Goal: Task Accomplishment & Management: Manage account settings

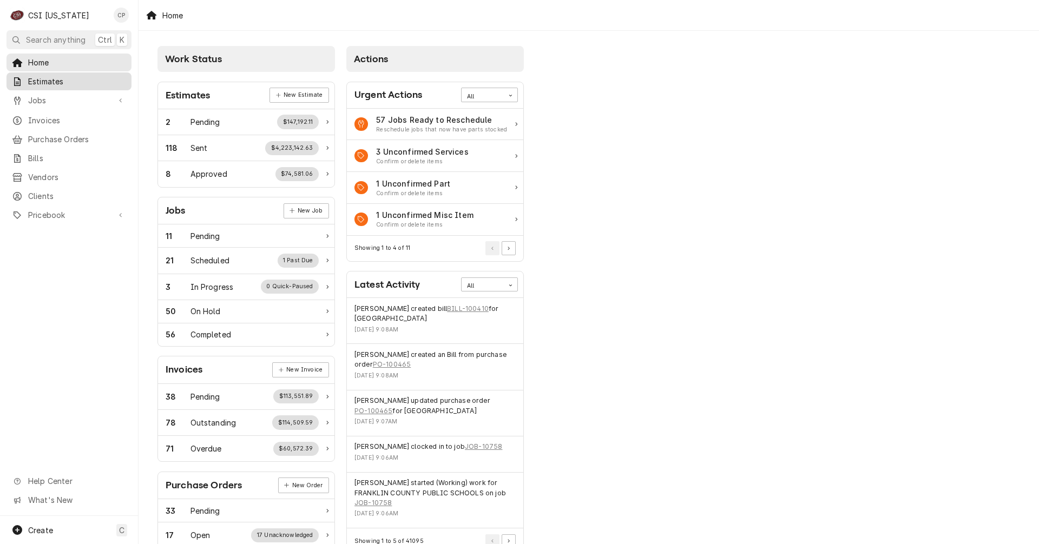
click at [55, 80] on span "Estimates" at bounding box center [77, 81] width 98 height 11
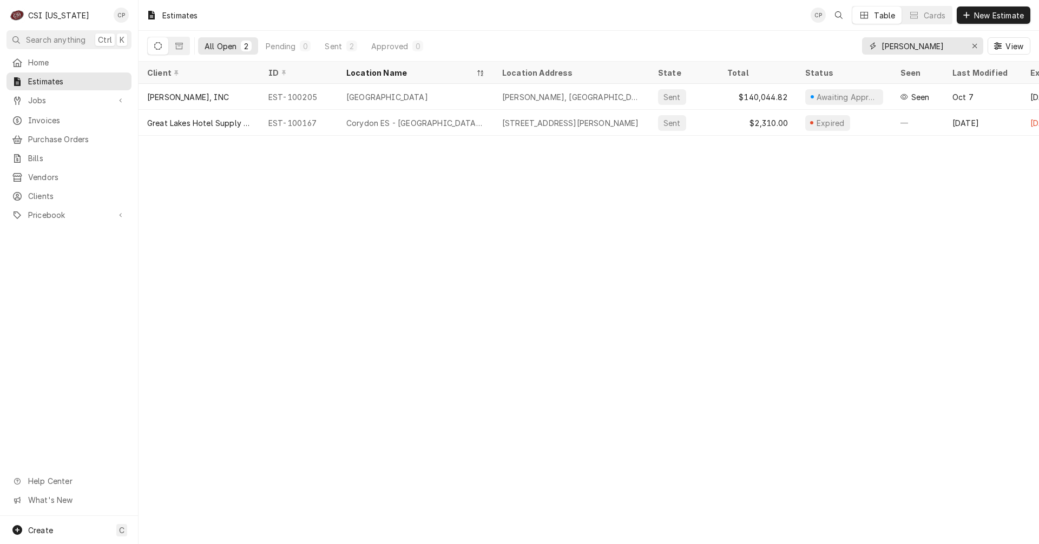
drag, startPoint x: 933, startPoint y: 47, endPoint x: 841, endPoint y: 46, distance: 92.5
click at [841, 46] on div "All Open 2 Pending 0 Sent 2 Approved 0 harrison View" at bounding box center [588, 46] width 883 height 30
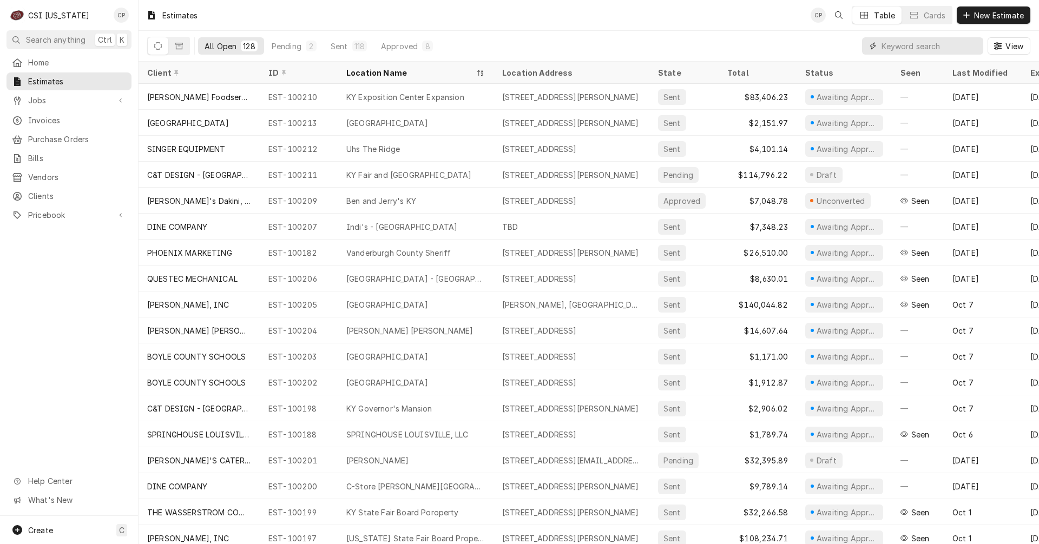
click at [919, 46] on input "Dynamic Content Wrapper" at bounding box center [929, 45] width 96 height 17
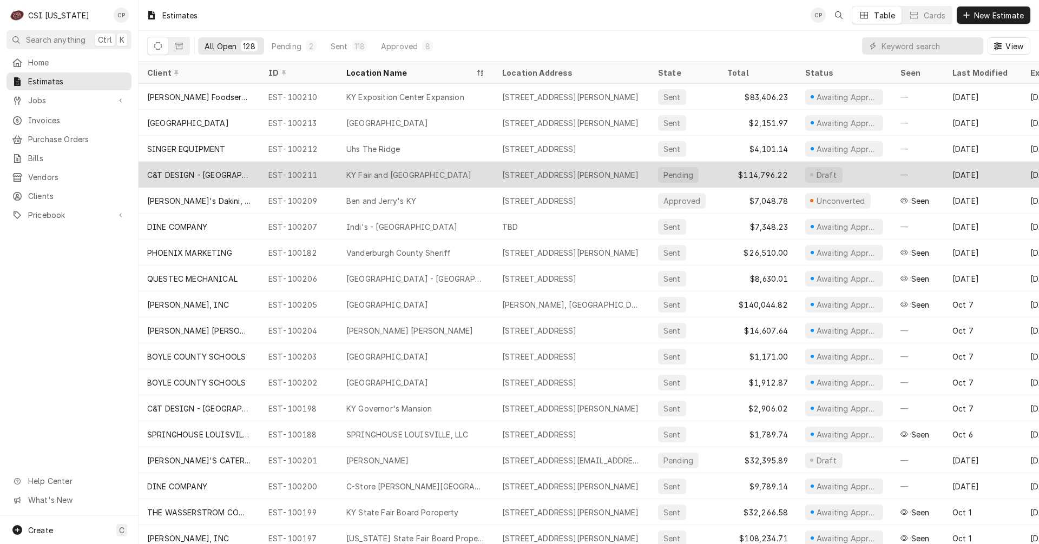
click at [423, 173] on div "KY Fair and Expo Center" at bounding box center [409, 174] width 126 height 11
click at [423, 172] on div "KY Fair and Expo Center" at bounding box center [409, 174] width 126 height 11
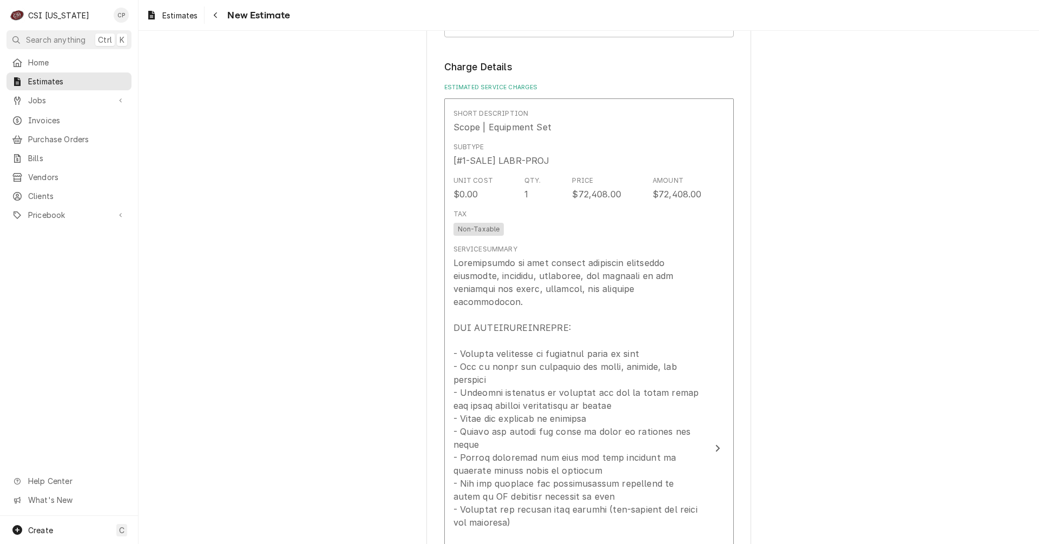
scroll to position [974, 0]
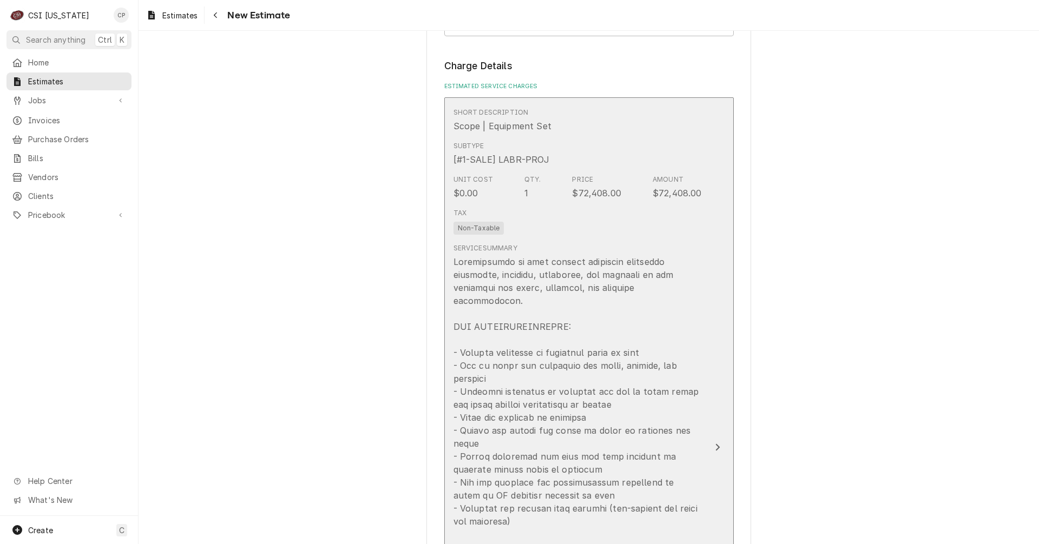
click at [715, 443] on icon "Update Line Item" at bounding box center [717, 447] width 5 height 9
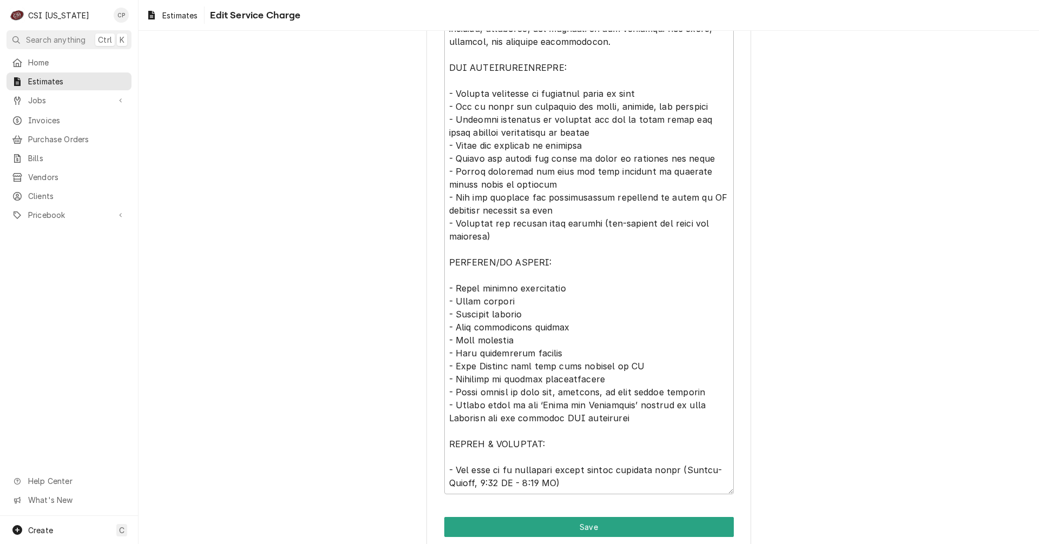
scroll to position [471, 0]
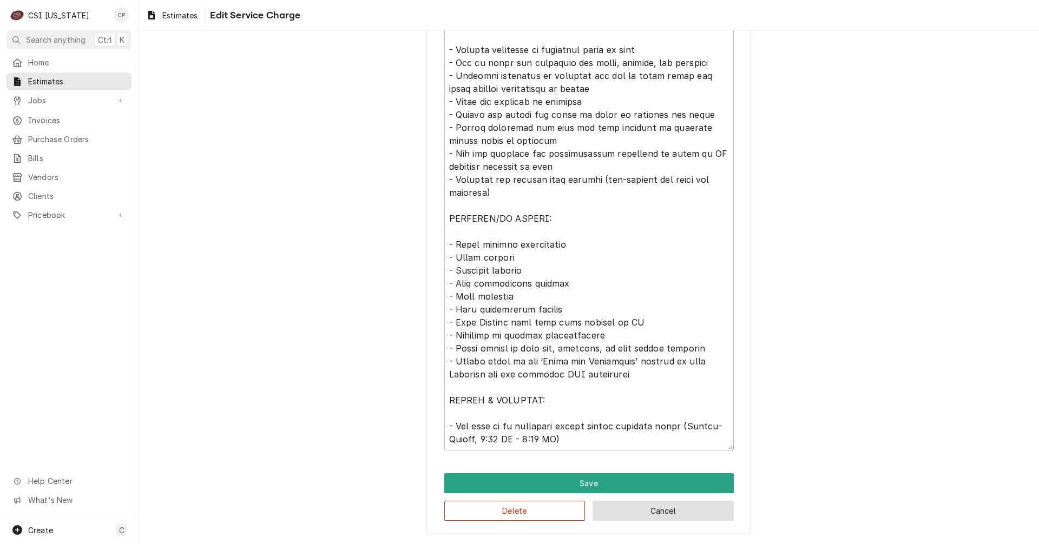
click at [641, 512] on button "Cancel" at bounding box center [662, 511] width 141 height 20
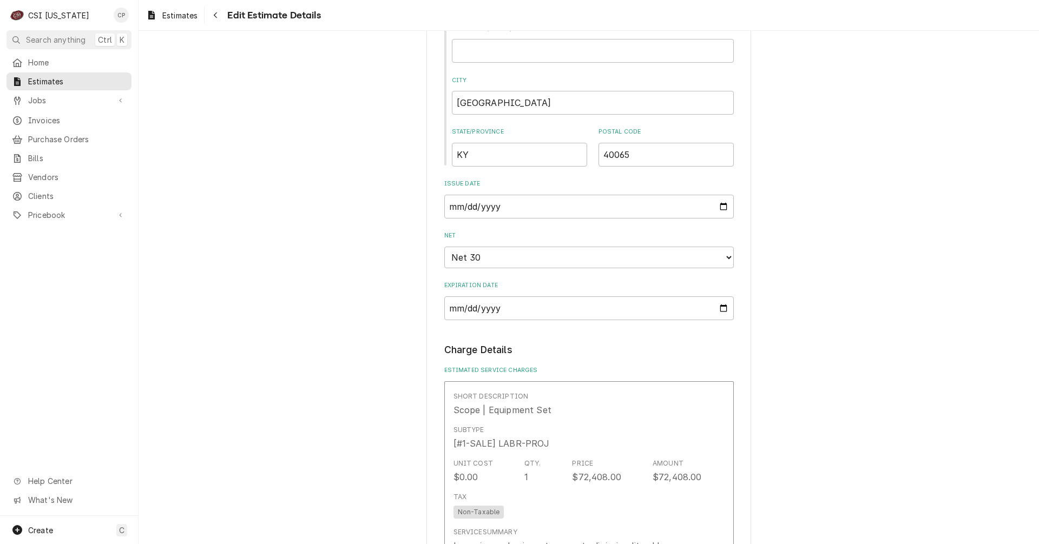
scroll to position [866, 0]
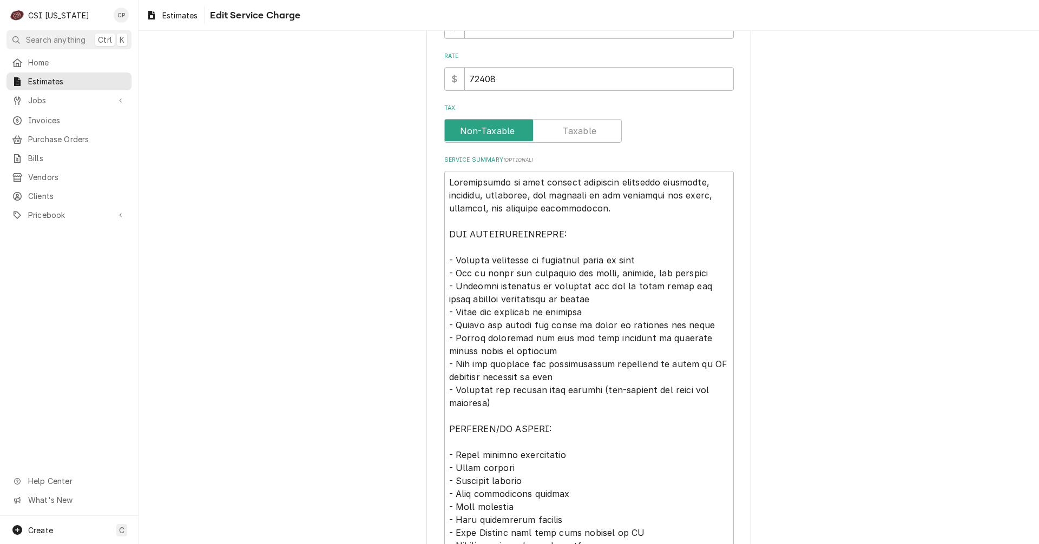
scroll to position [271, 0]
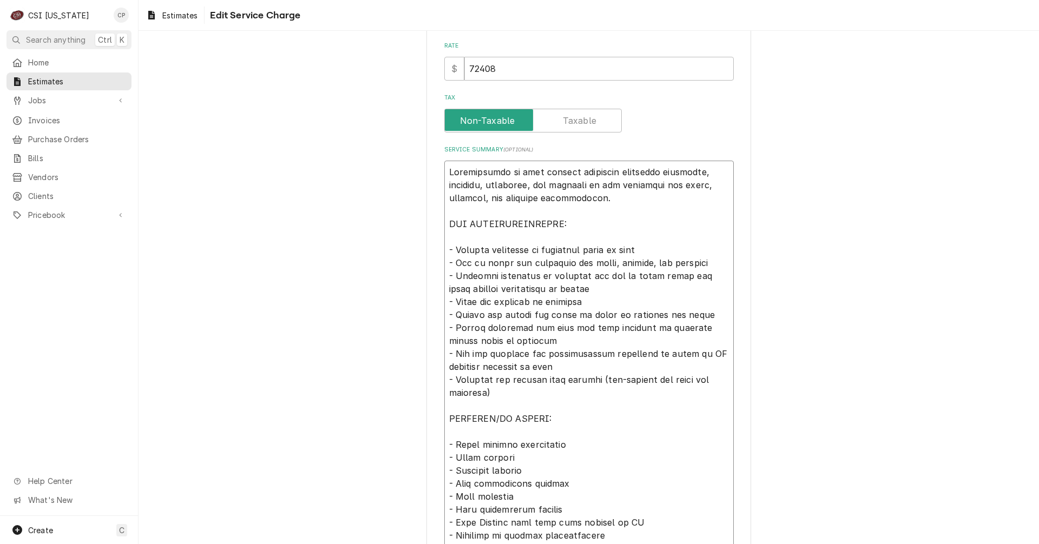
click at [687, 172] on textarea "Service Summary ( optional )" at bounding box center [588, 406] width 289 height 490
type textarea "x"
type textarea "Installation of food service equipment including receiving , assembly, placemen…"
type textarea "x"
type textarea "Installation of food service equipment including receiving a, assembly, placeme…"
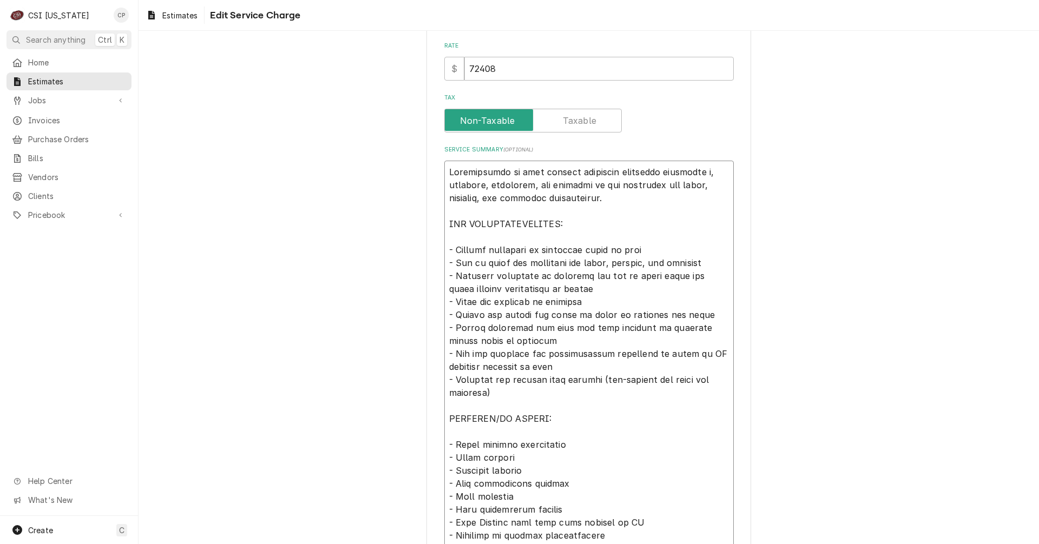
type textarea "x"
type textarea "Installation of food service equipment including receiving at, assembly, placem…"
type textarea "x"
type textarea "Installation of food service equipment including receiving at , assembly, place…"
type textarea "x"
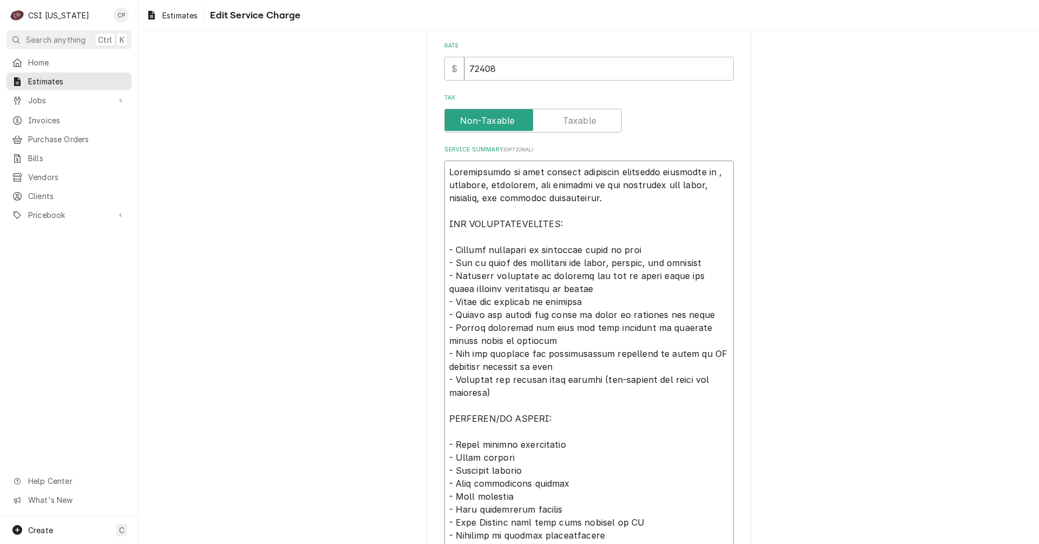
type textarea "Installation of food service equipment including receiving at C, assembly, plac…"
type textarea "x"
type textarea "Installation of food service equipment including receiving at C&, assembly, pla…"
type textarea "x"
type textarea "Installation of food service equipment including receiving at C&T, assembly, pl…"
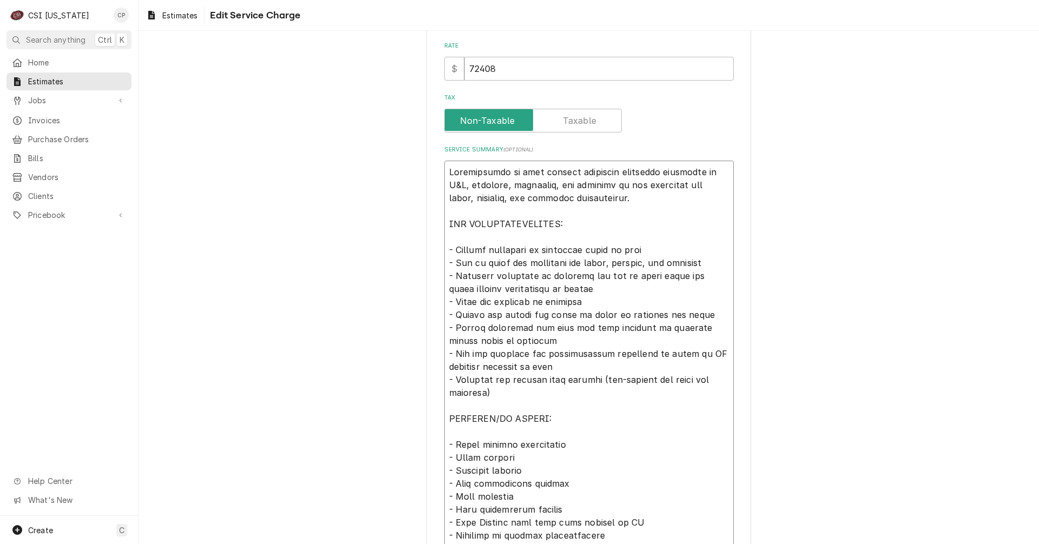
type textarea "x"
type textarea "Installation of food service equipment including receiving at C&T, assembly, pl…"
type textarea "x"
type textarea "Installation of food service equipment including receiving at C&T, assembly, pl…"
type textarea "x"
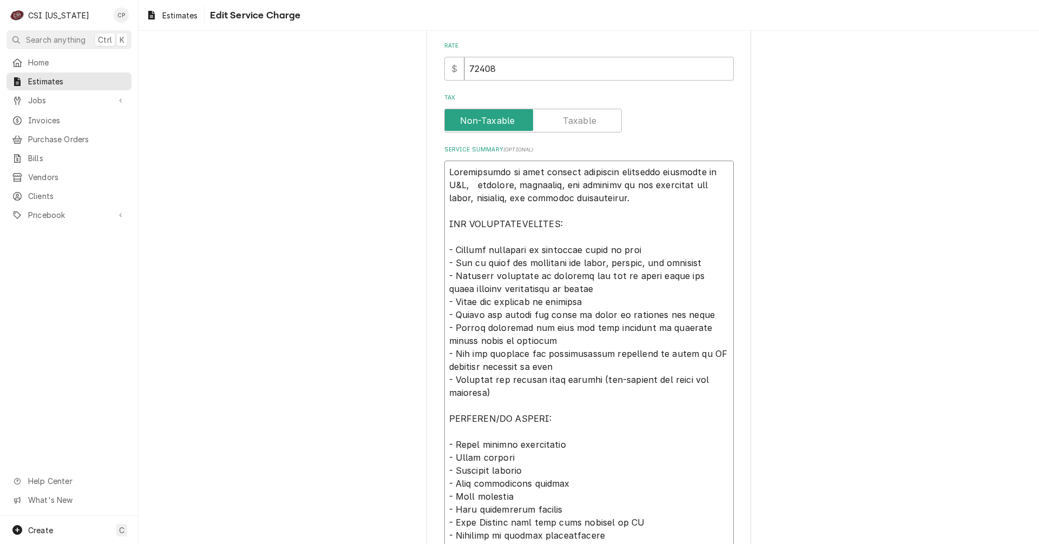
type textarea "Installation of food service equipment including receiving at C&T, d assembly, …"
type textarea "x"
type textarea "Installation of food service equipment including receiving at C&T, de assembly,…"
type textarea "x"
type textarea "Installation of food service equipment including receiving at C&T, del assembly…"
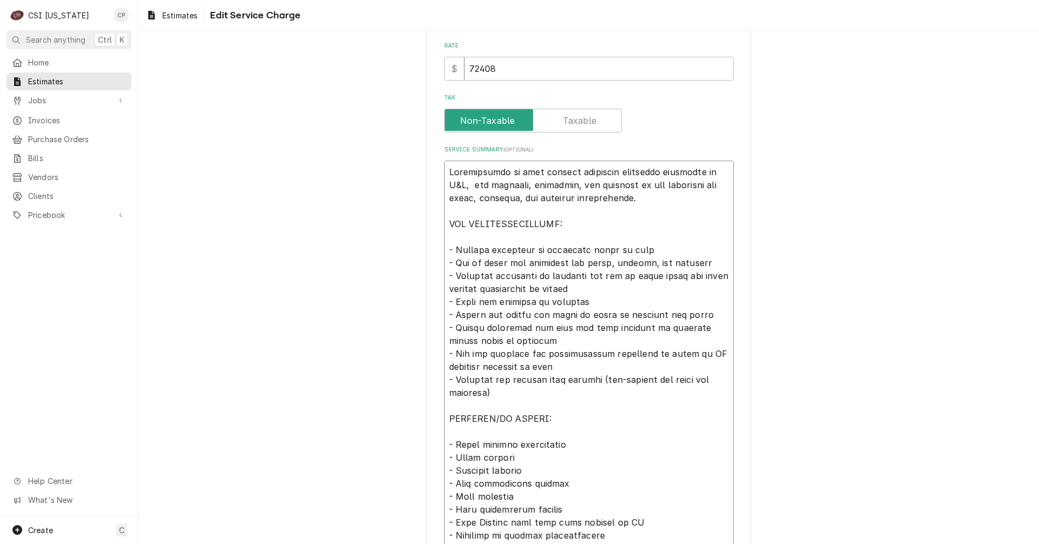
type textarea "x"
type textarea "Installation of food service equipment including receiving at C&T, deli assembl…"
type textarea "x"
type textarea "Installation of food service equipment including receiving at C&T, deliv assemb…"
type textarea "x"
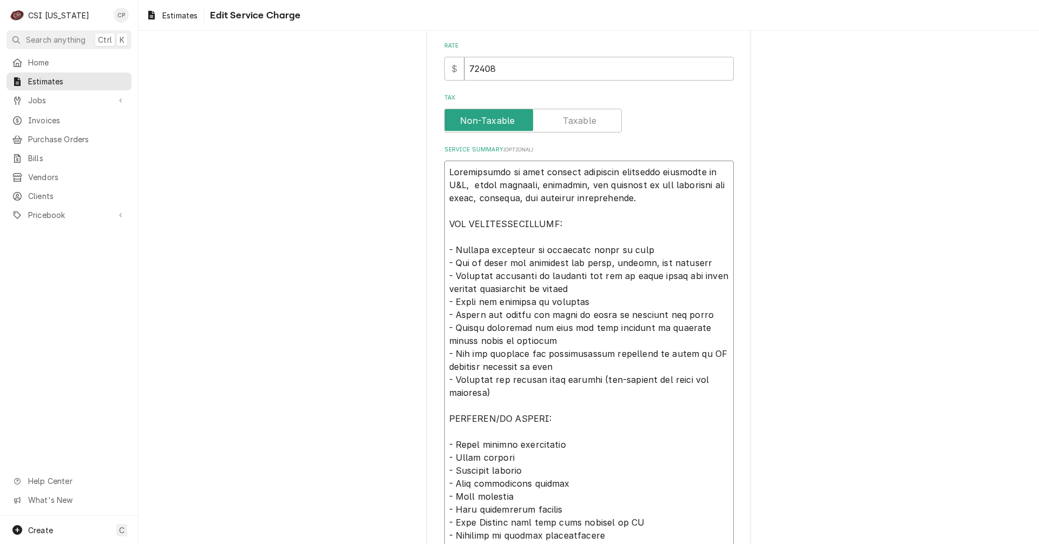
type textarea "Installation of food service equipment including receiving at C&T, delive assem…"
type textarea "x"
type textarea "Installation of food service equipment including receiving at C&T, deliver asse…"
type textarea "x"
type textarea "Installation of food service equipment including receiving at C&T, delivery ass…"
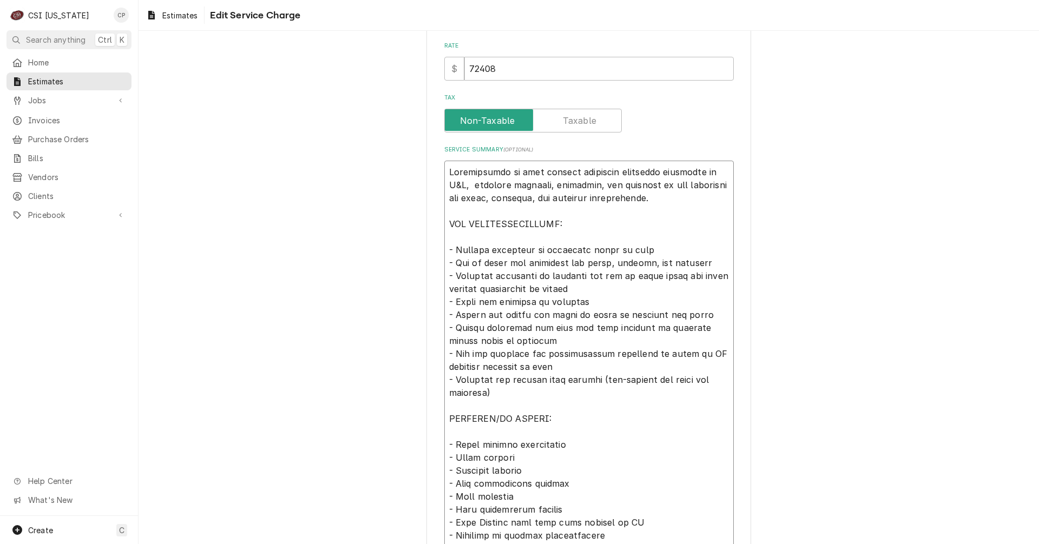
type textarea "x"
type textarea "Installation of food service equipment including receiving at C&T, delivery ass…"
type textarea "x"
type textarea "Installation of food service equipment including receiving at C&T, delivery t a…"
type textarea "x"
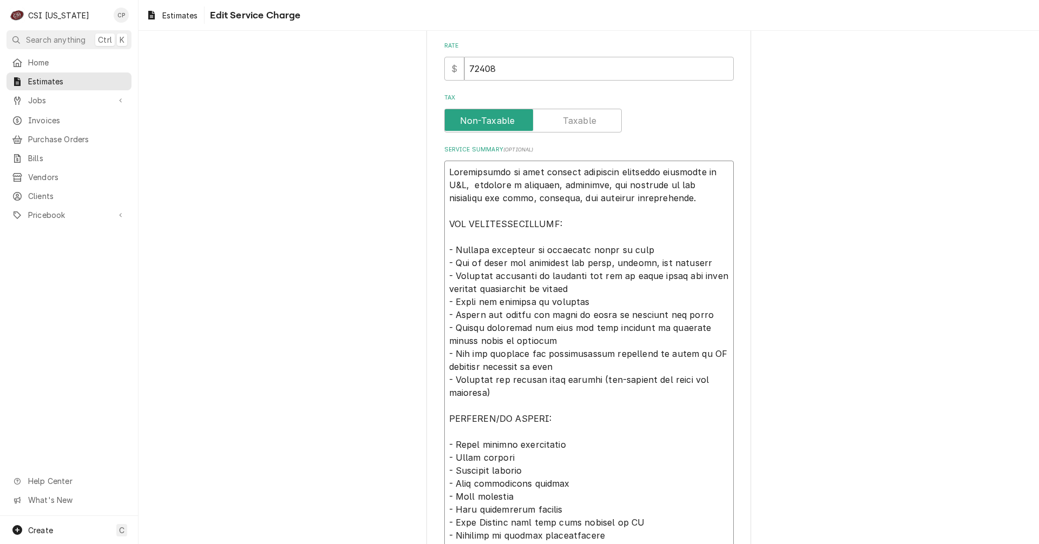
type textarea "Installation of food service equipment including receiving at C&T, delivery to …"
type textarea "x"
type textarea "Installation of food service equipment including receiving at C&T, delivery to …"
type textarea "x"
type textarea "Installation of food service equipment including receiving at C&T, delivery to …"
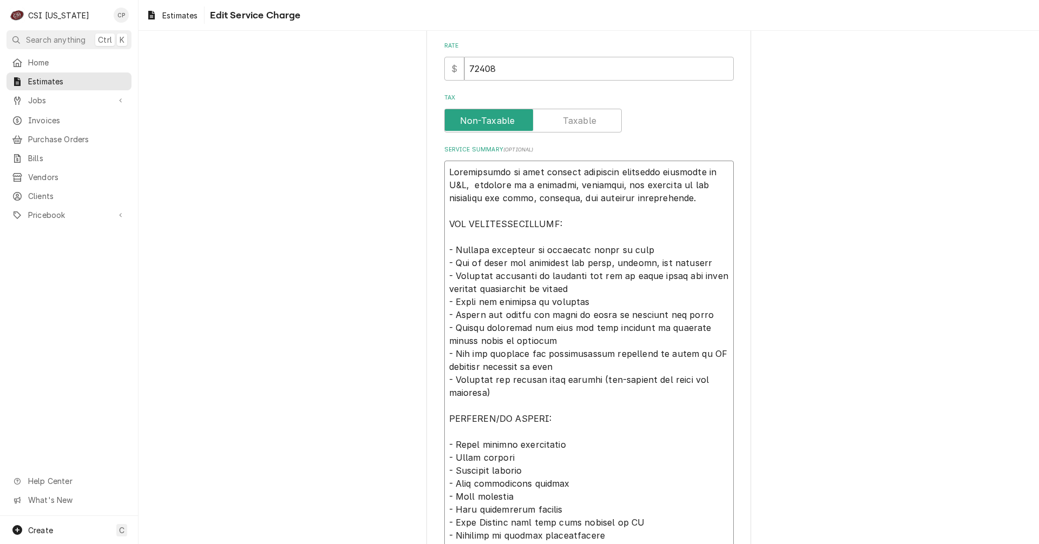
type textarea "x"
type textarea "Installation of food service equipment including receiving at C&T, delivery to …"
type textarea "x"
type textarea "Installation of food service equipment including receiving at C&T, delivery to …"
type textarea "x"
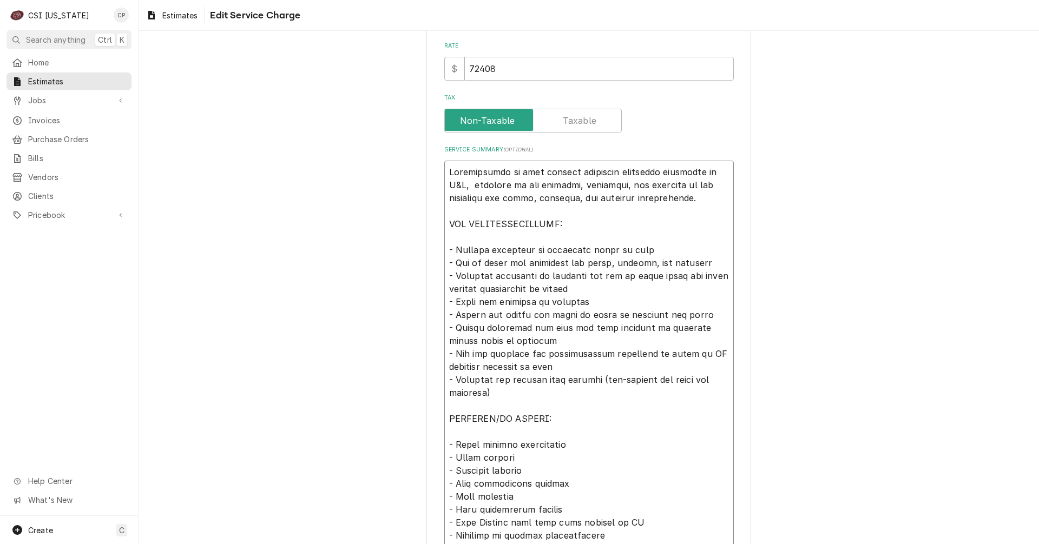
type textarea "Installation of food service equipment including receiving at C&T, delivery to …"
type textarea "x"
type textarea "Installation of food service equipment including receiving at C&T, delivery to …"
click at [602, 185] on textarea "Service Summary ( optional )" at bounding box center [588, 406] width 289 height 490
type textarea "x"
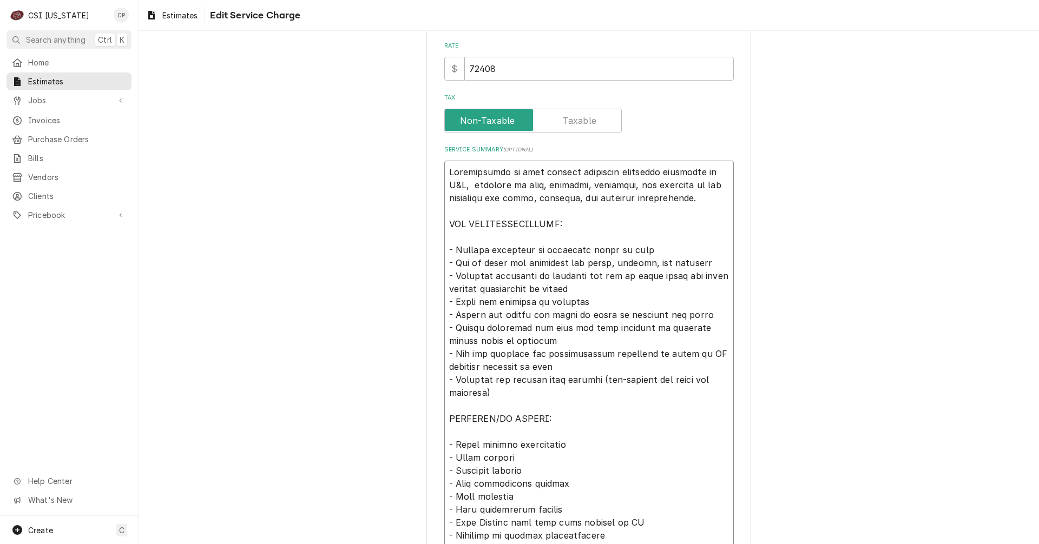
type textarea "Installation of food service equipment including receiving at C&T, delivery to …"
type textarea "x"
type textarea "Installation of food service equipment including receiving at C&T, delivery to …"
type textarea "x"
type textarea "Installation of food service equipment including receiving at C&T, delivery to …"
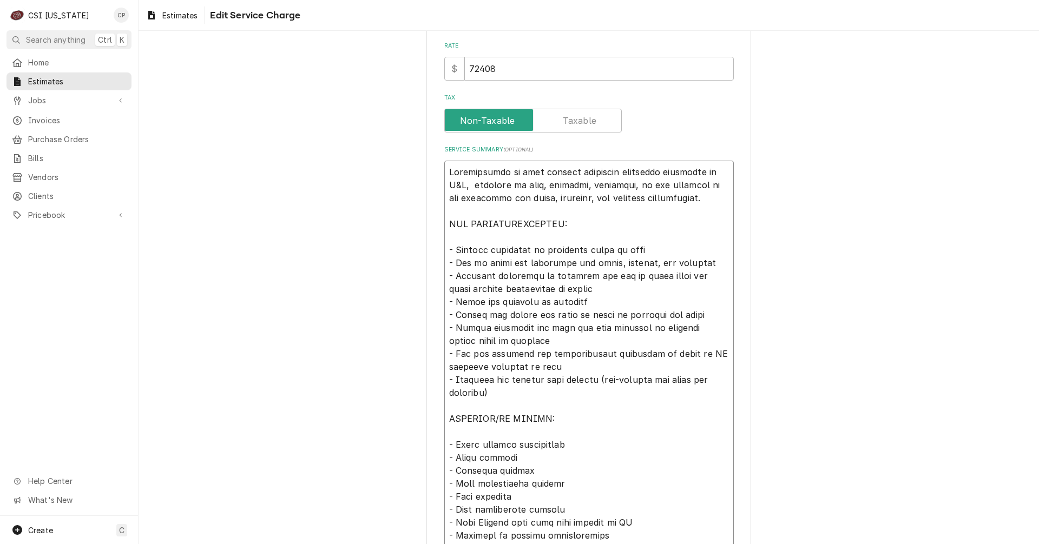
type textarea "x"
type textarea "Installation of food service equipment including receiving at C&T, delivery to …"
type textarea "x"
type textarea "Installation of food service equipment including receiving at C&T, delivery to …"
type textarea "x"
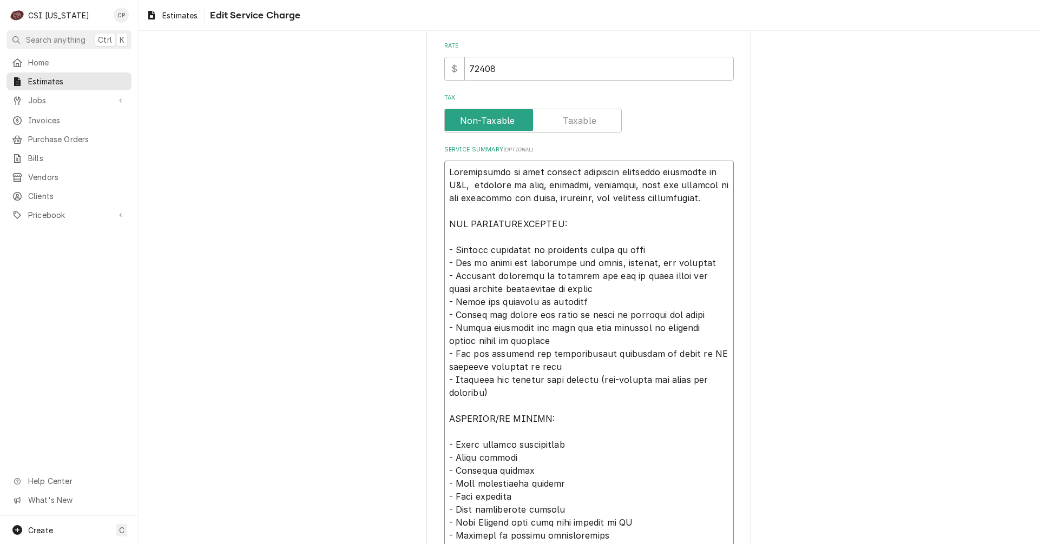
type textarea "Installation of food service equipment including receiving at C&T, delivery to …"
type textarea "x"
type textarea "Installation of food service equipment including receiving at C&T, delivery to …"
type textarea "x"
type textarea "Installation of food service equipment including receiving at C&T, delivery to …"
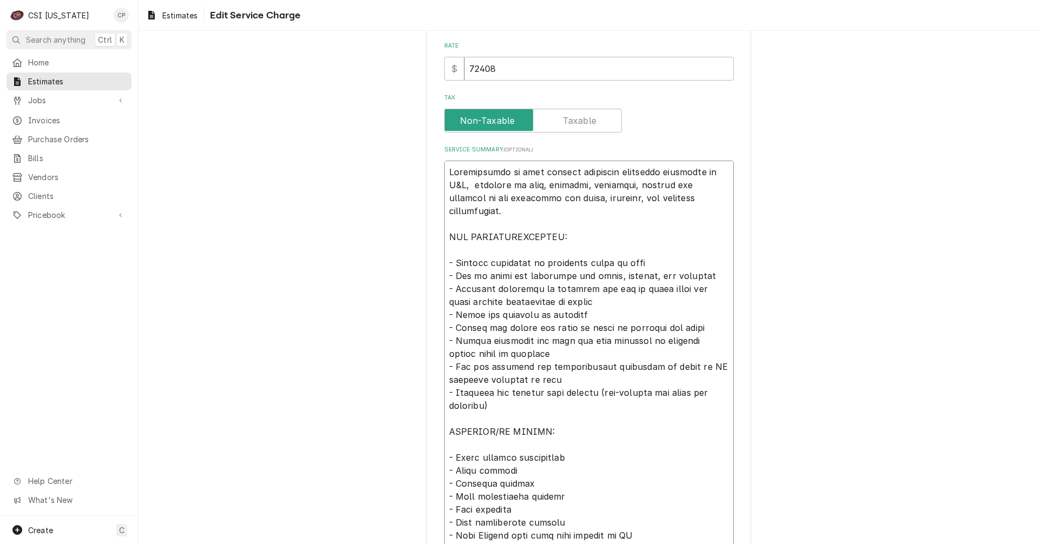
type textarea "x"
type textarea "Installation of food service equipment including receiving at C&T, delivery to …"
type textarea "x"
type textarea "Installation of food service equipment including receiving at C&T, delivery to …"
type textarea "x"
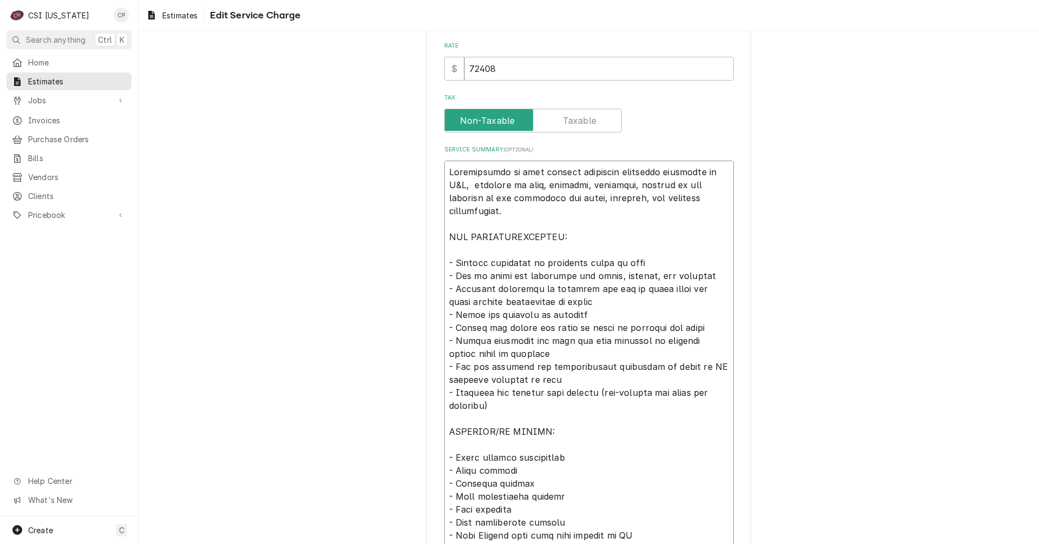
type textarea "Installation of food service equipment including receiving at C&T, delivery to …"
type textarea "x"
type textarea "Installation of food service equipment including receiving at C&T, delivery to …"
type textarea "x"
type textarea "Installation of food service equipment including receiving at C&T, delivery to …"
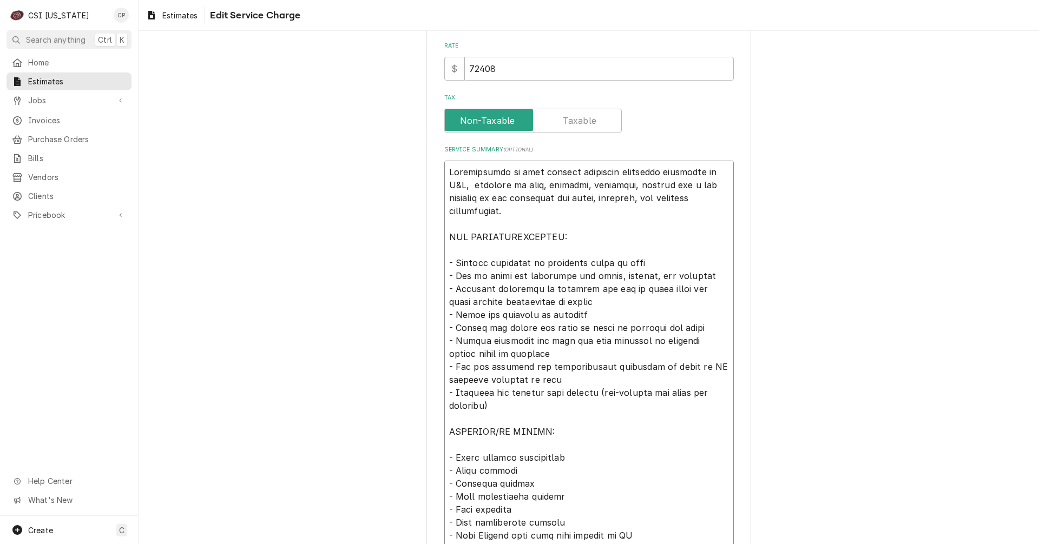
type textarea "x"
type textarea "Installation of food service equipment including receiving at C&T, delivery to …"
type textarea "x"
type textarea "Installation of food service equipment including receiving at C&T, delivery to …"
type textarea "x"
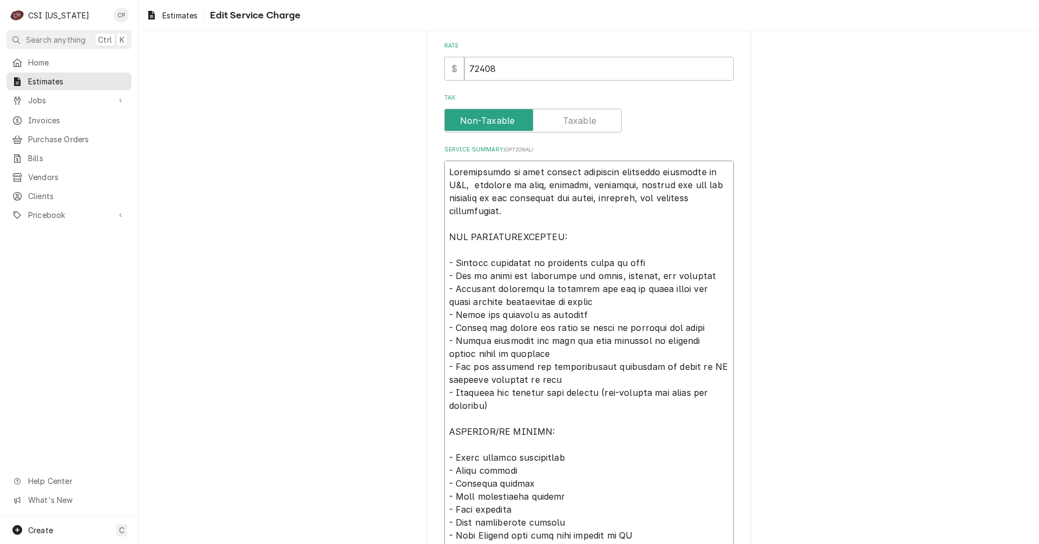
type textarea "Installation of food service equipment including receiving at C&T, delivery to …"
type textarea "x"
type textarea "Installation of food service equipment including receiving at C&T, delivery to …"
type textarea "x"
type textarea "Installation of food service equipment including receiving at C&T, delivery to …"
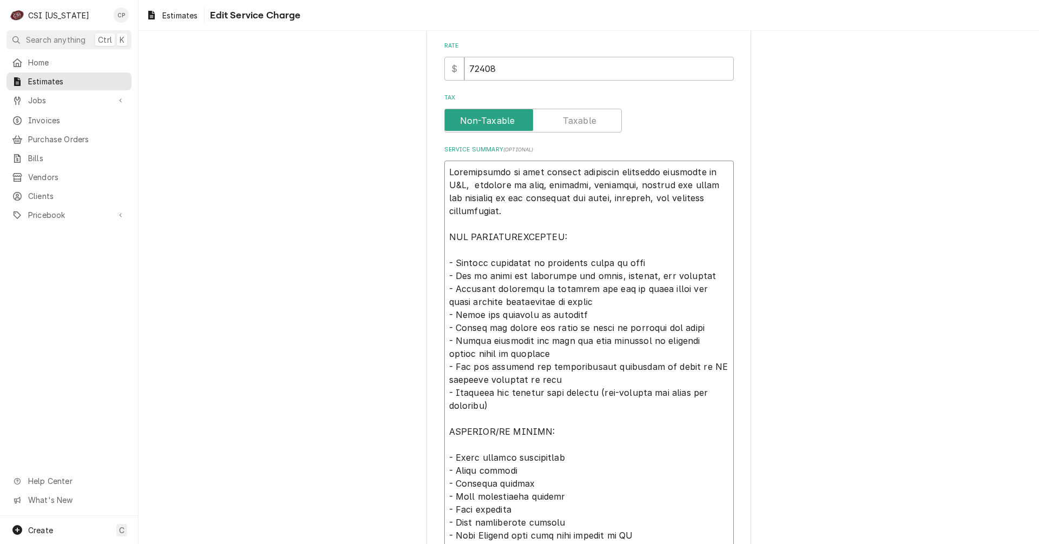
type textarea "x"
type textarea "Installation of food service equipment including receiving at C&T, delivery to …"
type textarea "x"
type textarea "Installation of food service equipment including receiving at C&T, delivery to …"
type textarea "x"
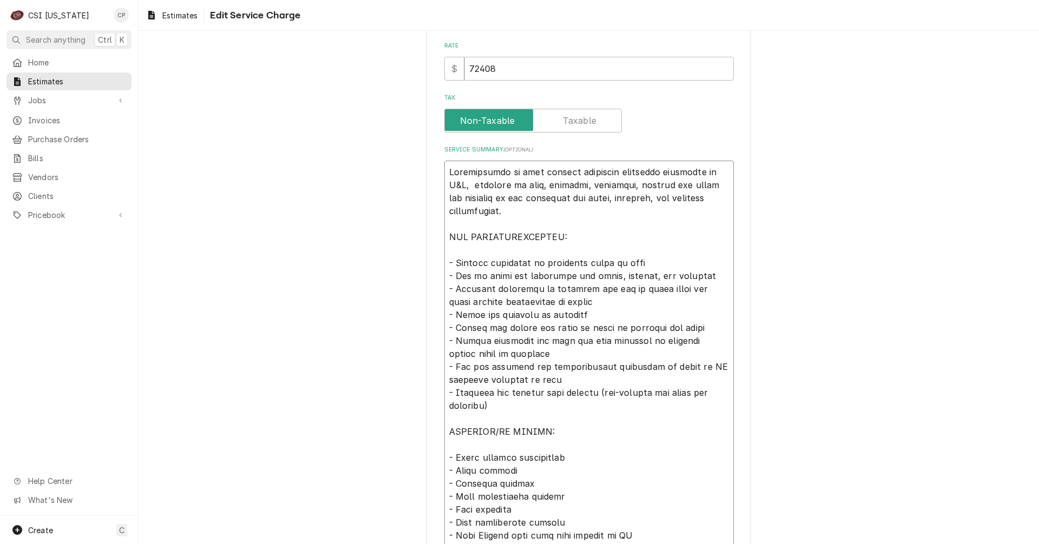
type textarea "Installation of food service equipment including receiving at C&T, delivery to …"
type textarea "x"
type textarea "Installation of food service equipment including receiving at C&T, delivery to …"
type textarea "x"
type textarea "Installation of food service equipment including receiving at C&T, delivery to …"
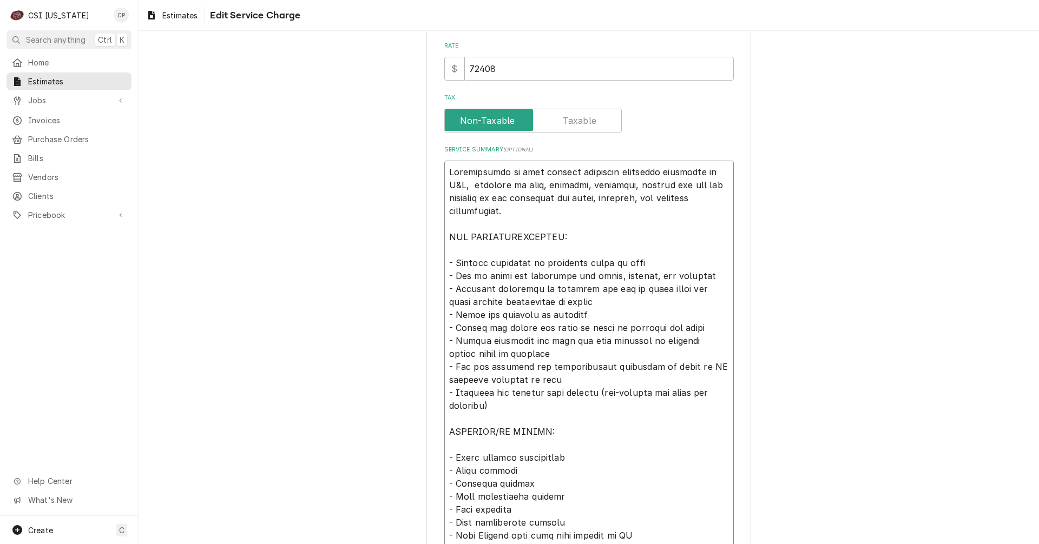
type textarea "x"
type textarea "Installation of food service equipment including receiving at C&T, delivery to …"
type textarea "x"
type textarea "Installation of food service equipment including receiving at C&T, delivery to …"
type textarea "x"
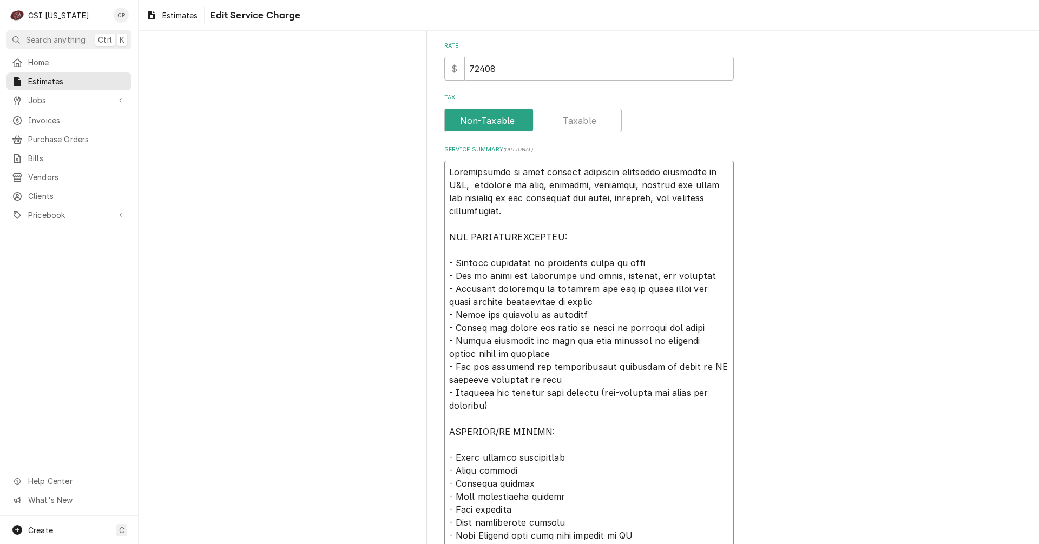
type textarea "Installation of food service equipment including receiving at C&T, delivery to …"
type textarea "x"
type textarea "Installation of food service equipment including receiving at C&T, delivery to …"
type textarea "x"
type textarea "Installation of food service equipment including receiving at C&T, delivery to …"
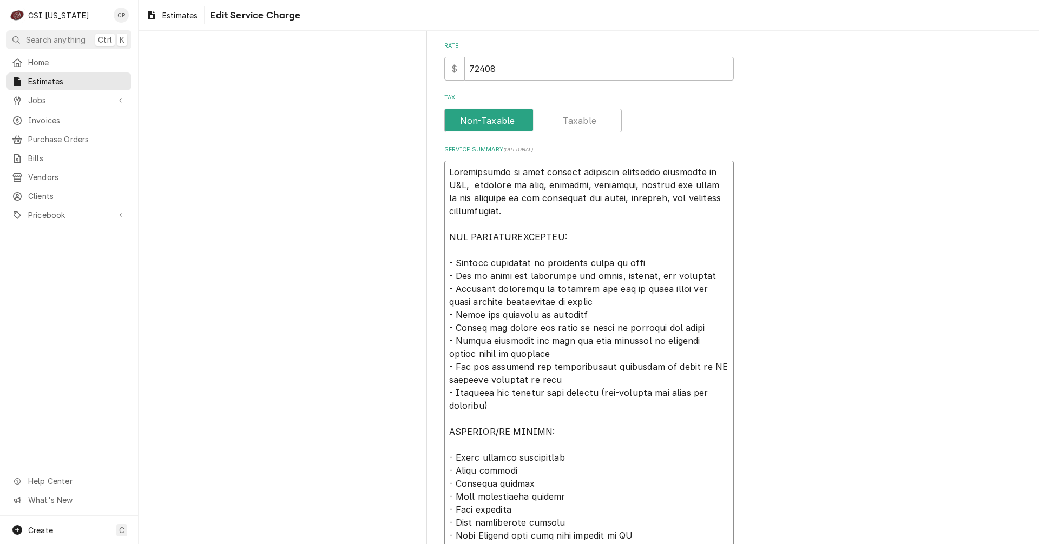
type textarea "x"
type textarea "Installation of food service equipment including receiving at C&T, delivery to …"
type textarea "x"
type textarea "Installation of food service equipment including receiving at C&T, delivery to …"
type textarea "x"
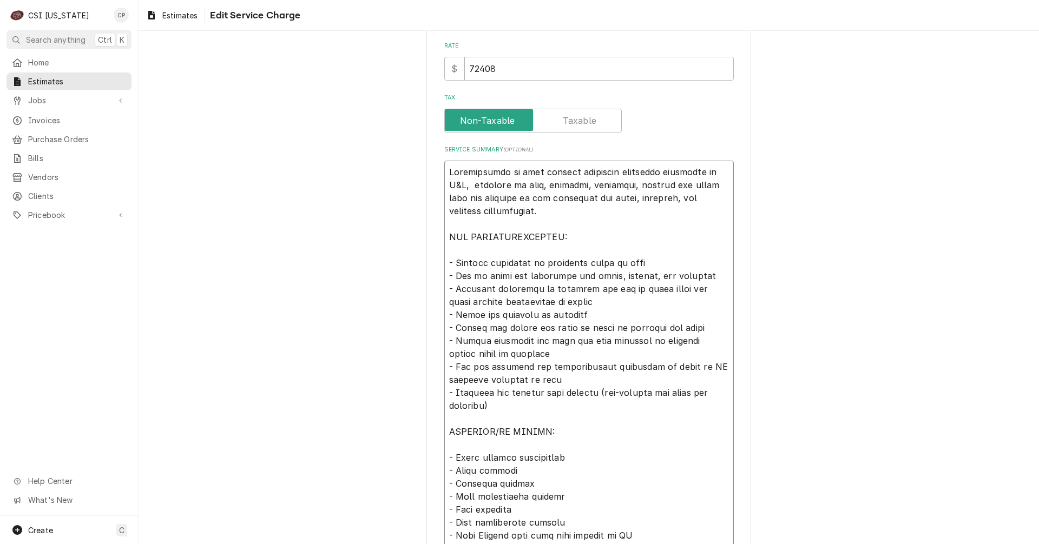
type textarea "Installation of food service equipment including receiving at C&T, delivery to …"
click at [485, 262] on textarea "Service Summary ( optional )" at bounding box center [588, 412] width 289 height 503
click at [533, 261] on textarea "Service Summary ( optional )" at bounding box center [588, 412] width 289 height 503
drag, startPoint x: 535, startPoint y: 261, endPoint x: 648, endPoint y: 258, distance: 112.6
click at [648, 258] on textarea "Service Summary ( optional )" at bounding box center [588, 412] width 289 height 503
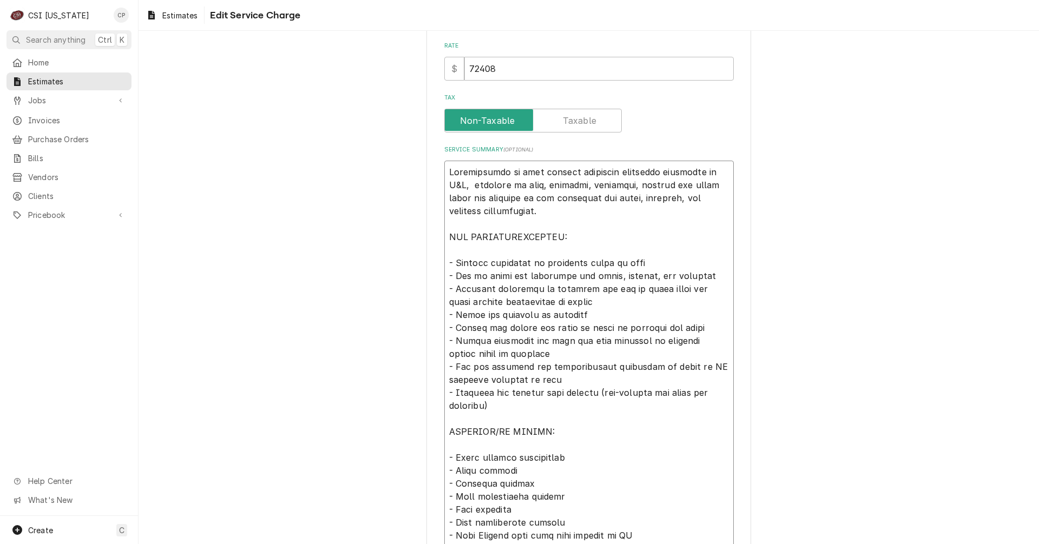
type textarea "x"
type textarea "Installation of food service equipment including receiving at C&T, delivery to …"
type textarea "x"
type textarea "Installation of food service equipment including receiving at C&T, delivery to …"
type textarea "x"
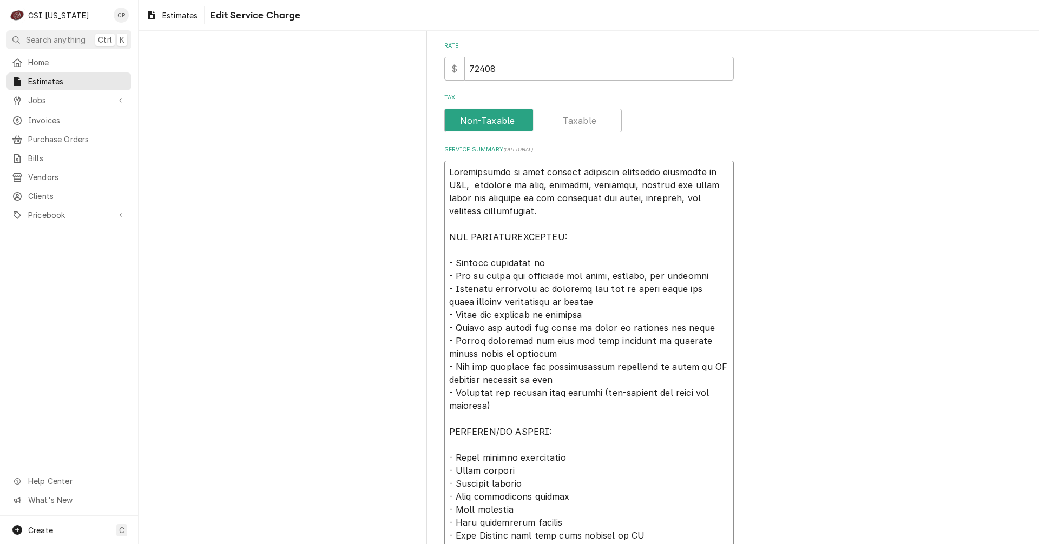
type textarea "Installation of food service equipment including receiving at C&T, delivery to …"
type textarea "x"
type textarea "Installation of food service equipment including receiving at C&T, delivery to …"
type textarea "x"
type textarea "Installation of food service equipment including receiving at C&T, delivery to …"
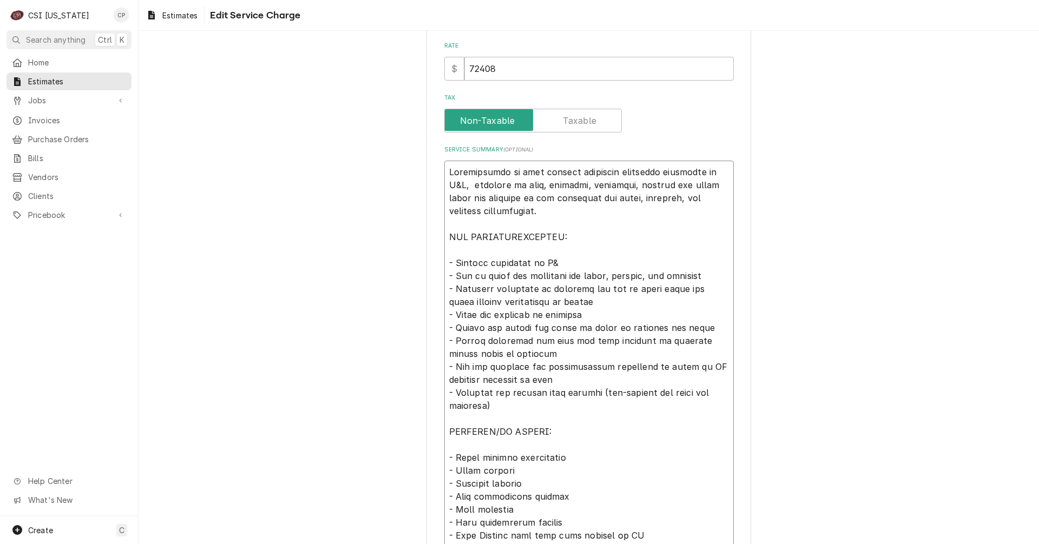
type textarea "x"
type textarea "Installation of food service equipment including receiving at C&T, delivery to …"
type textarea "x"
type textarea "Installation of food service equipment including receiving at C&T, delivery to …"
type textarea "x"
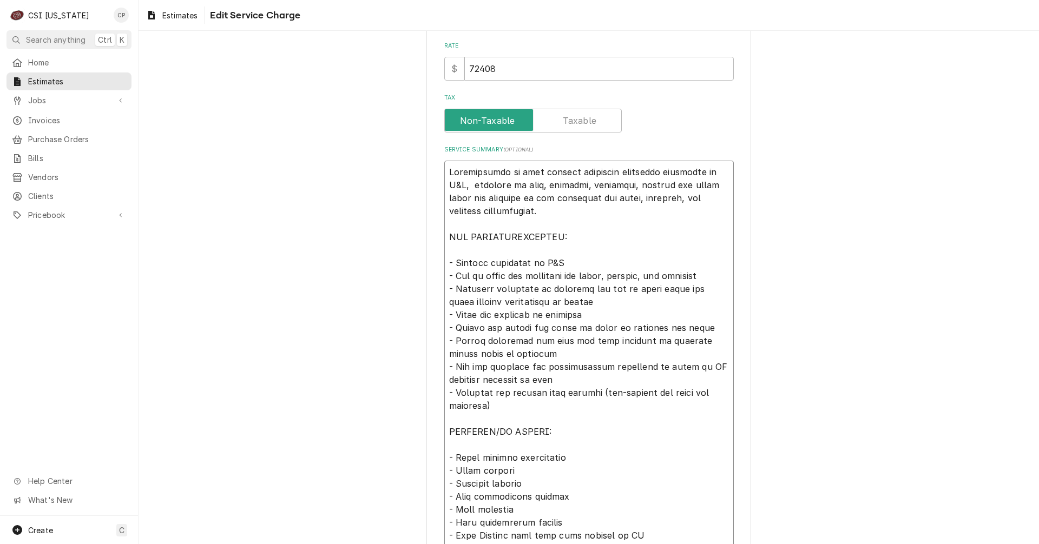
type textarea "Installation of food service equipment including receiving at C&T, delivery to …"
type textarea "x"
type textarea "Installation of food service equipment including receiving at C&T, delivery to …"
type textarea "x"
type textarea "Installation of food service equipment including receiving at C&T, delivery to …"
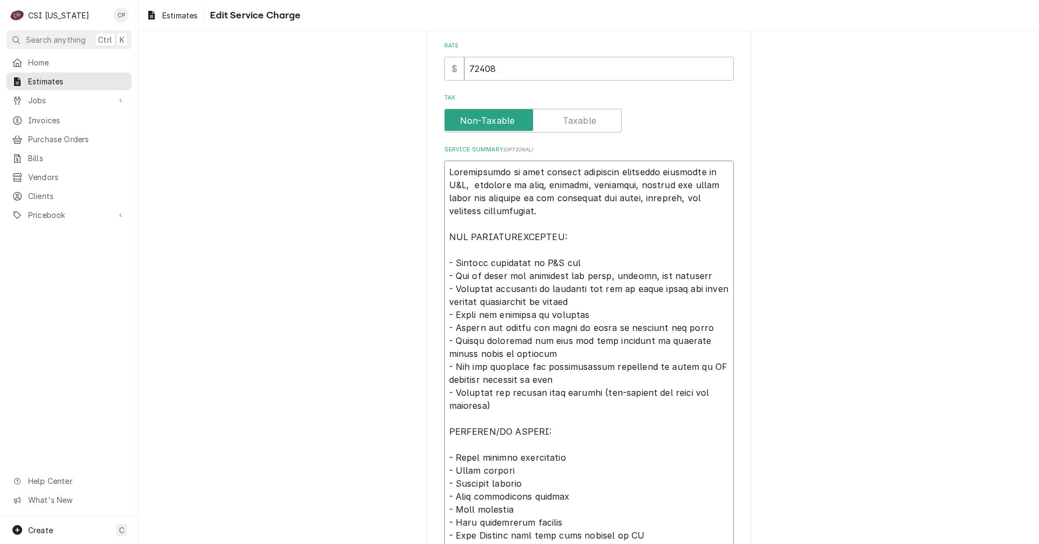
type textarea "x"
type textarea "Installation of food service equipment including receiving at C&T, delivery to …"
type textarea "x"
type textarea "Installation of food service equipment including receiving at C&T, delivery to …"
type textarea "x"
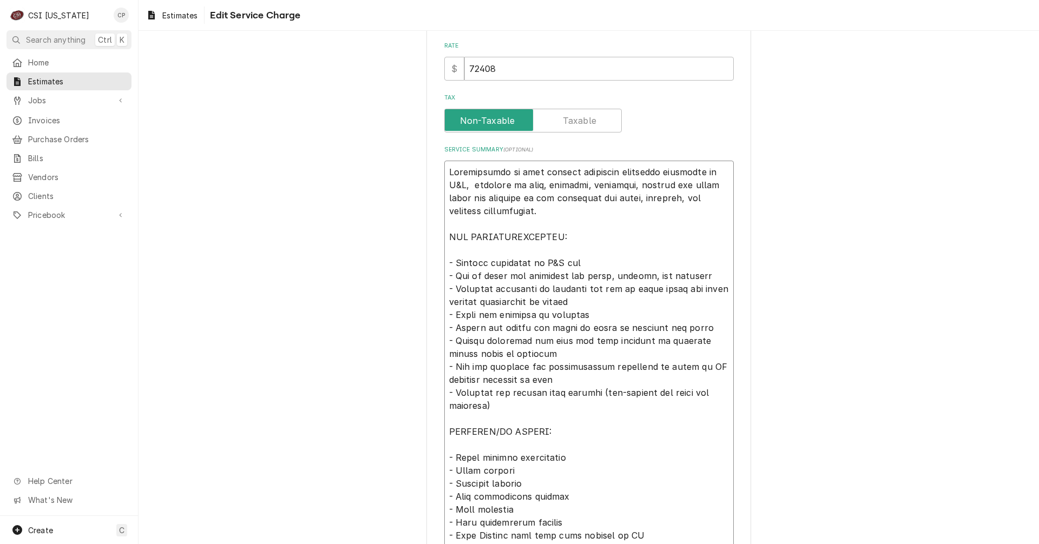
type textarea "Installation of food service equipment including receiving at C&T, delivery to …"
type textarea "x"
type textarea "Installation of food service equipment including receiving at C&T, delivery to …"
type textarea "x"
type textarea "Installation of food service equipment including receiving at C&T, delivery to …"
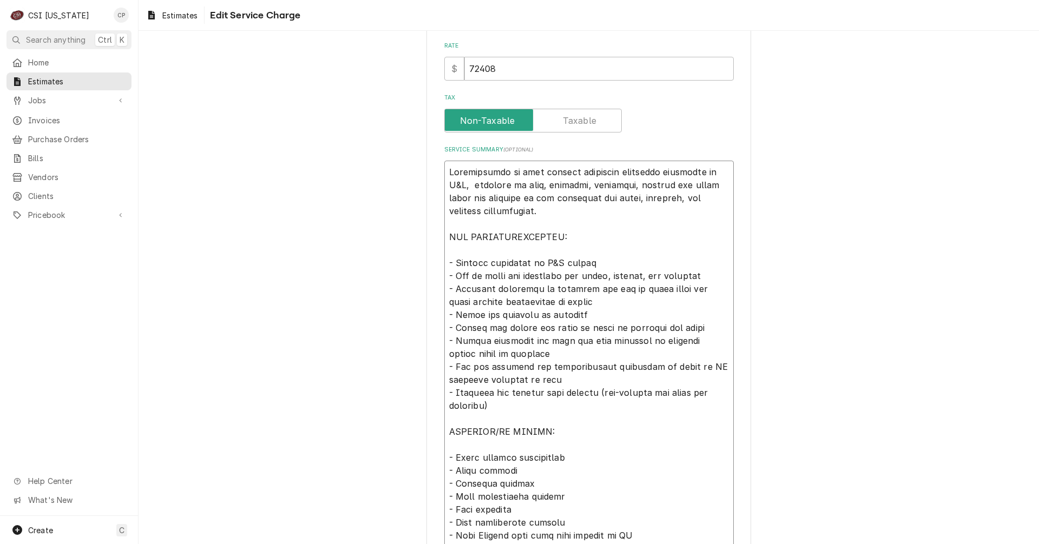
type textarea "x"
type textarea "Installation of food service equipment including receiving at C&T, delivery to …"
type textarea "x"
type textarea "Installation of food service equipment including receiving at C&T, delivery to …"
type textarea "x"
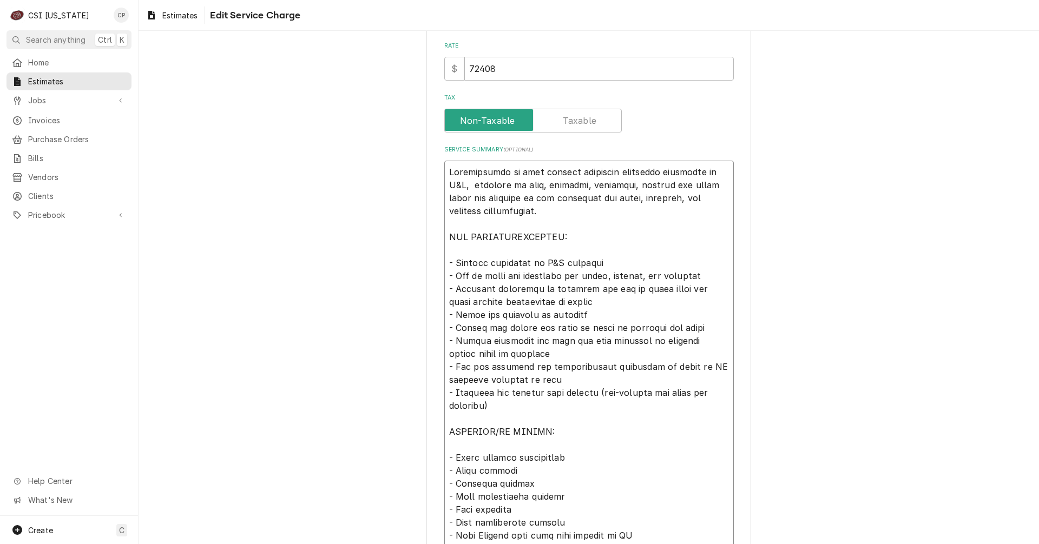
type textarea "Installation of food service equipment including receiving at C&T, delivery to …"
type textarea "x"
type textarea "Installation of food service equipment including receiving at C&T, delivery to …"
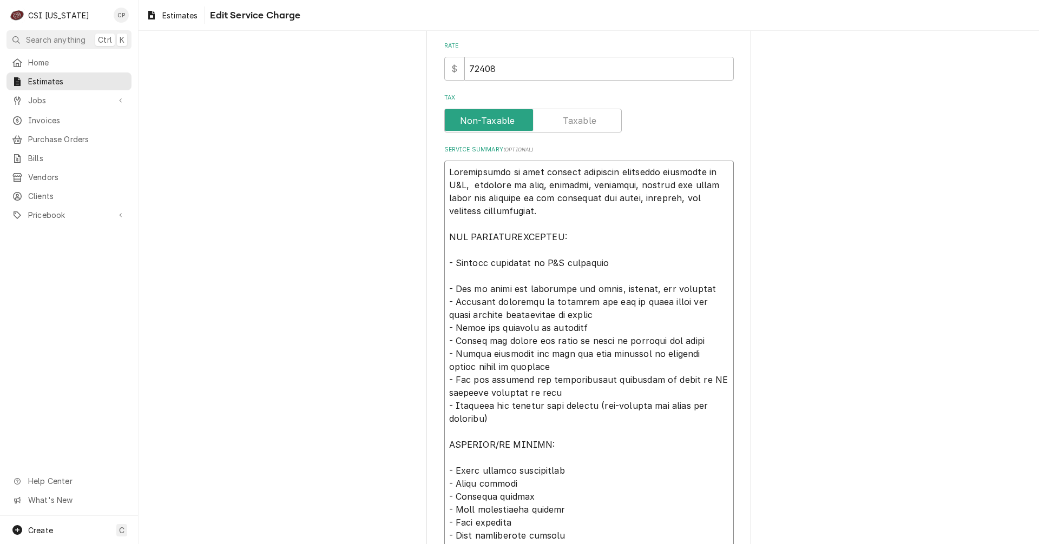
type textarea "x"
type textarea "Installation of food service equipment including receiving at C&T, delivery to …"
type textarea "x"
type textarea "Installation of food service equipment including receiving at C&T, delivery to …"
type textarea "x"
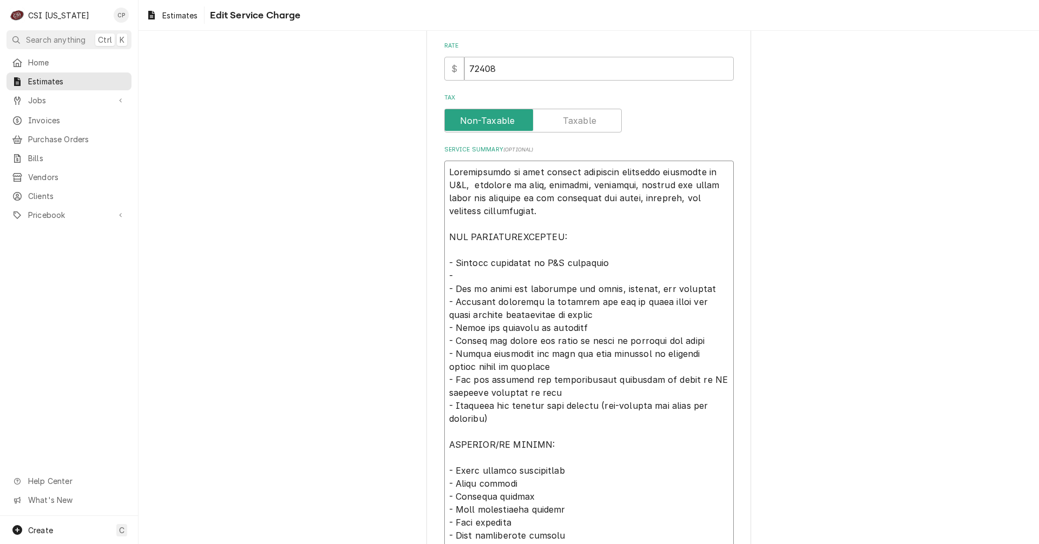
type textarea "Installation of food service equipment including receiving at C&T, delivery to …"
type textarea "x"
type textarea "Installation of food service equipment including receiving at C&T, delivery to …"
type textarea "x"
type textarea "Installation of food service equipment including receiving at C&T, delivery to …"
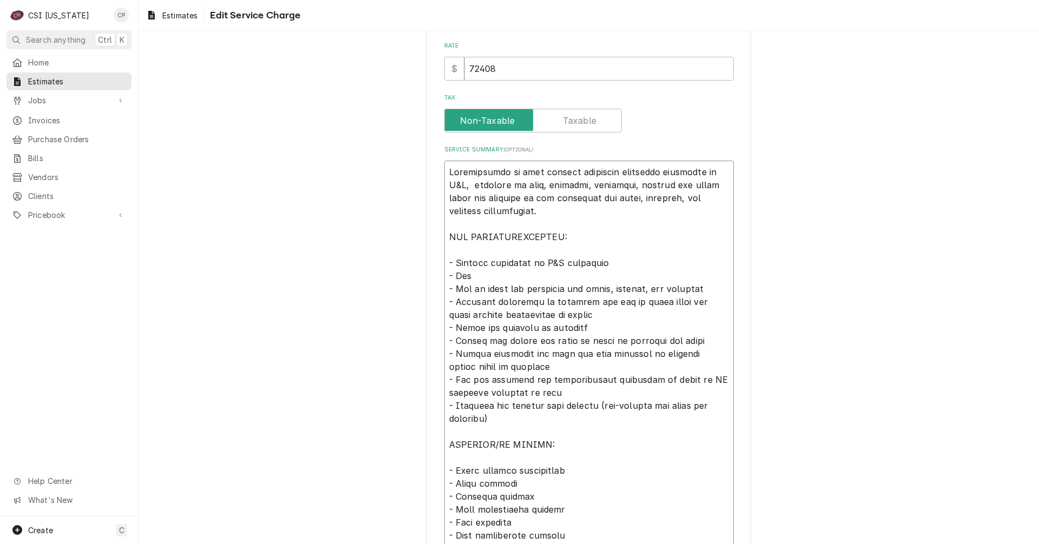
type textarea "x"
type textarea "Installation of food service equipment including receiving at C&T, delivery to …"
type textarea "x"
type textarea "Installation of food service equipment including receiving at C&T, delivery to …"
type textarea "x"
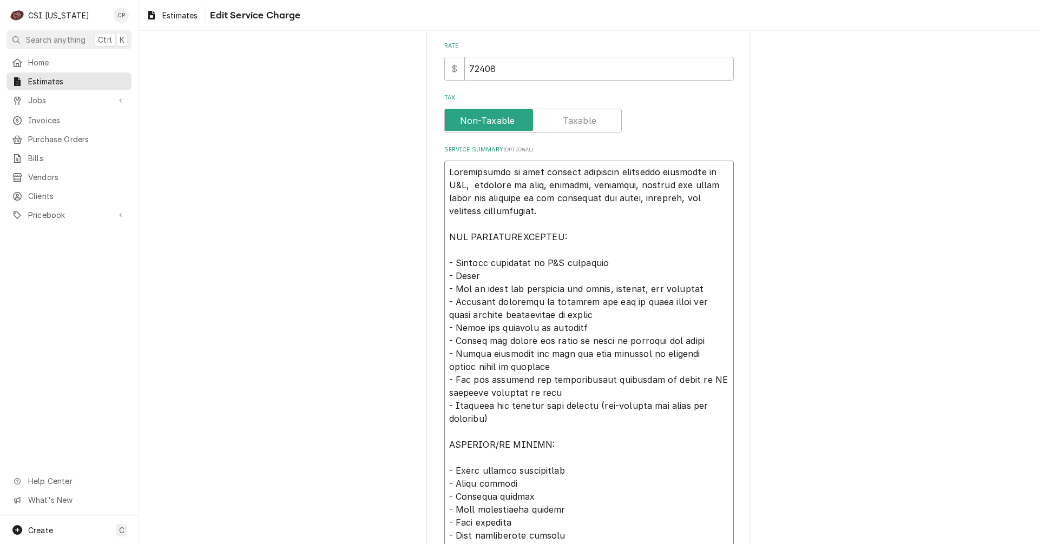
type textarea "Installation of food service equipment including receiving at C&T, delivery to …"
type textarea "x"
type textarea "Installation of food service equipment including receiving at C&T, delivery to …"
type textarea "x"
type textarea "Installation of food service equipment including receiving at C&T, delivery to …"
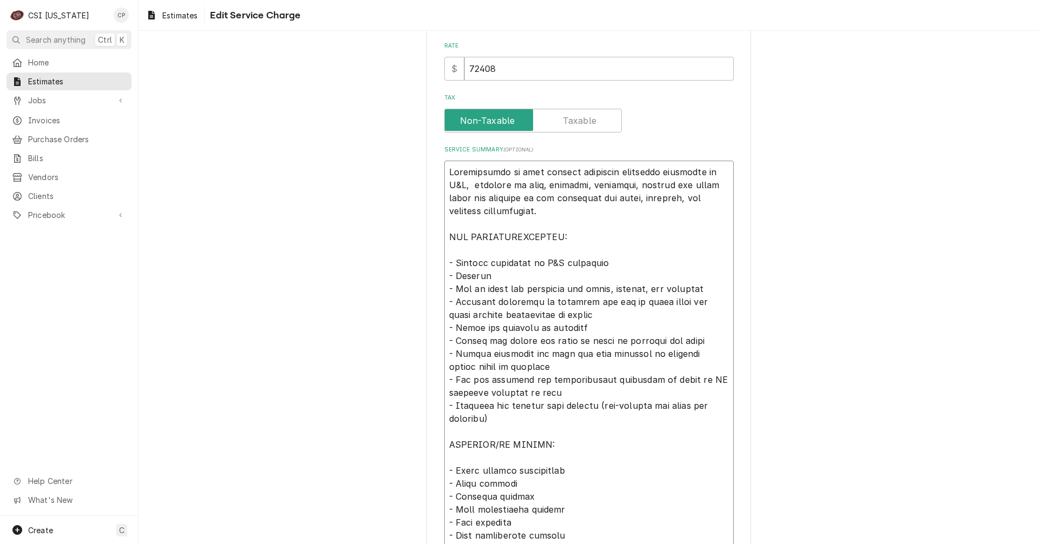
type textarea "x"
type textarea "Installation of food service equipment including receiving at C&T, delivery to …"
type textarea "x"
type textarea "Installation of food service equipment including receiving at C&T, delivery to …"
type textarea "x"
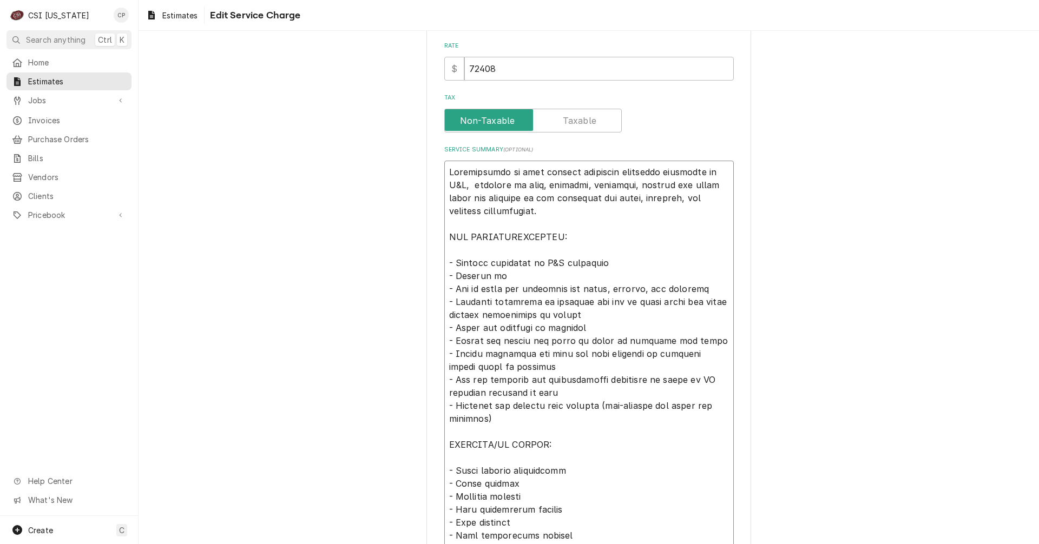
type textarea "Installation of food service equipment including receiving at C&T, delivery to …"
type textarea "x"
type textarea "Installation of food service equipment including receiving at C&T, delivery to …"
type textarea "x"
type textarea "Installation of food service equipment including receiving at C&T, delivery to …"
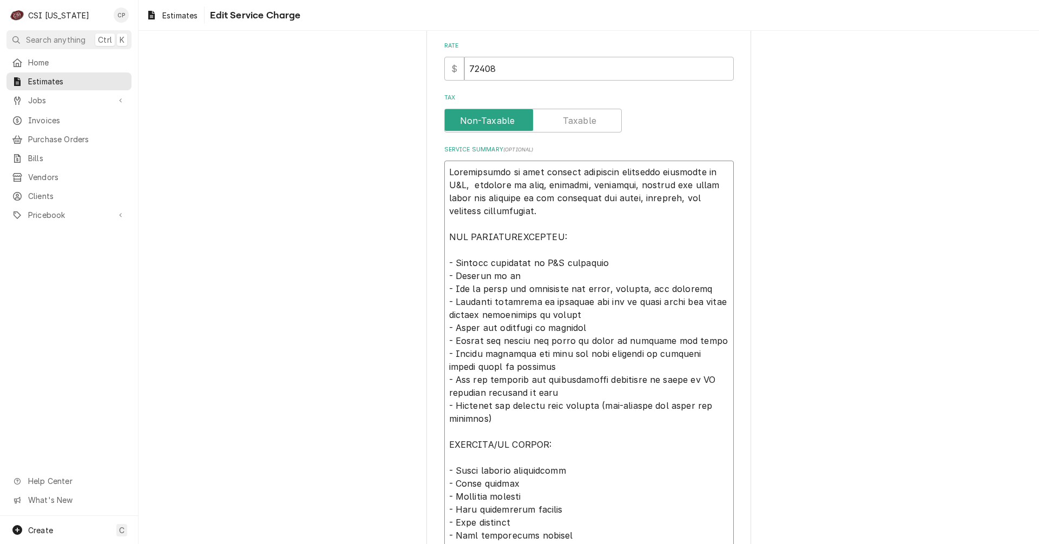
type textarea "x"
type textarea "Installation of food service equipment including receiving at C&T, delivery to …"
type textarea "x"
type textarea "Installation of food service equipment including receiving at C&T, delivery to …"
type textarea "x"
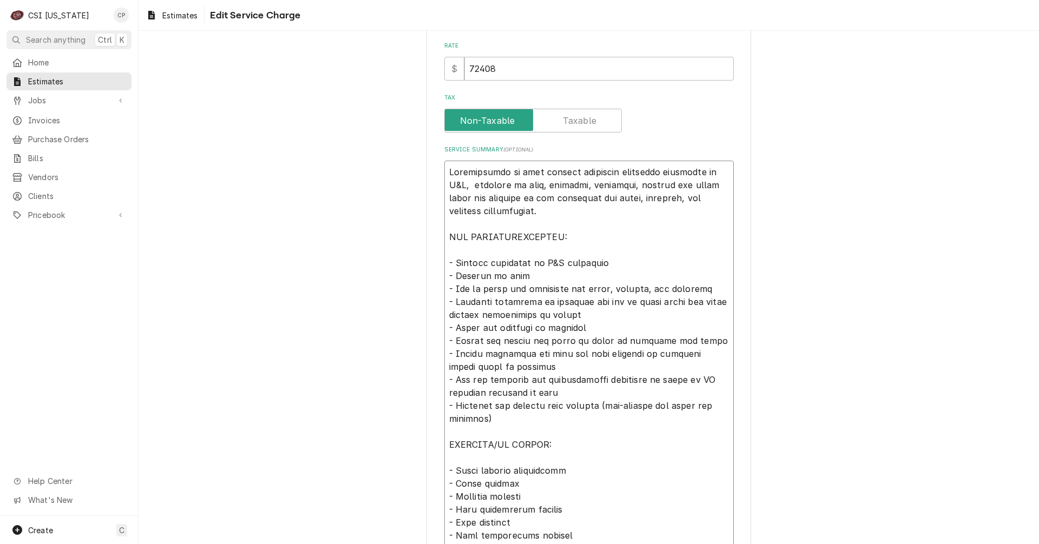
type textarea "Installation of food service equipment including receiving at C&T, delivery to …"
type textarea "x"
type textarea "Installation of food service equipment including receiving at C&T, delivery to …"
type textarea "x"
type textarea "Installation of food service equipment including receiving at C&T, delivery to …"
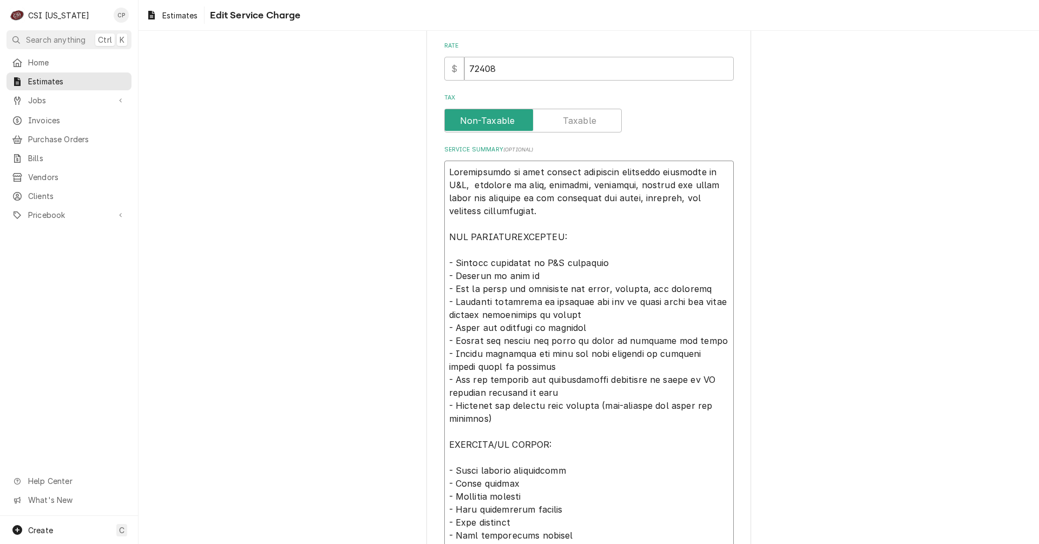
type textarea "x"
type textarea "Installation of food service equipment including receiving at C&T, delivery to …"
type textarea "x"
type textarea "Installation of food service equipment including receiving at C&T, delivery to …"
type textarea "x"
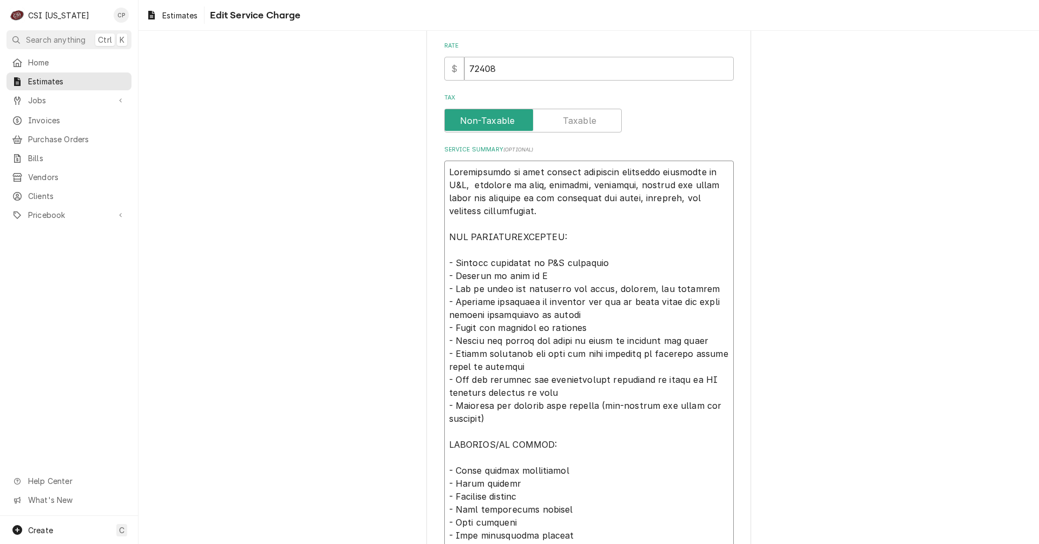
type textarea "Installation of food service equipment including receiving at C&T, delivery to …"
type textarea "x"
type textarea "Installation of food service equipment including receiving at C&T, delivery to …"
click at [701, 287] on textarea "Service Summary ( optional )" at bounding box center [588, 419] width 289 height 516
drag, startPoint x: 443, startPoint y: 406, endPoint x: 510, endPoint y: 423, distance: 69.3
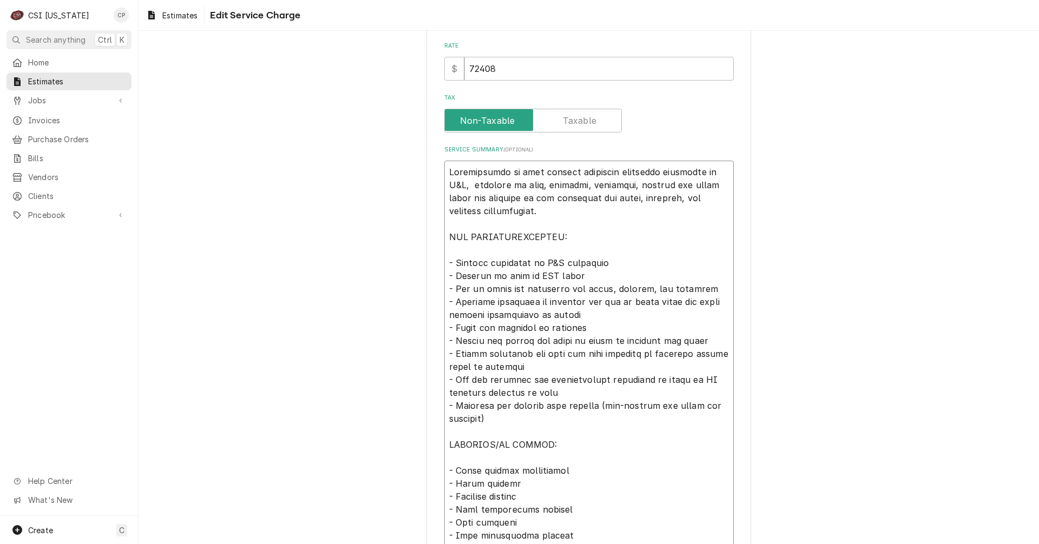
click at [510, 423] on textarea "Service Summary ( optional )" at bounding box center [588, 419] width 289 height 516
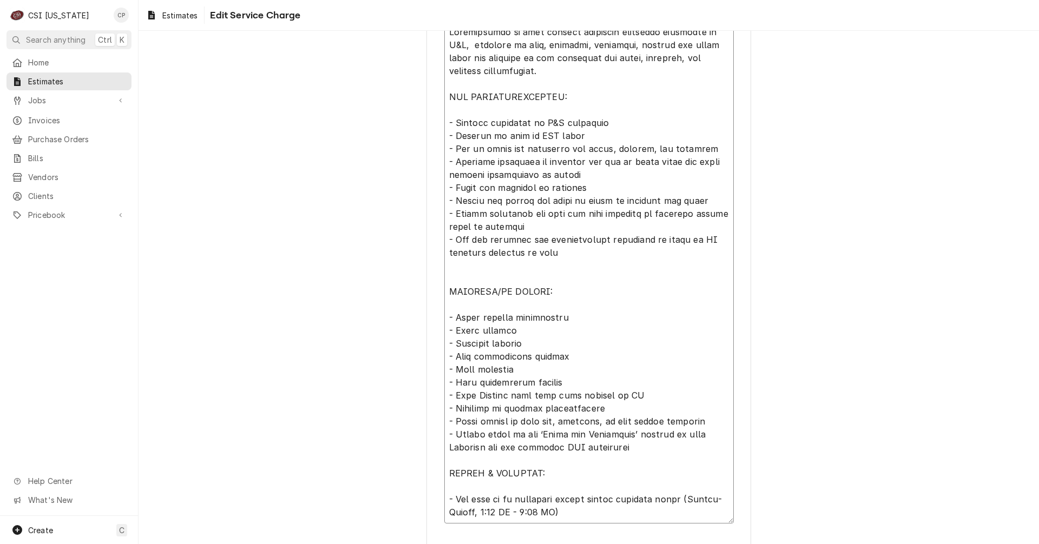
scroll to position [484, 0]
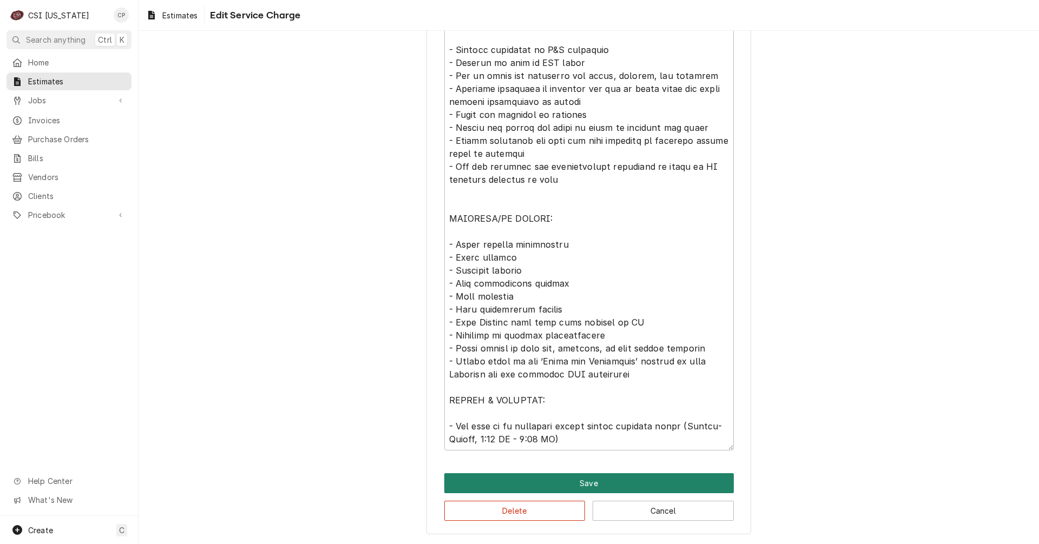
click at [598, 486] on button "Save" at bounding box center [588, 483] width 289 height 20
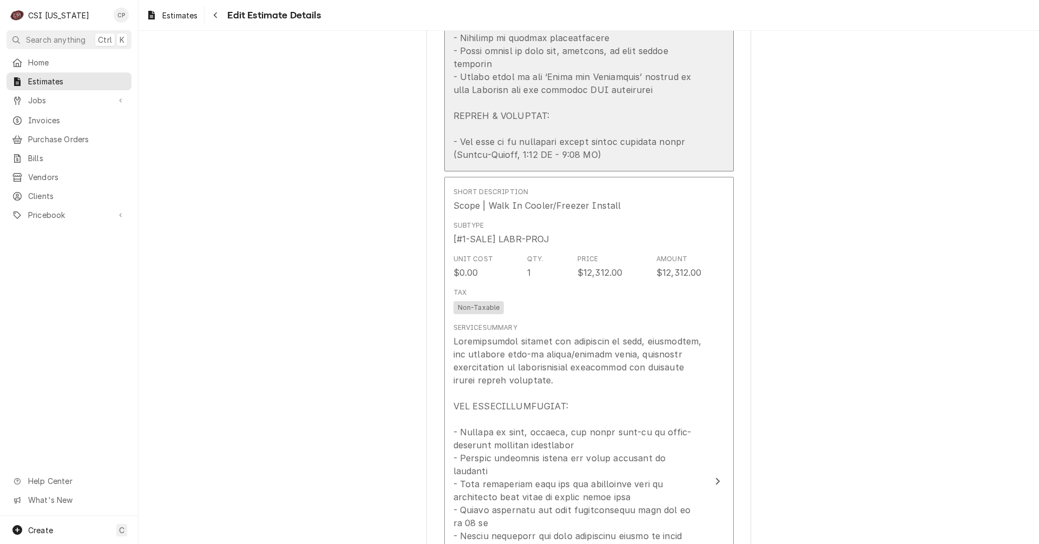
scroll to position [1610, 0]
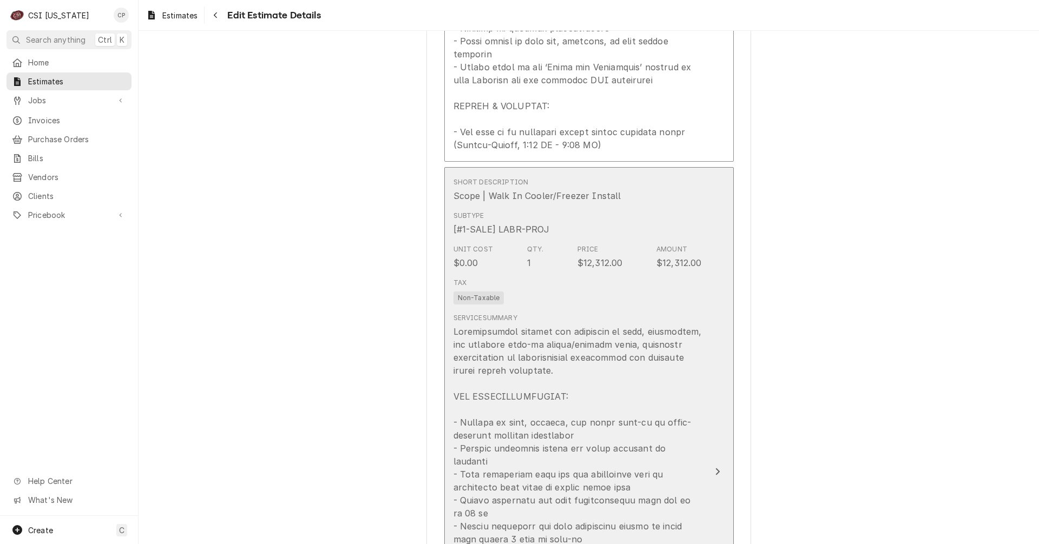
click at [715, 468] on icon "Update Line Item" at bounding box center [717, 472] width 5 height 9
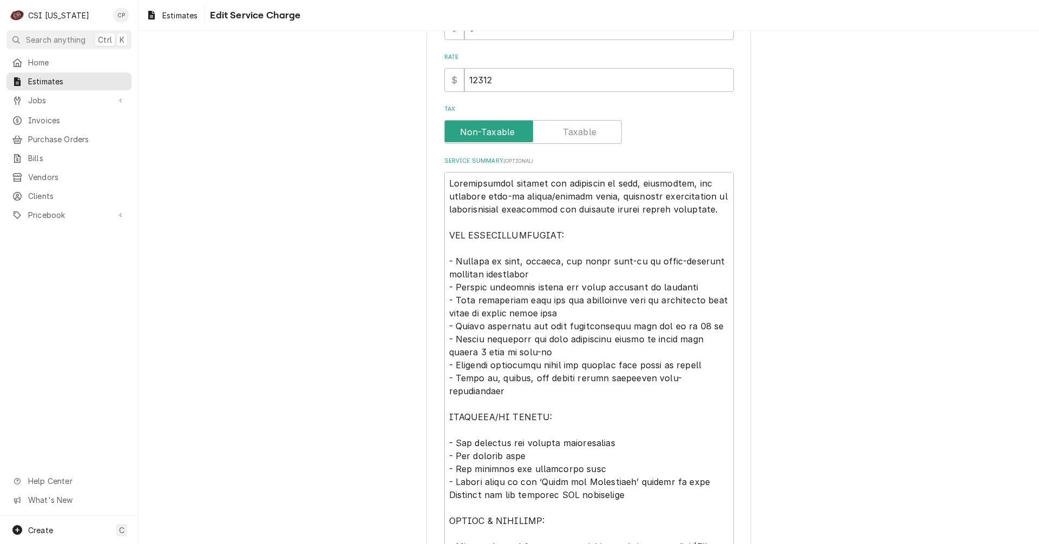
scroll to position [271, 0]
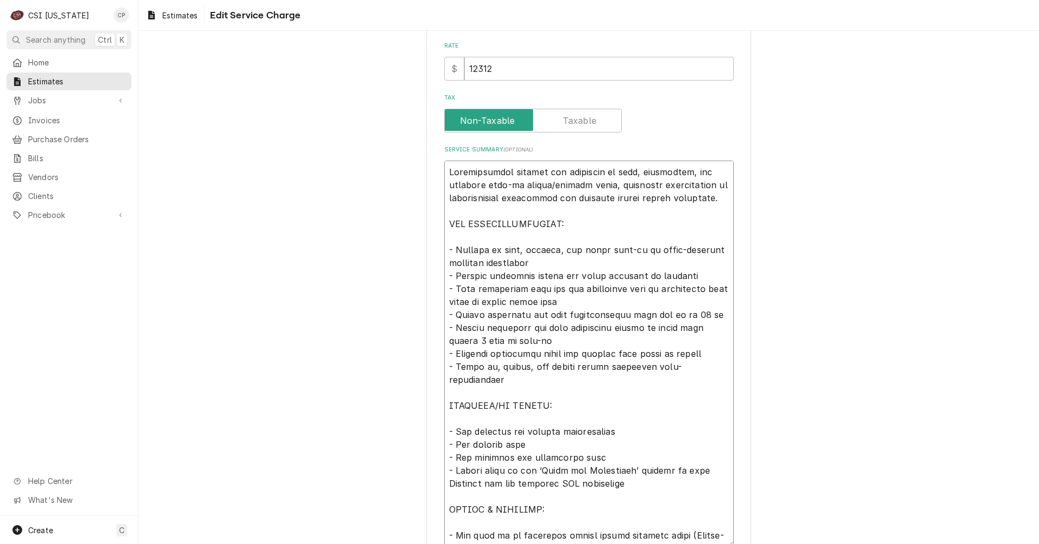
drag, startPoint x: 602, startPoint y: 172, endPoint x: 630, endPoint y: 174, distance: 28.2
click at [630, 174] on textarea "Service Summary ( optional )" at bounding box center [588, 354] width 289 height 386
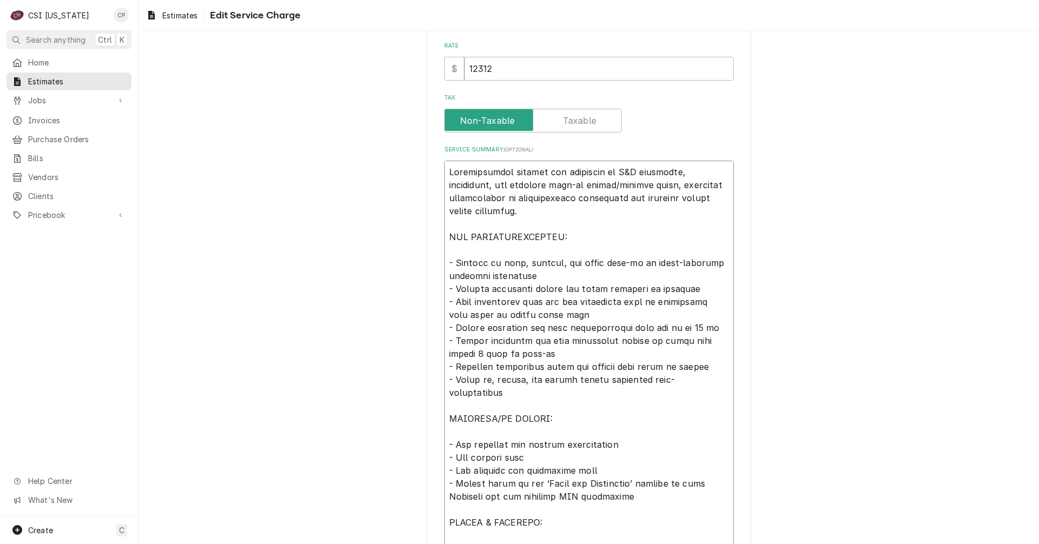
click at [685, 171] on textarea "Service Summary ( optional )" at bounding box center [588, 360] width 289 height 399
drag, startPoint x: 489, startPoint y: 262, endPoint x: 513, endPoint y: 260, distance: 24.5
click at [513, 260] on textarea "Service Summary ( optional )" at bounding box center [588, 360] width 289 height 399
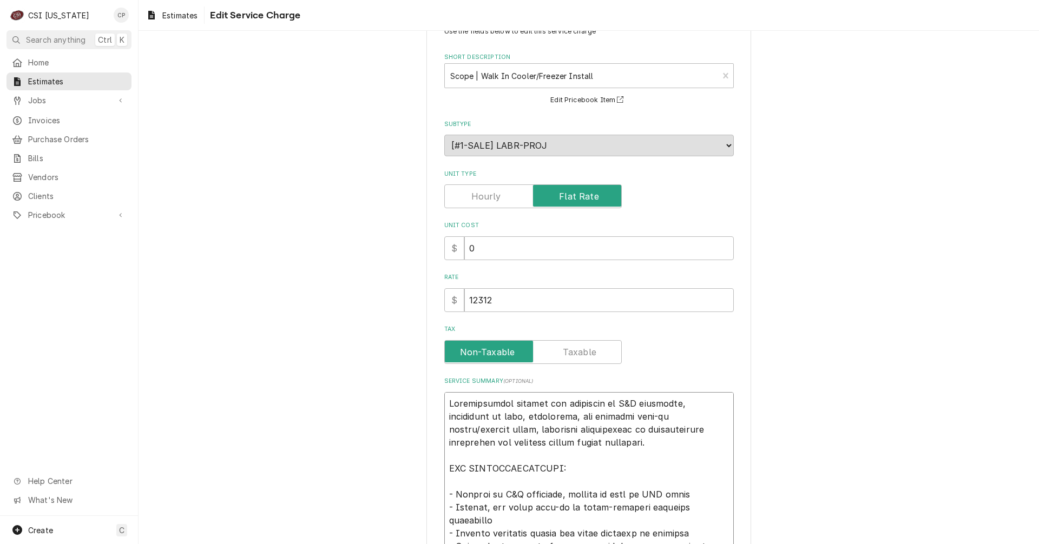
scroll to position [0, 0]
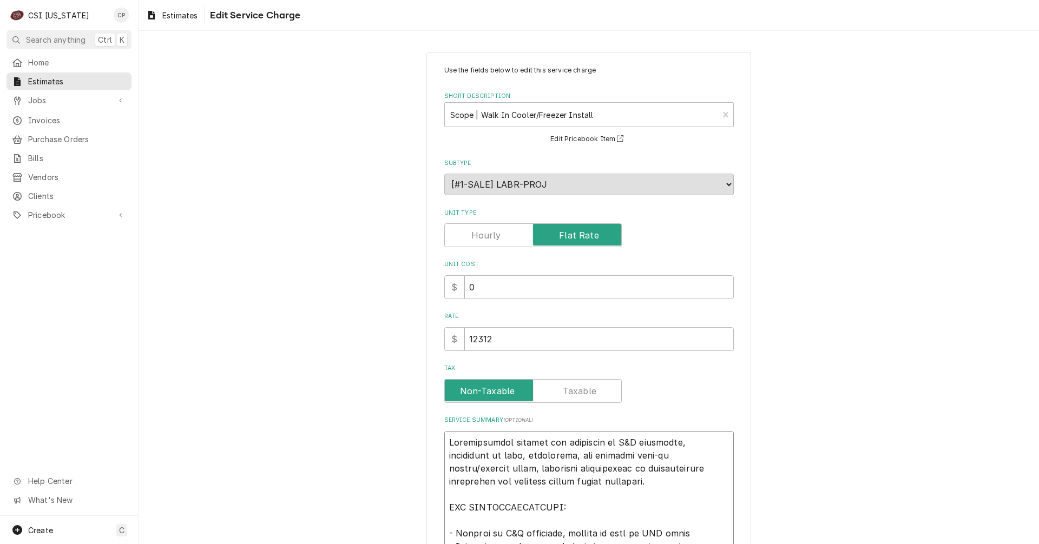
drag, startPoint x: 621, startPoint y: 438, endPoint x: 409, endPoint y: 437, distance: 212.6
click at [409, 437] on div "Use the fields below to edit this service charge Short Description Scope | Walk…" at bounding box center [589, 489] width 900 height 895
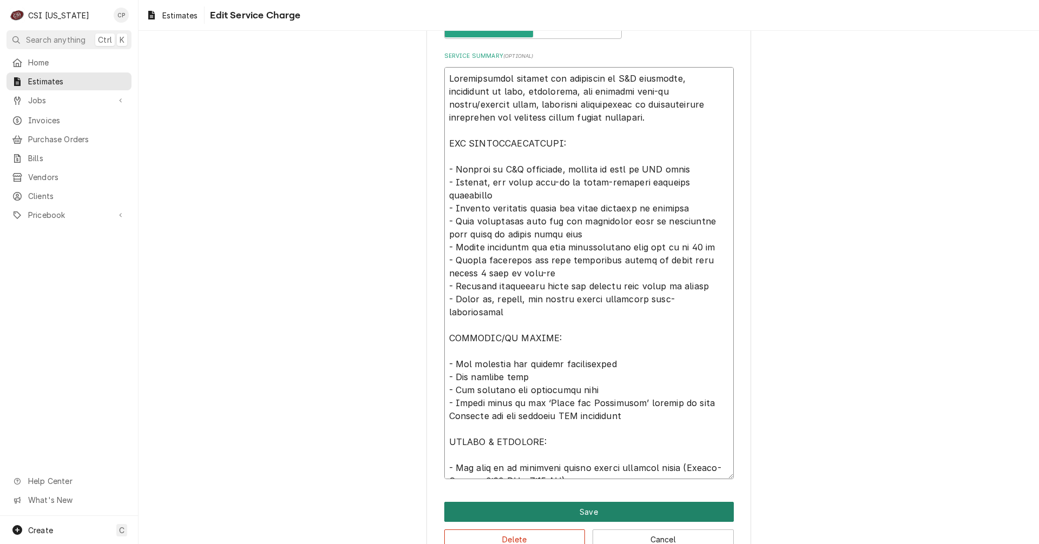
scroll to position [393, 0]
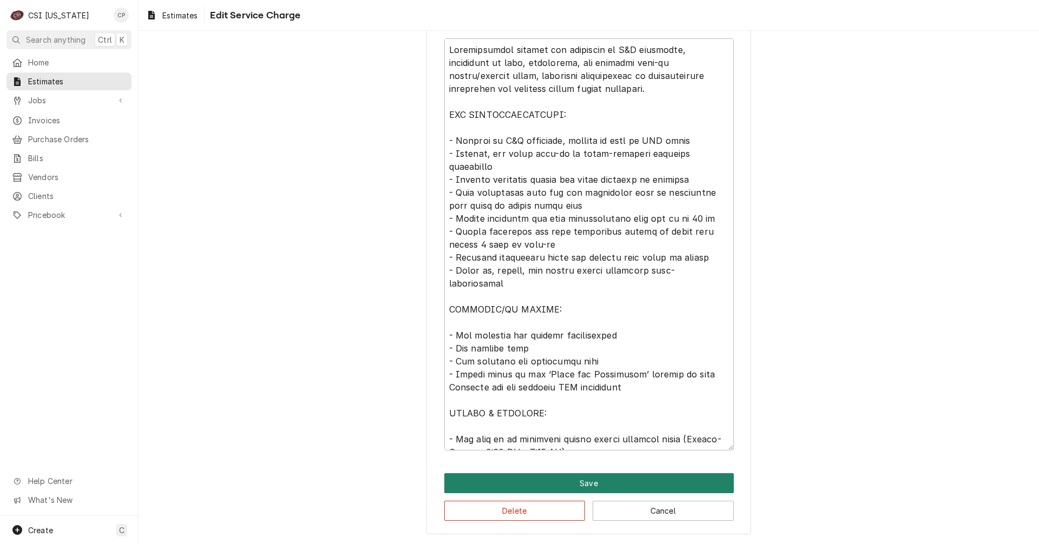
click at [597, 486] on button "Save" at bounding box center [588, 483] width 289 height 20
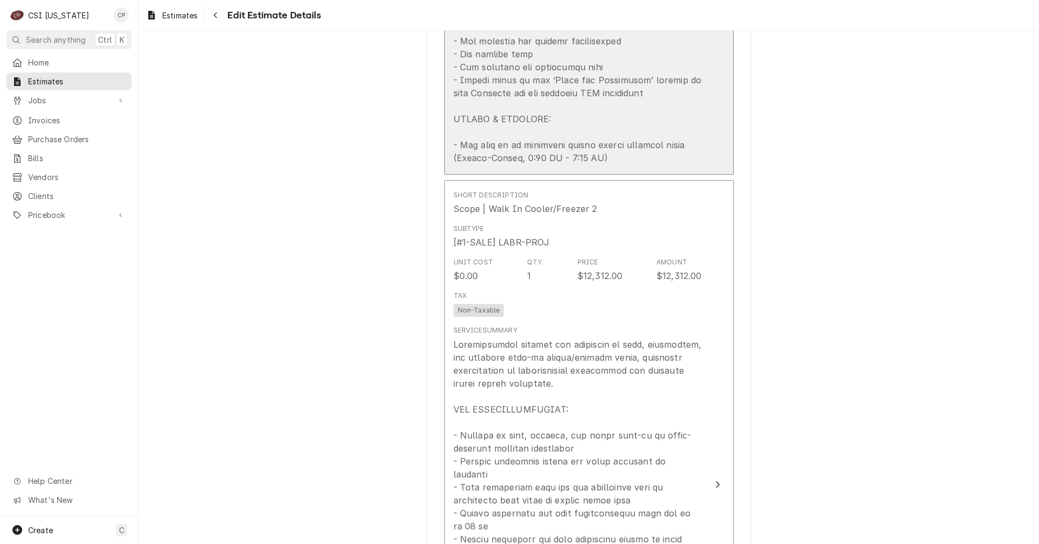
scroll to position [2226, 0]
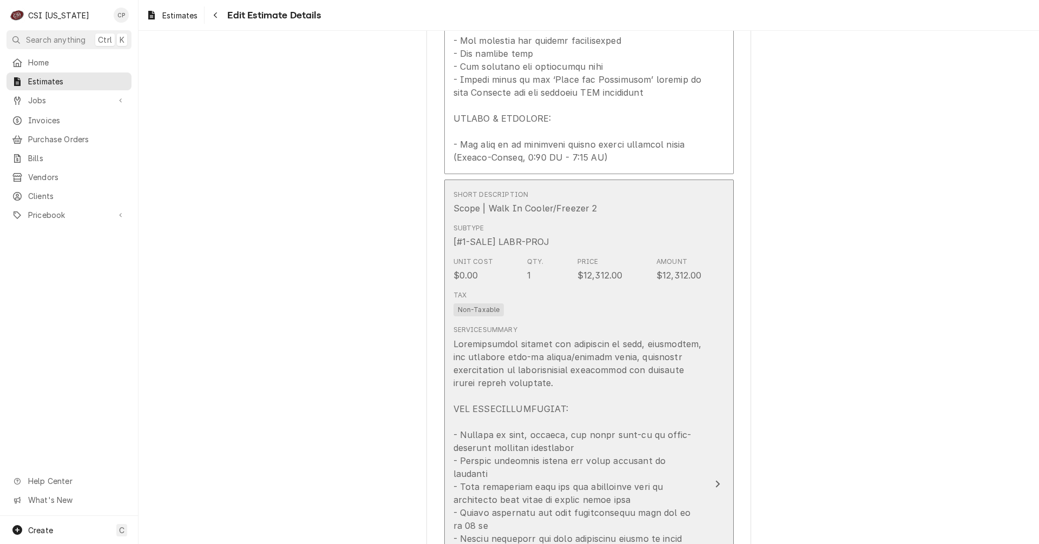
click at [715, 481] on icon "Update Line Item" at bounding box center [717, 484] width 4 height 7
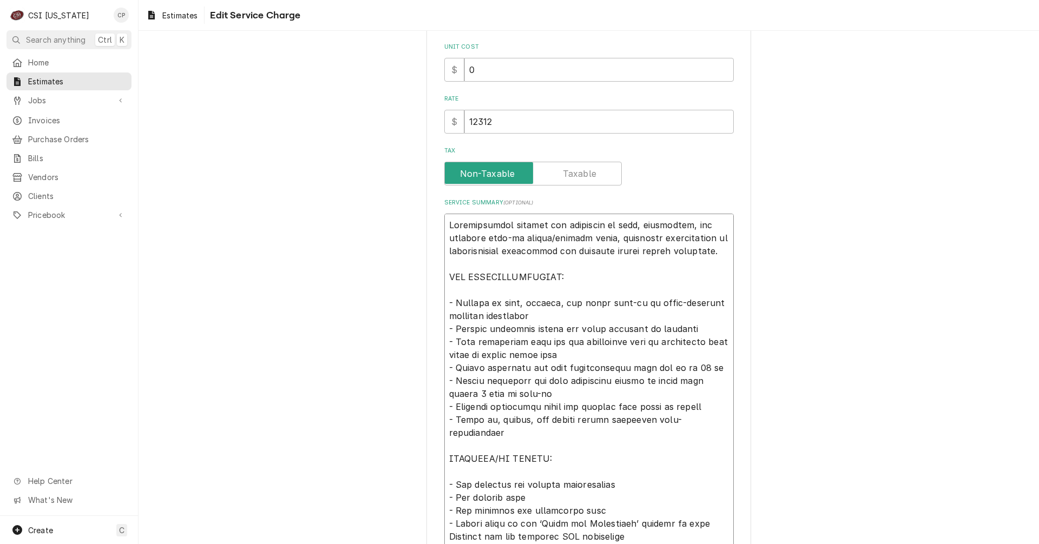
scroll to position [367, 0]
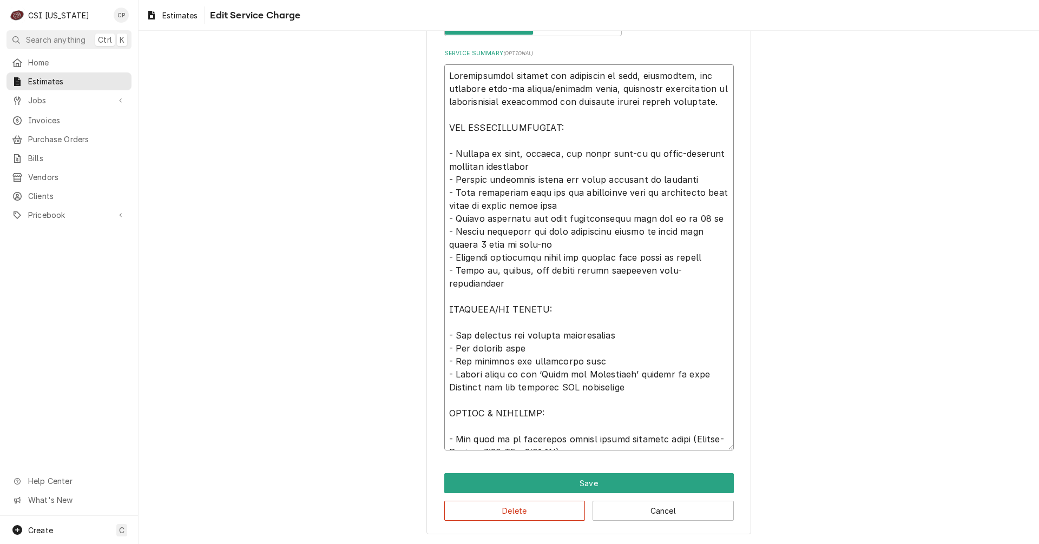
drag, startPoint x: 445, startPoint y: 278, endPoint x: 669, endPoint y: 570, distance: 367.4
click at [669, 544] on html "C CSI Kentucky CP Search anything Ctrl K Home Estimates Jobs Jobs Job Series In…" at bounding box center [519, 272] width 1039 height 544
paste textarea "at C&T warehouse, delivering to site, inspecting, and erecting walk-in cooler/f…"
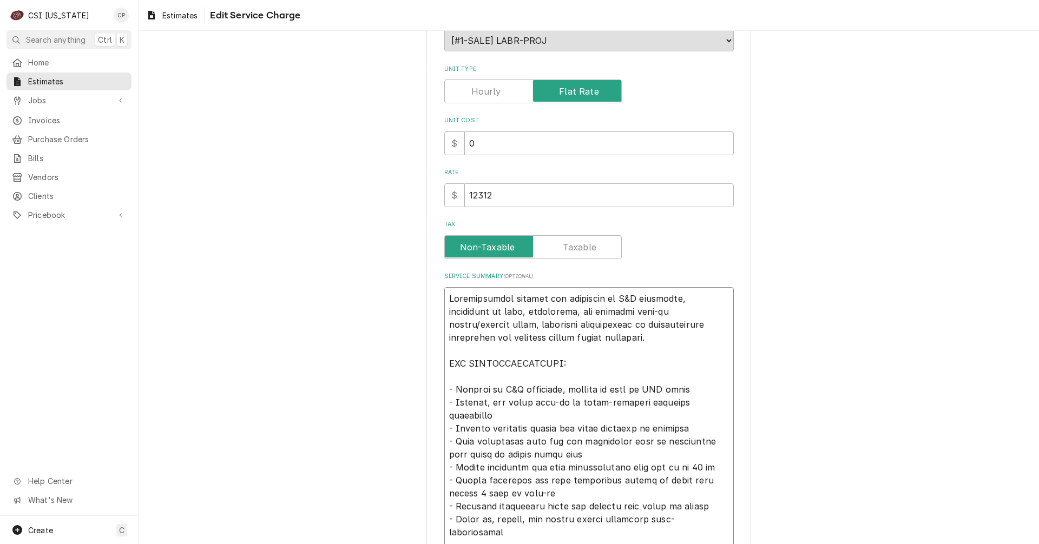
scroll to position [393, 0]
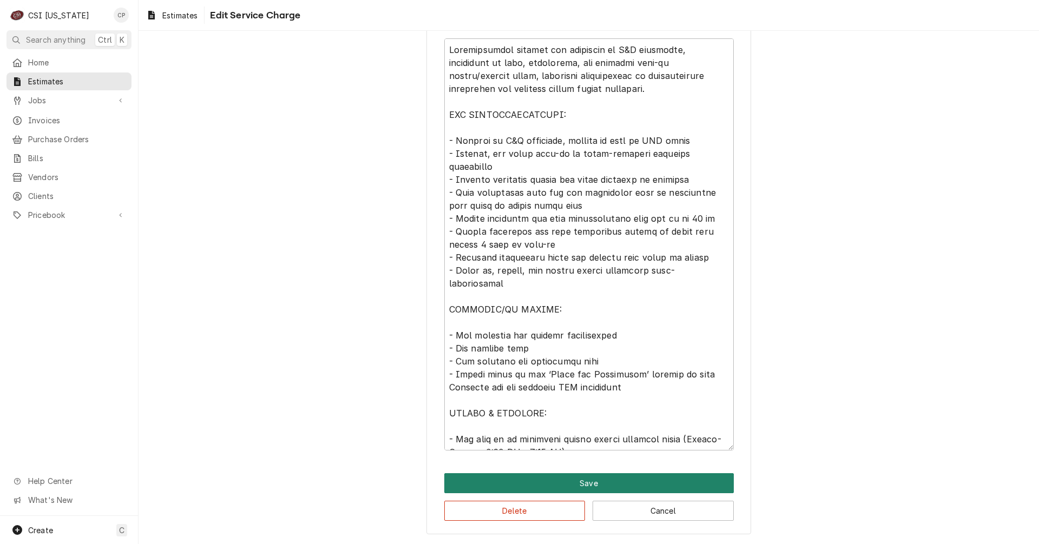
click at [586, 477] on button "Save" at bounding box center [588, 483] width 289 height 20
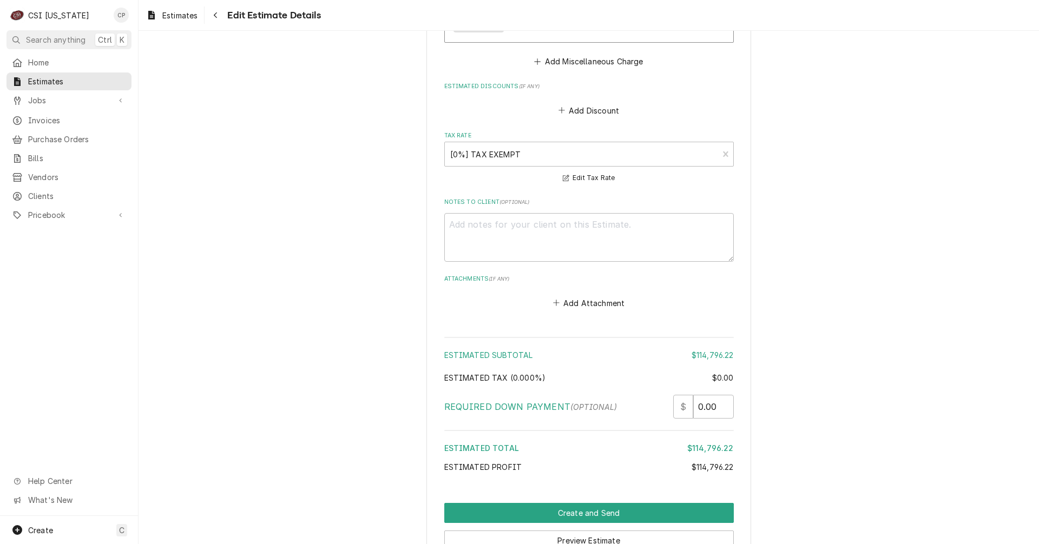
scroll to position [4079, 0]
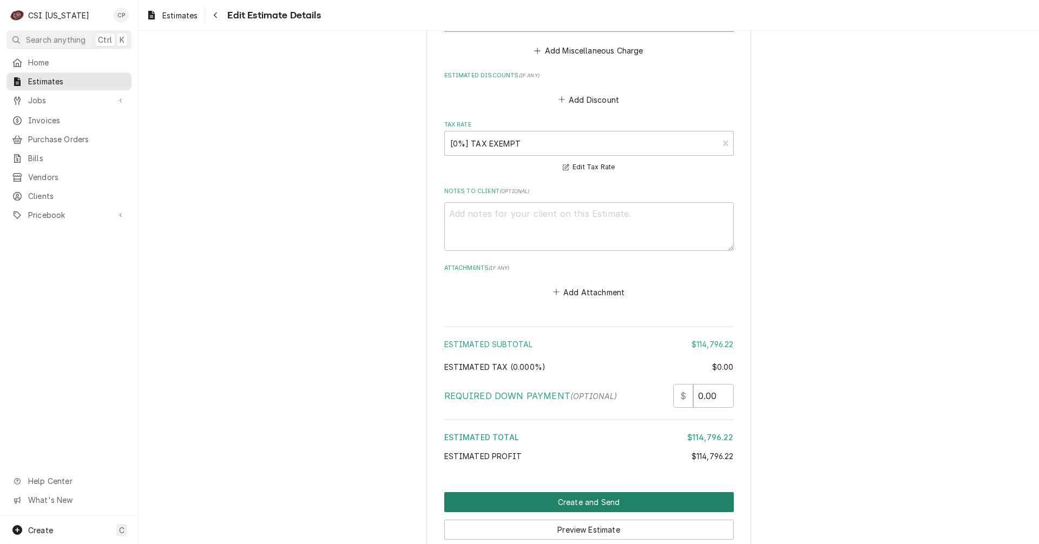
click at [588, 492] on button "Create and Send" at bounding box center [588, 502] width 289 height 20
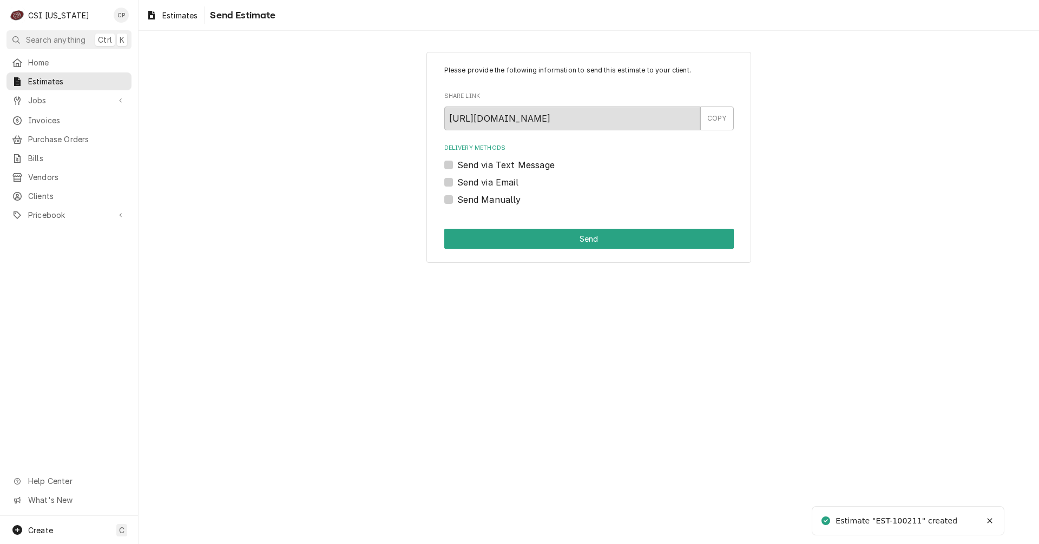
click at [457, 185] on label "Send via Email" at bounding box center [487, 182] width 61 height 13
click at [457, 185] on input "Send via Email" at bounding box center [601, 188] width 289 height 24
checkbox input "true"
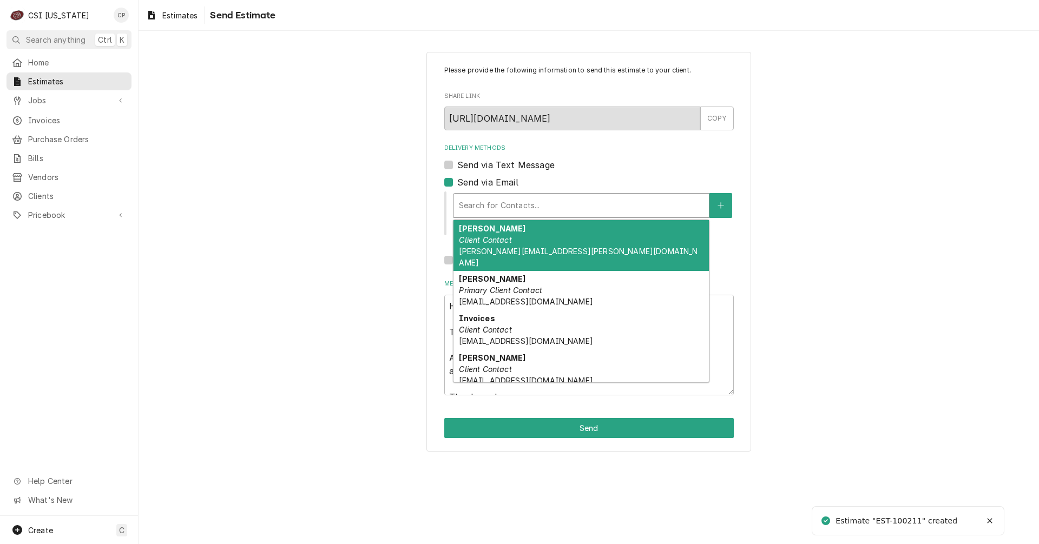
click at [533, 203] on div "Delivery Methods" at bounding box center [581, 205] width 245 height 19
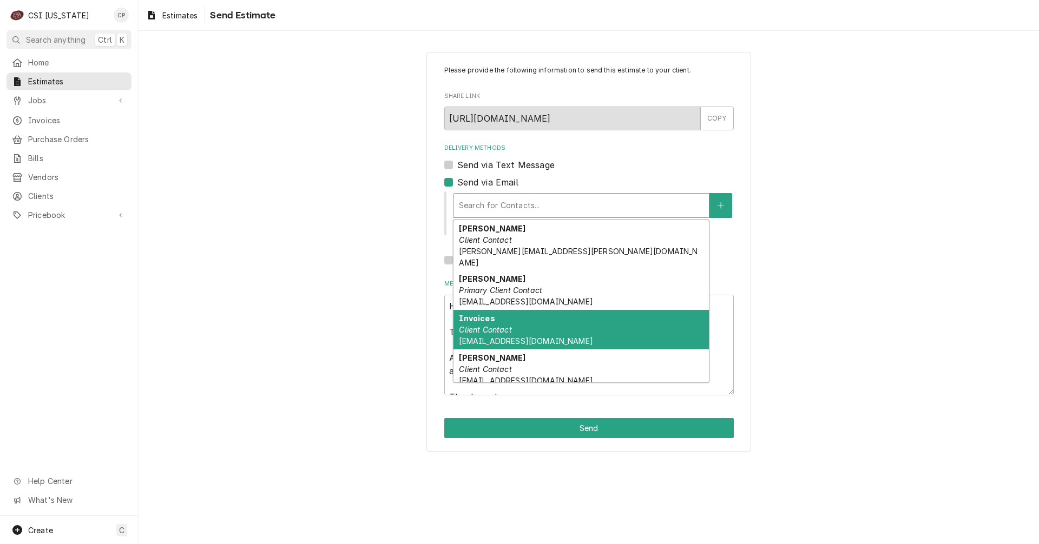
scroll to position [74, 0]
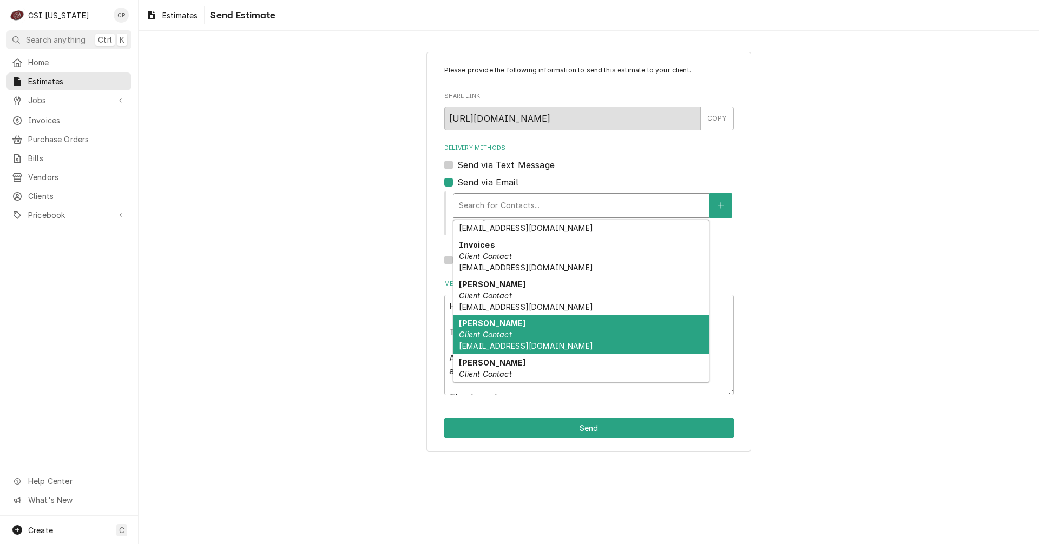
click at [495, 330] on em "Client Contact" at bounding box center [485, 334] width 52 height 9
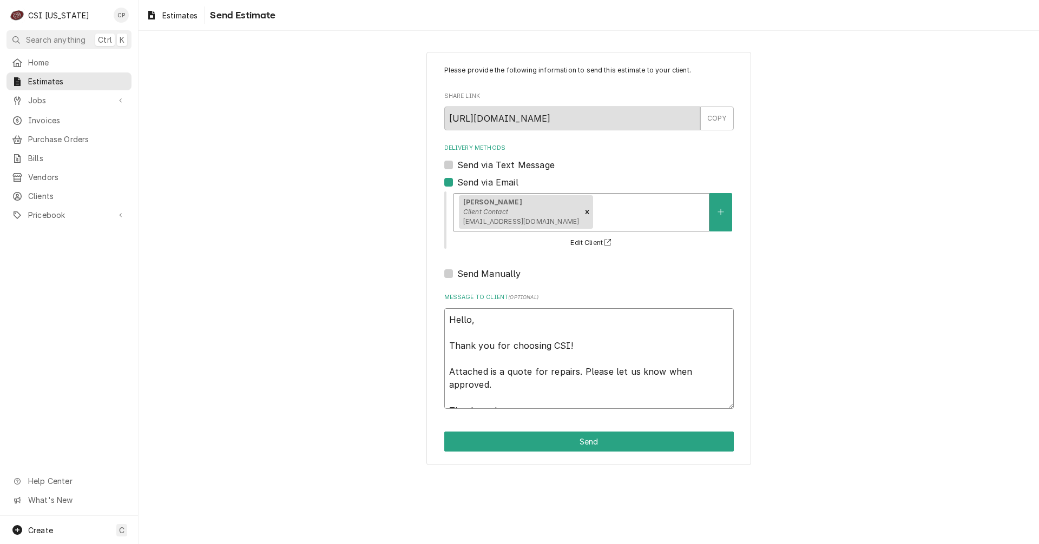
click at [512, 386] on textarea "Hello, Thank you for choosing CSI! Attached is a quote for repairs. Please let …" at bounding box center [588, 358] width 289 height 101
drag, startPoint x: 501, startPoint y: 372, endPoint x: 537, endPoint y: 395, distance: 43.5
click at [537, 395] on textarea "Hello, Thank you for choosing CSI! Attached is a quote for repairs. Please let …" at bounding box center [588, 358] width 289 height 101
type textarea "x"
type textarea "Hello, Thank you for choosing CSI! Attached is t Thank you!"
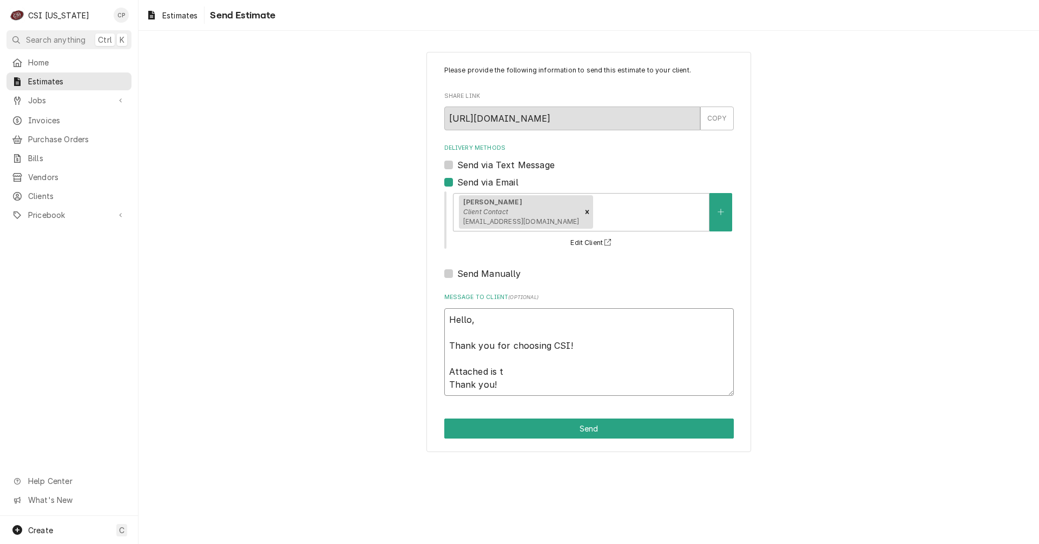
type textarea "x"
type textarea "Hello, Thank you for choosing CSI! Attached is th Thank you!"
type textarea "x"
type textarea "Hello, Thank you for choosing CSI! Attached is the Thank you!"
type textarea "x"
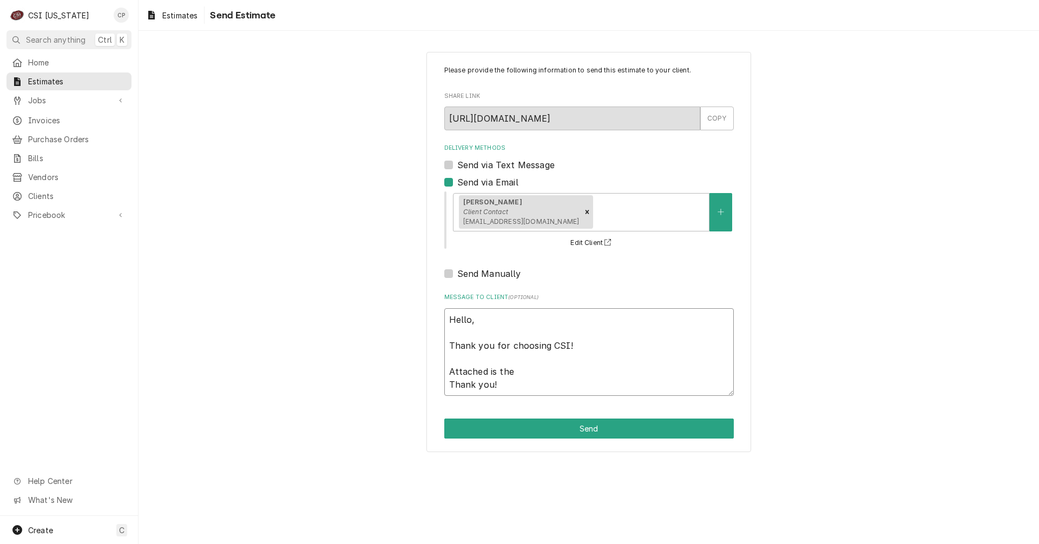
type textarea "Hello, Thank you for choosing CSI! Attached is the Thank you!"
type textarea "x"
type textarea "Hello, Thank you for choosing CSI! Attached is the q Thank you!"
type textarea "x"
type textarea "Hello, Thank you for choosing CSI! Attached is the qu Thank you!"
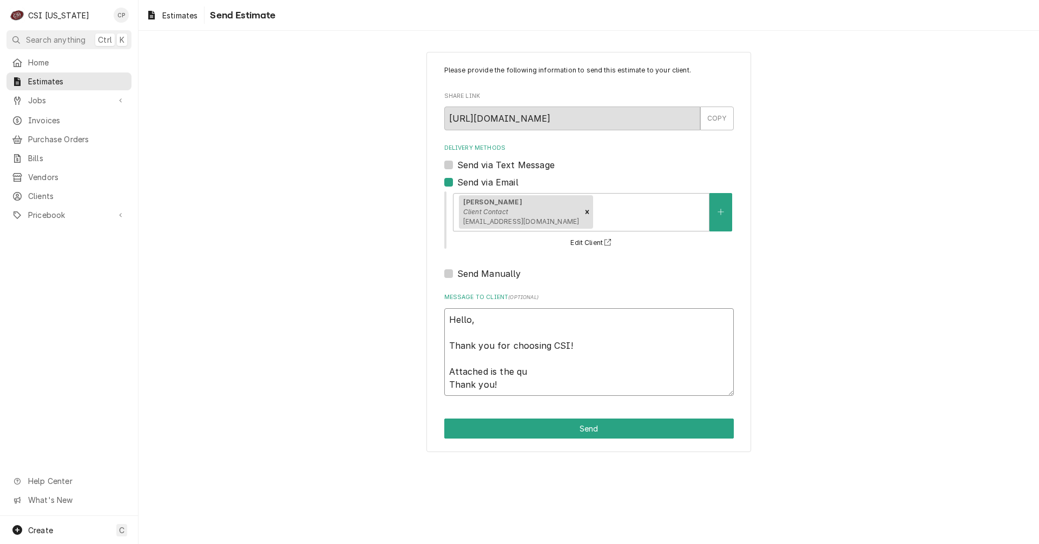
type textarea "x"
type textarea "Hello, Thank you for choosing CSI! Attached is the qut Thank you!"
type textarea "x"
type textarea "Hello, Thank you for choosing CSI! Attached is the qute Thank you!"
type textarea "x"
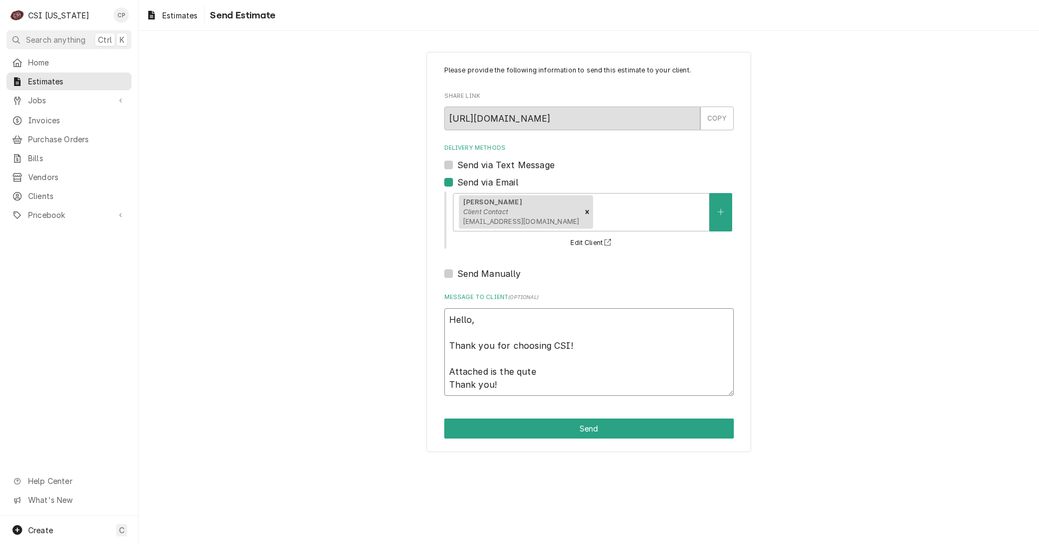
type textarea "Hello, Thank you for choosing CSI! Attached is the qut Thank you!"
type textarea "x"
type textarea "Hello, Thank you for choosing CSI! Attached is the qu Thank you!"
type textarea "x"
type textarea "Hello, Thank you for choosing CSI! Attached is the quo Thank you!"
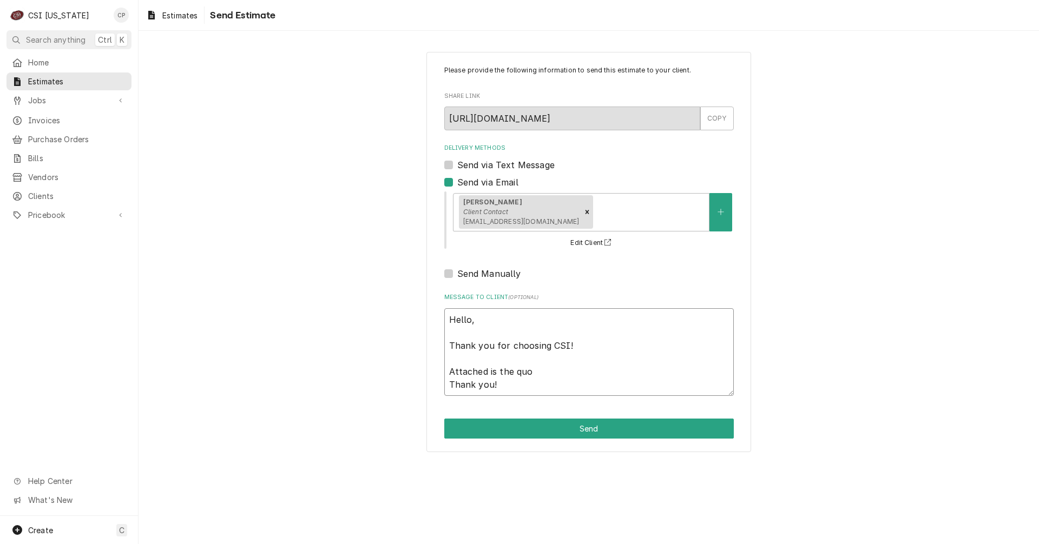
type textarea "x"
type textarea "Hello, Thank you for choosing CSI! Attached is the quot Thank you!"
type textarea "x"
type textarea "Hello, Thank you for choosing CSI! Attached is the quote Thank you!"
type textarea "x"
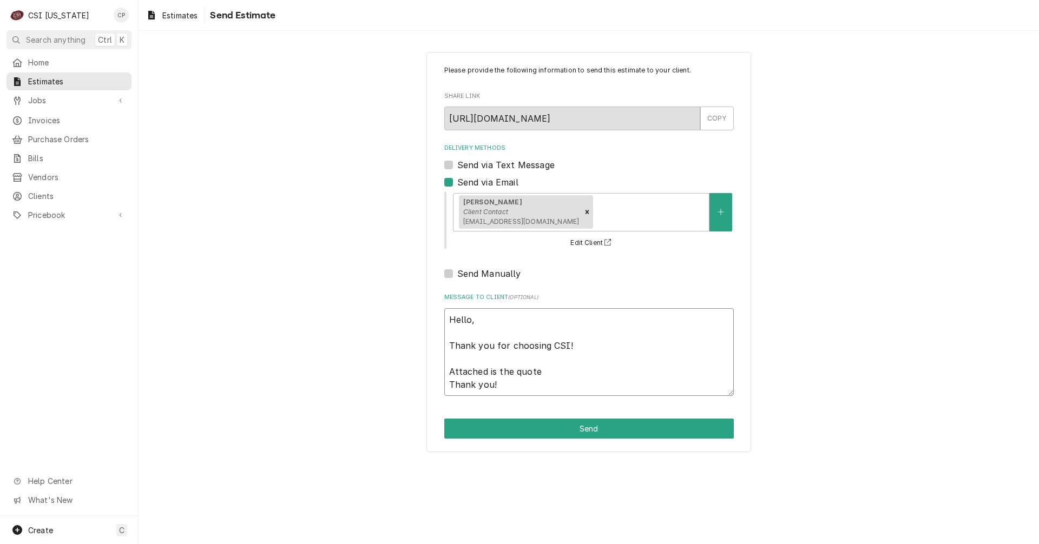
type textarea "Hello, Thank you for choosing CSI! Attached is the quote Thank you!"
type textarea "x"
type textarea "Hello, Thank you for choosing CSI! Attached is the quote f Thank you!"
type textarea "x"
type textarea "Hello, Thank you for choosing CSI! Attached is the quote fo Thank you!"
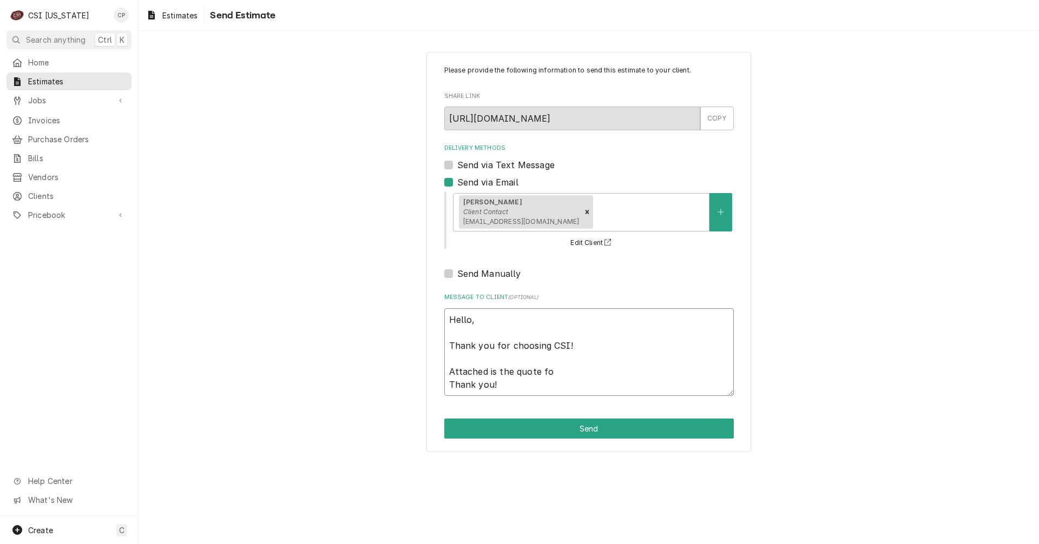
type textarea "x"
type textarea "Hello, Thank you for choosing CSI! Attached is the quote for Thank you!"
type textarea "x"
type textarea "Hello, Thank you for choosing CSI! Attached is the quote for Thank you!"
type textarea "x"
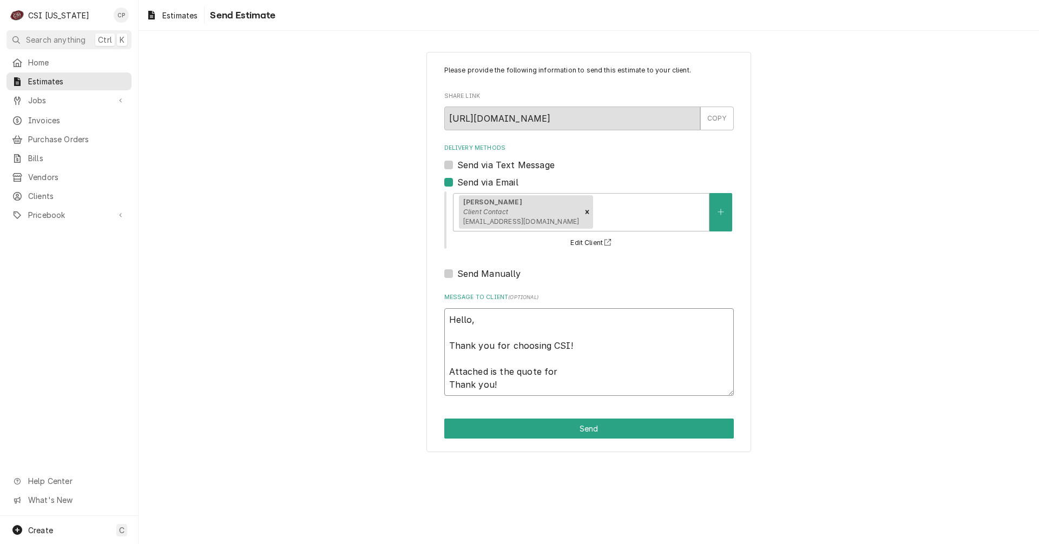
type textarea "Hello, Thank you for choosing CSI! Attached is the quote for t Thank you!"
type textarea "x"
type textarea "Hello, Thank you for choosing CSI! Attached is the quote for th Thank you!"
type textarea "x"
type textarea "Hello, Thank you for choosing CSI! Attached is the quote for the Thank you!"
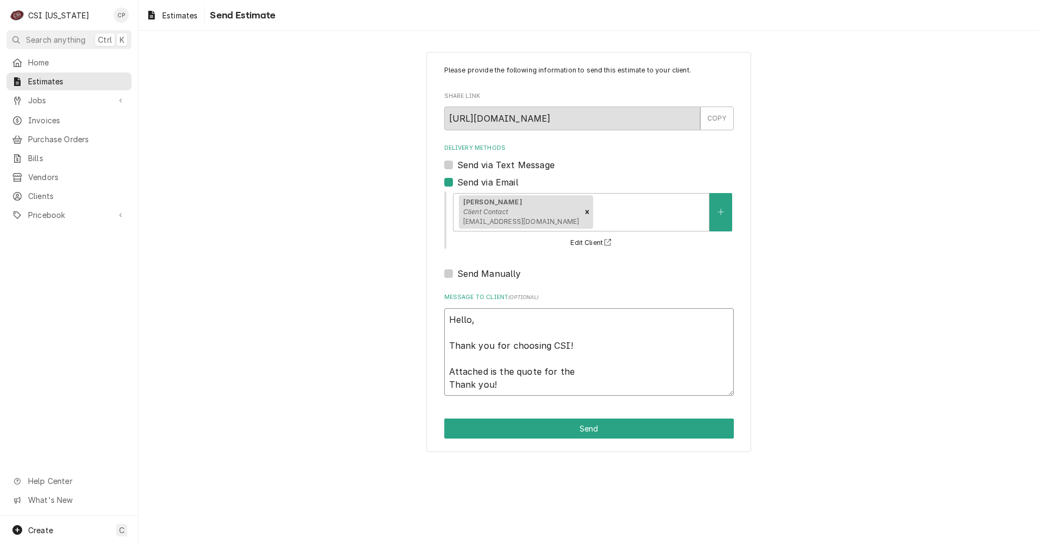
type textarea "x"
type textarea "Hello, Thank you for choosing CSI! Attached is the quote for the Thank you!"
type textarea "x"
type textarea "Hello, Thank you for choosing CSI! Attached is the quote for the K Thank you!"
type textarea "x"
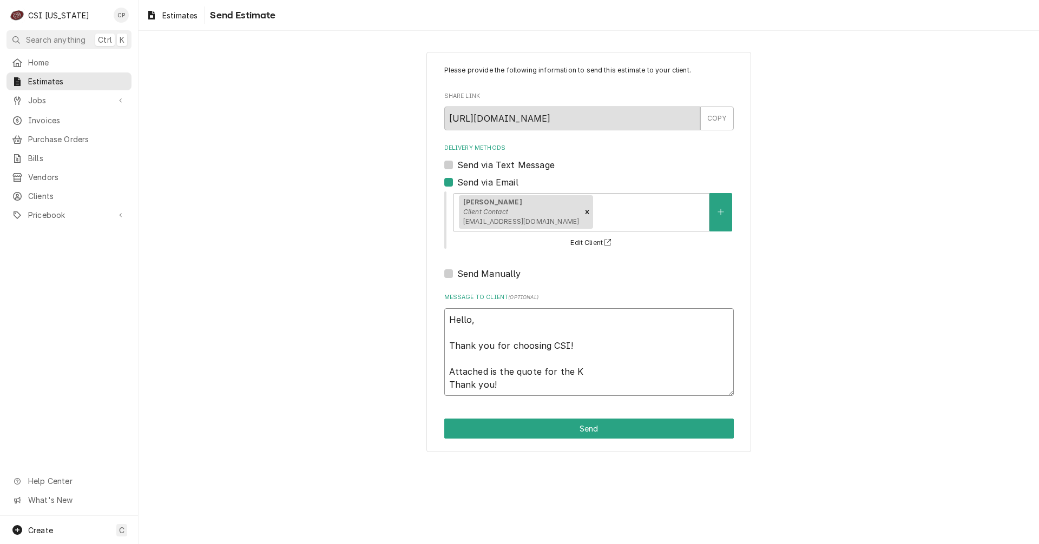
type textarea "Hello, Thank you for choosing CSI! Attached is the quote for the KY Thank you!"
type textarea "x"
type textarea "Hello, Thank you for choosing CSI! Attached is the quote for the KY Thank you!"
type textarea "x"
type textarea "Hello, Thank you for choosing CSI! Attached is the quote for the KY E Thank you!"
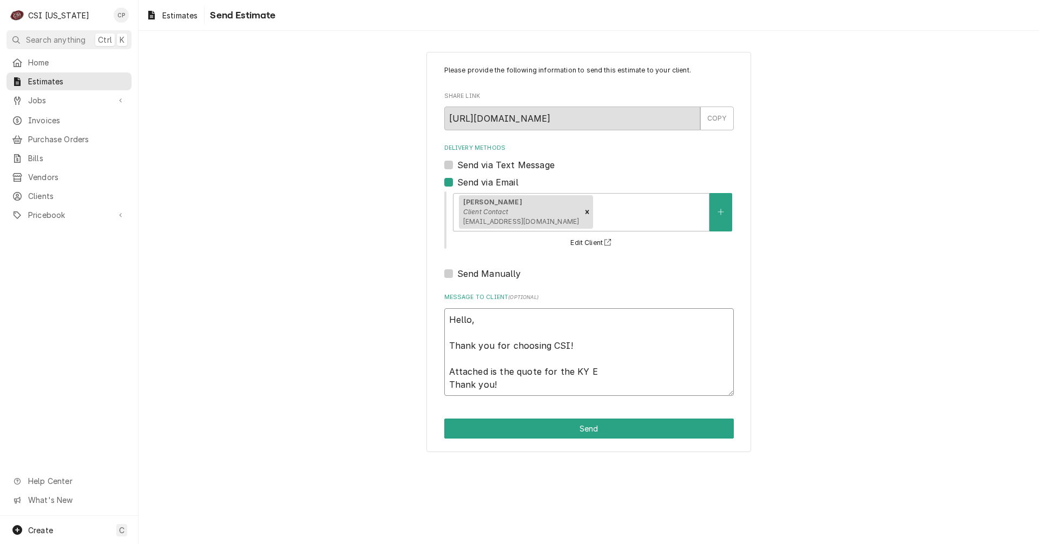
type textarea "x"
type textarea "Hello, Thank you for choosing CSI! Attached is the quote for the KY Ex Thank yo…"
type textarea "x"
type textarea "Hello, Thank you for choosing CSI! Attached is the quote for the KY Exp Thank y…"
type textarea "x"
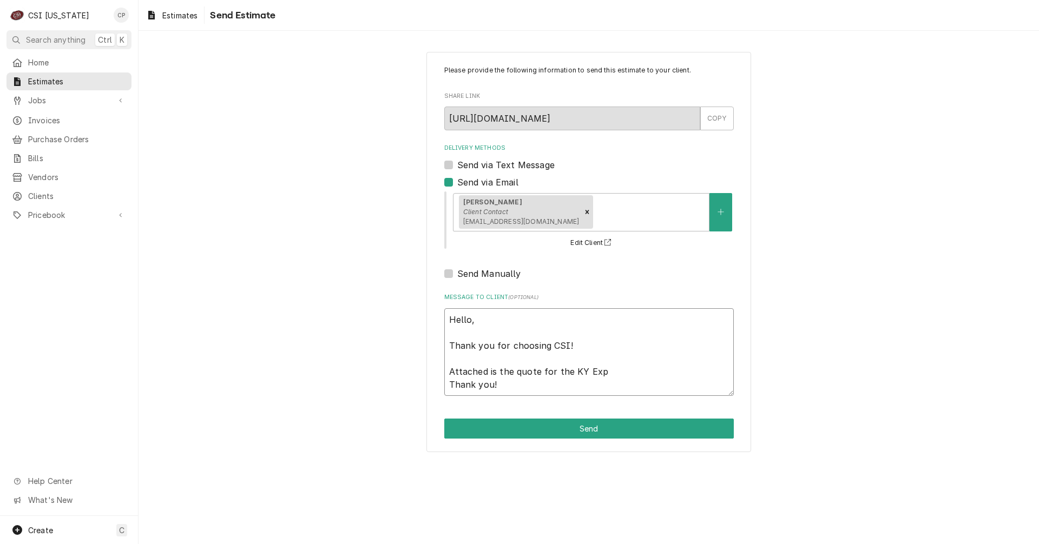
type textarea "Hello, Thank you for choosing CSI! Attached is the quote for the KY Expo Thank …"
type textarea "x"
type textarea "Hello, Thank you for choosing CSI! Attached is the quote for the KY Expo Thank …"
type textarea "x"
type textarea "Hello, Thank you for choosing CSI! Attached is the quote for the KY Expo s Than…"
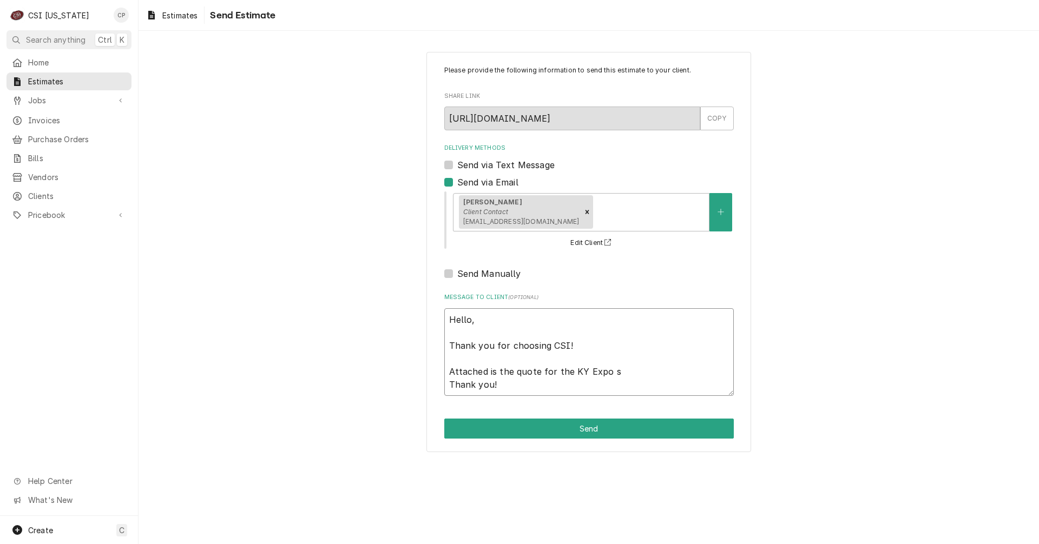
type textarea "x"
type textarea "Hello, Thank you for choosing CSI! Attached is the quote for the KY Expo Thank …"
type textarea "x"
type textarea "Hello, Thank you for choosing CSI! Attached is the quote for the KY Expo c Than…"
type textarea "x"
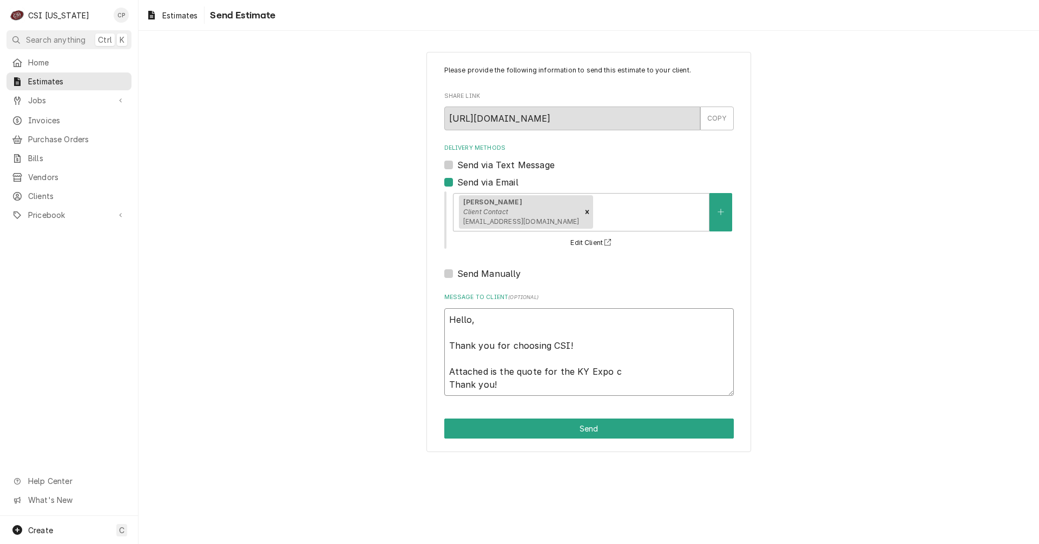
type textarea "Hello, Thank you for choosing CSI! Attached is the quote for the KY Expo ce Tha…"
type textarea "x"
type textarea "Hello, Thank you for choosing CSI! Attached is the quote for the KY Expo cen Th…"
type textarea "x"
type textarea "Hello, Thank you for choosing CSI! Attached is the quote for the KY Expo cent T…"
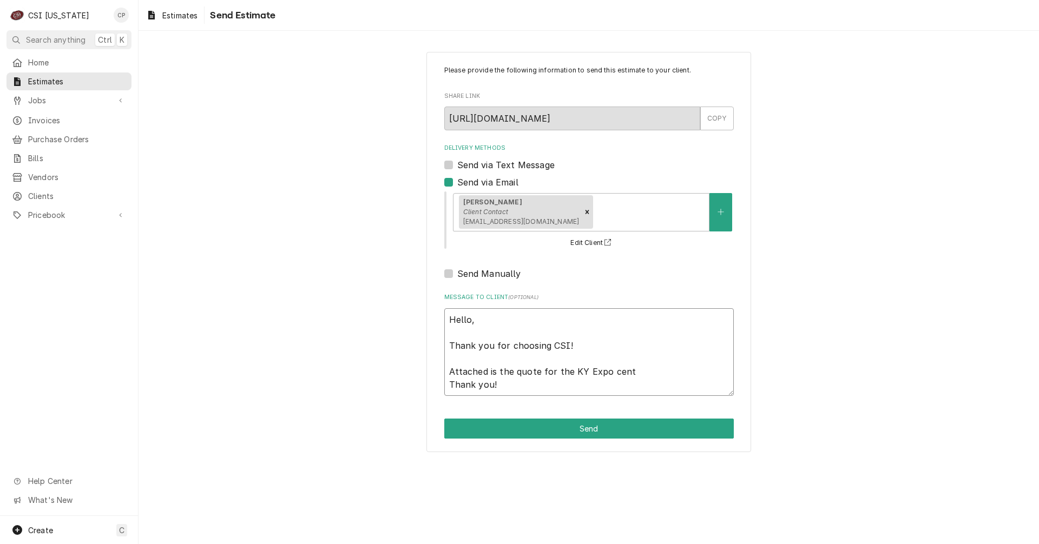
type textarea "x"
type textarea "Hello, Thank you for choosing CSI! Attached is the quote for the KY Expo cente …"
type textarea "x"
type textarea "Hello, Thank you for choosing CSI! Attached is the quote for the KY Expo center…"
type textarea "x"
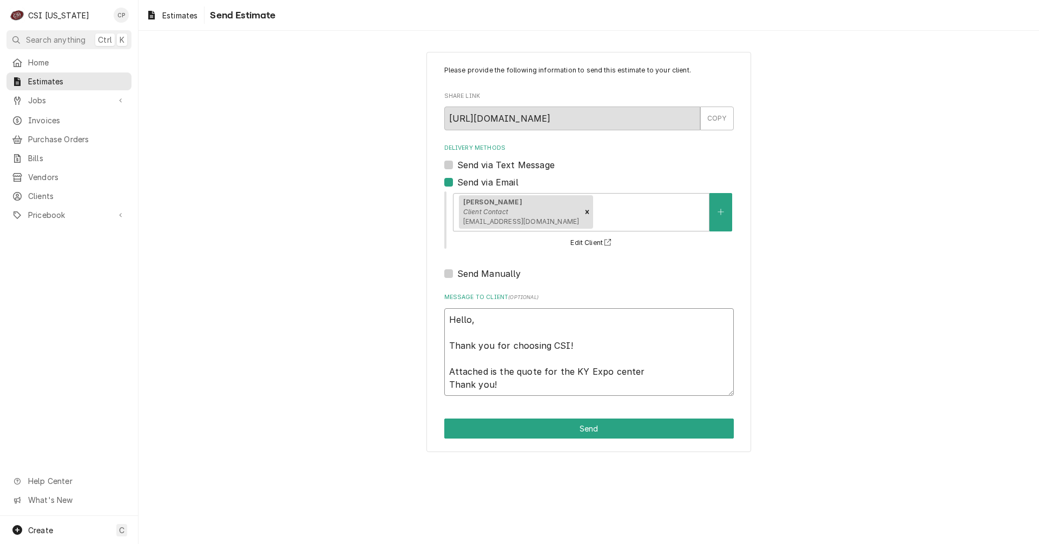
type textarea "Hello, Thank you for choosing CSI! Attached is the quote for the KY Expo center…"
type textarea "x"
type textarea "Hello, Thank you for choosing CSI! Attached is the quote for the KY Expo center…"
type textarea "x"
type textarea "Hello, Thank you for choosing CSI! Attached is the quote for the KY Expo center…"
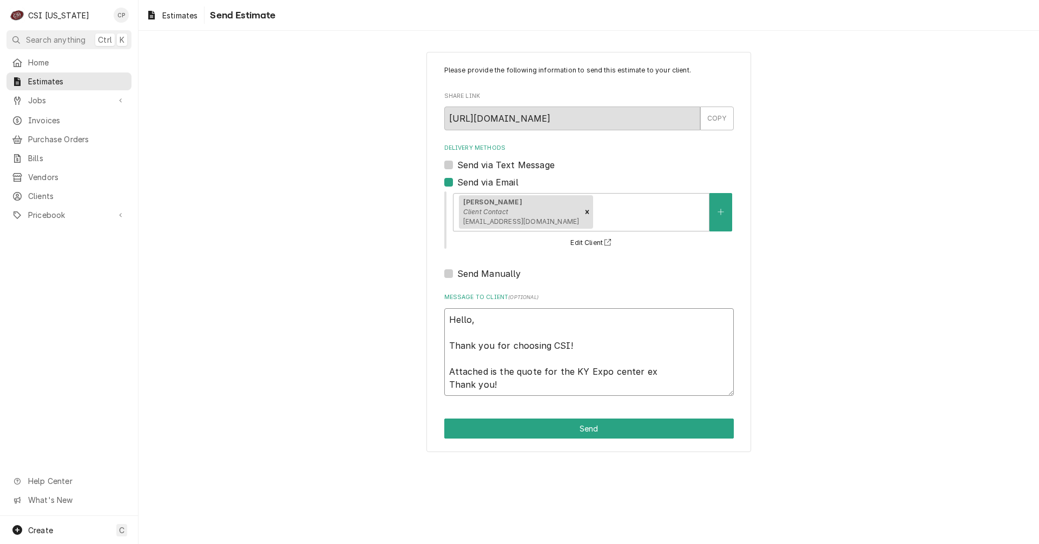
type textarea "x"
type textarea "Hello, Thank you for choosing CSI! Attached is the quote for the KY Expo center…"
type textarea "x"
type textarea "Hello, Thank you for choosing CSI! Attached is the quote for the KY Expo center…"
type textarea "x"
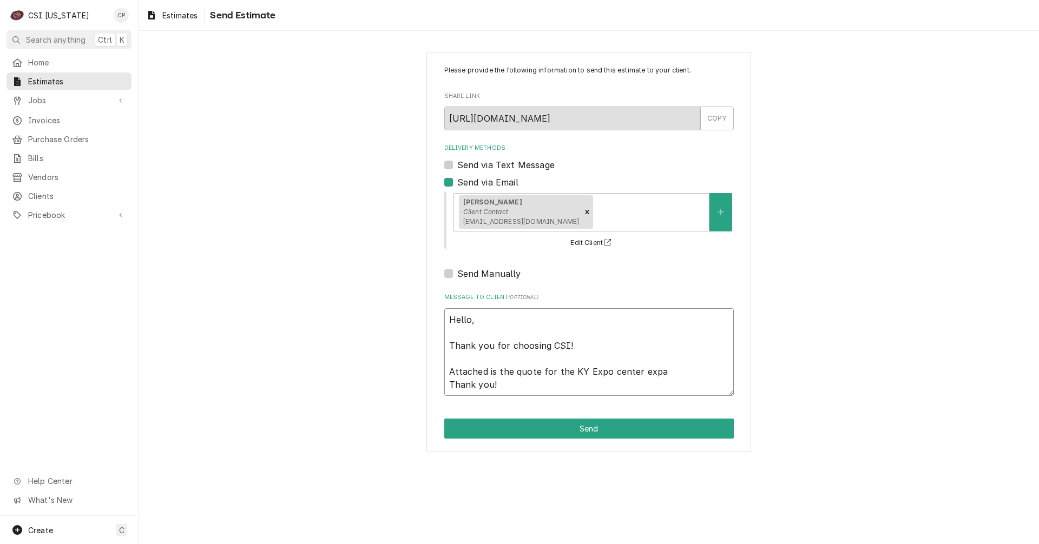
type textarea "Hello, Thank you for choosing CSI! Attached is the quote for the KY Expo center…"
type textarea "x"
type textarea "Hello, Thank you for choosing CSI! Attached is the quote for the KY Expo center…"
type textarea "x"
type textarea "Hello, Thank you for choosing CSI! Attached is the quote for the KY Expo center…"
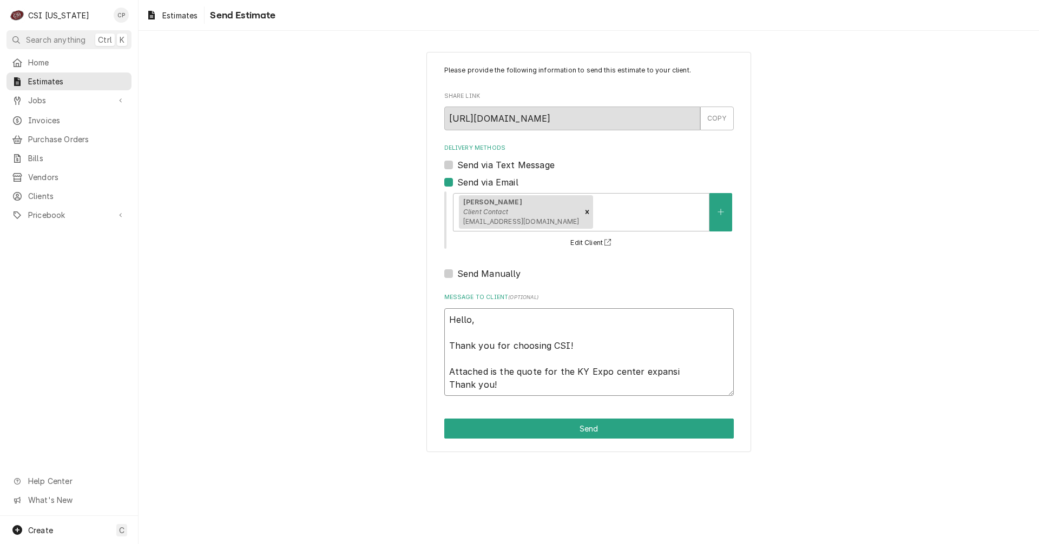
type textarea "x"
type textarea "Hello, Thank you for choosing CSI! Attached is the quote for the KY Expo center…"
type textarea "x"
type textarea "Hello, Thank you for choosing CSI! Attached is the quote for the KY Expo center…"
type textarea "x"
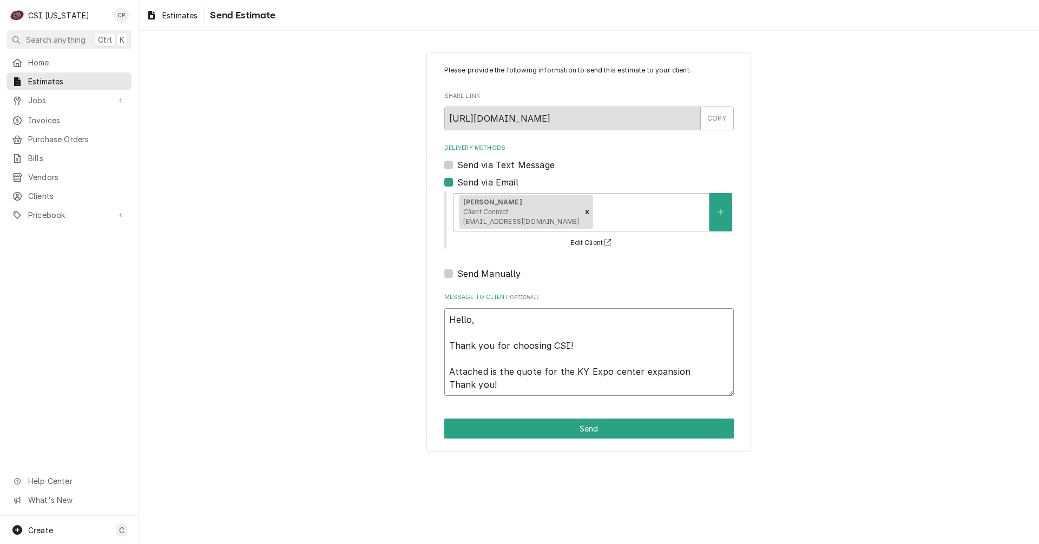
type textarea "Hello, Thank you for choosing CSI! Attached is the quote for the KY Expo center…"
type textarea "x"
type textarea "Hello, Thank you for choosing CSI! Attached is the quote for the KY Expo center…"
type textarea "x"
type textarea "Hello, Thank you for choosing CSI! Attached is the quote for the KY Expo center…"
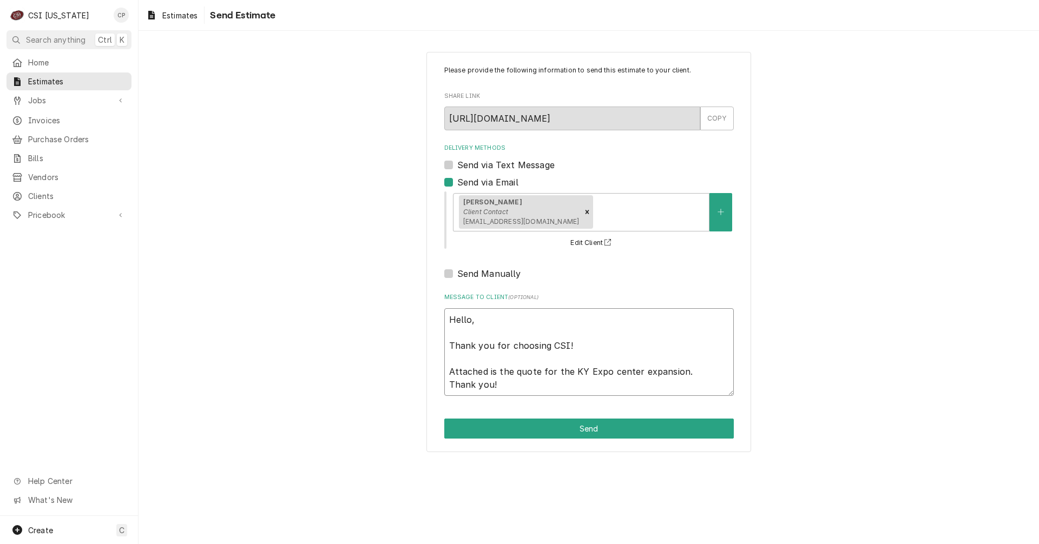
type textarea "x"
type textarea "Hello, Thank you for choosing CSI! Attached is the quote for the KY Expo center…"
type textarea "x"
type textarea "Hello, Thank you for choosing CSI! Attached is the quote for the KY Expo center…"
type textarea "x"
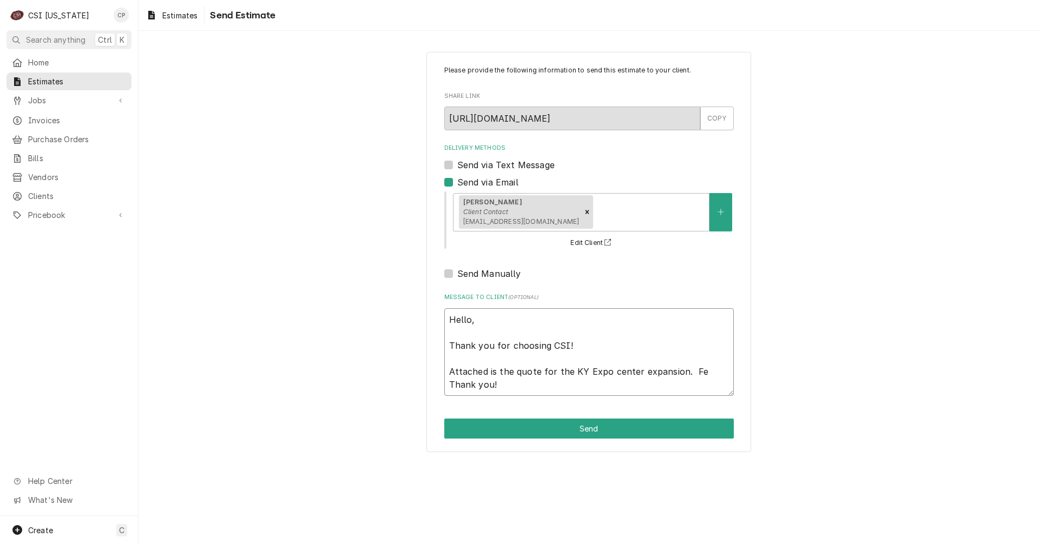
type textarea "Hello, Thank you for choosing CSI! Attached is the quote for the KY Expo center…"
type textarea "x"
type textarea "Hello, Thank you for choosing CSI! Attached is the quote for the KY Expo center…"
type textarea "x"
type textarea "Hello, Thank you for choosing CSI! Attached is the quote for the KY Expo center…"
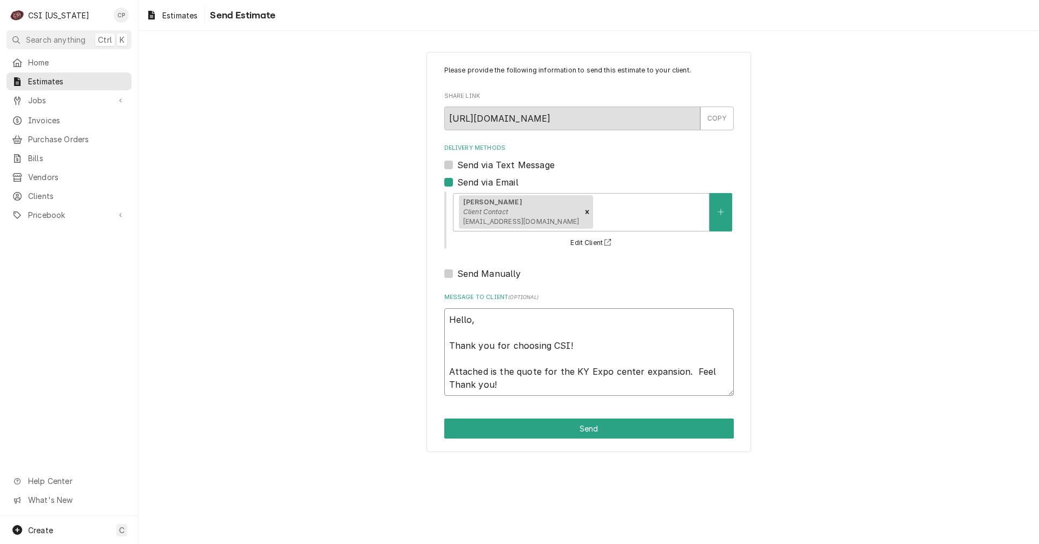
type textarea "x"
type textarea "Hello, Thank you for choosing CSI! Attached is the quote for the KY Expo center…"
type textarea "x"
type textarea "Hello, Thank you for choosing CSI! Attached is the quote for the KY Expo center…"
type textarea "x"
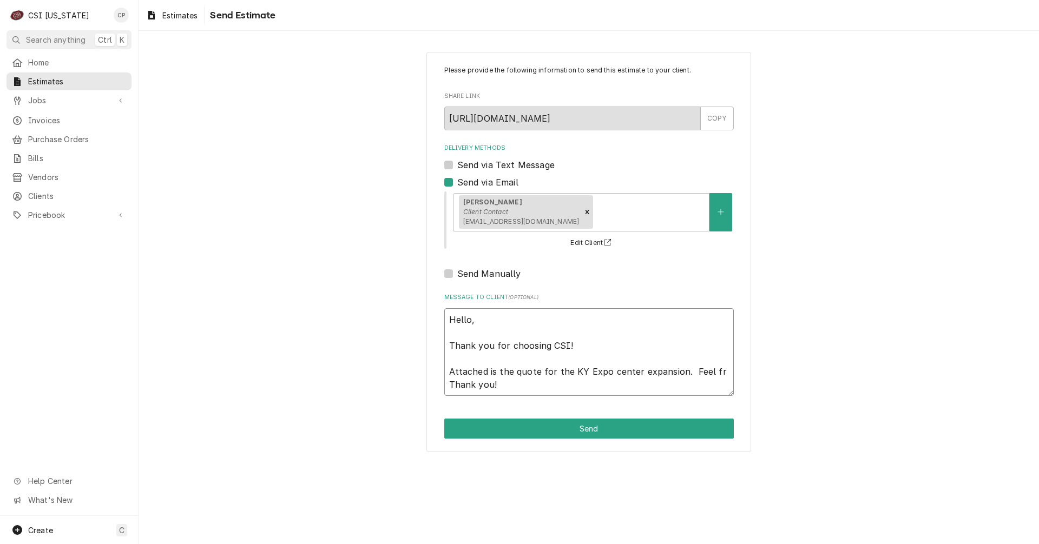
type textarea "Hello, Thank you for choosing CSI! Attached is the quote for the KY Expo center…"
type textarea "x"
type textarea "Hello, Thank you for choosing CSI! Attached is the quote for the KY Expo center…"
type textarea "x"
type textarea "Hello, Thank you for choosing CSI! Attached is the quote for the KY Expo center…"
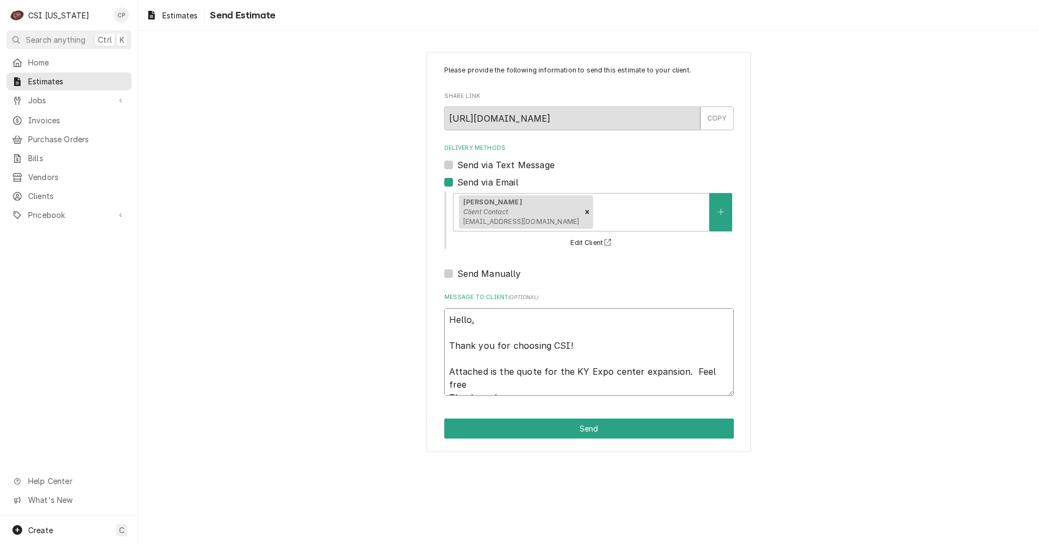
type textarea "x"
type textarea "Hello, Thank you for choosing CSI! Attached is the quote for the KY Expo center…"
type textarea "x"
type textarea "Hello, Thank you for choosing CSI! Attached is the quote for the KY Expo center…"
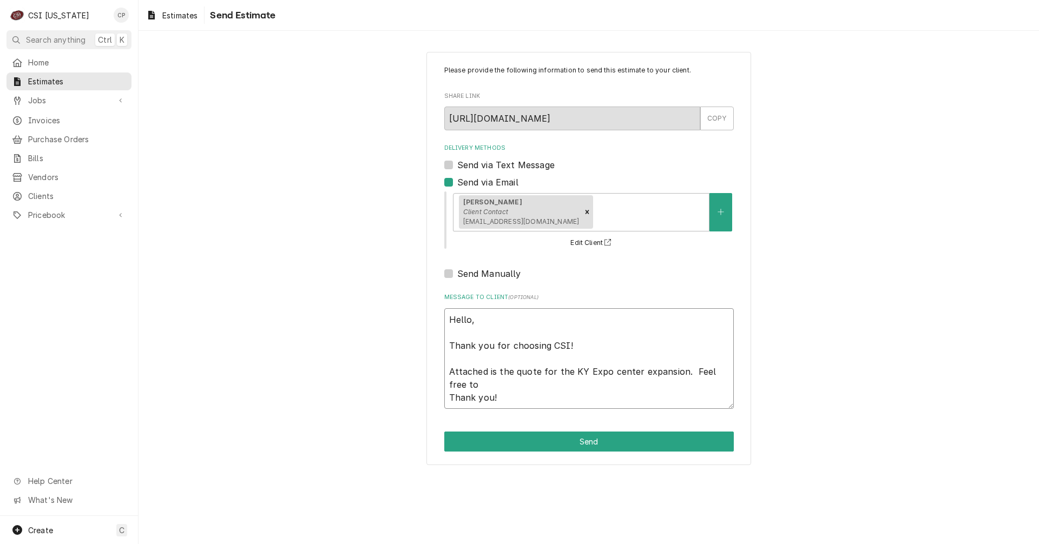
type textarea "x"
type textarea "Hello, Thank you for choosing CSI! Attached is the quote for the KY Expo center…"
type textarea "x"
type textarea "Hello, Thank you for choosing CSI! Attached is the quote for the KY Expo center…"
type textarea "x"
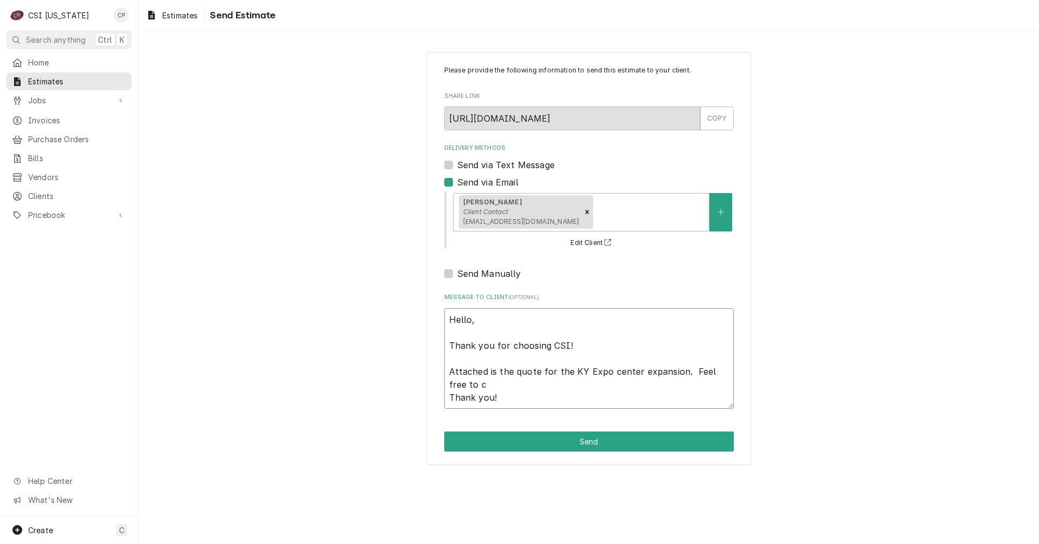
type textarea "Hello, Thank you for choosing CSI! Attached is the quote for the KY Expo center…"
type textarea "x"
type textarea "Hello, Thank you for choosing CSI! Attached is the quote for the KY Expo center…"
type textarea "x"
type textarea "Hello, Thank you for choosing CSI! Attached is the quote for the KY Expo center…"
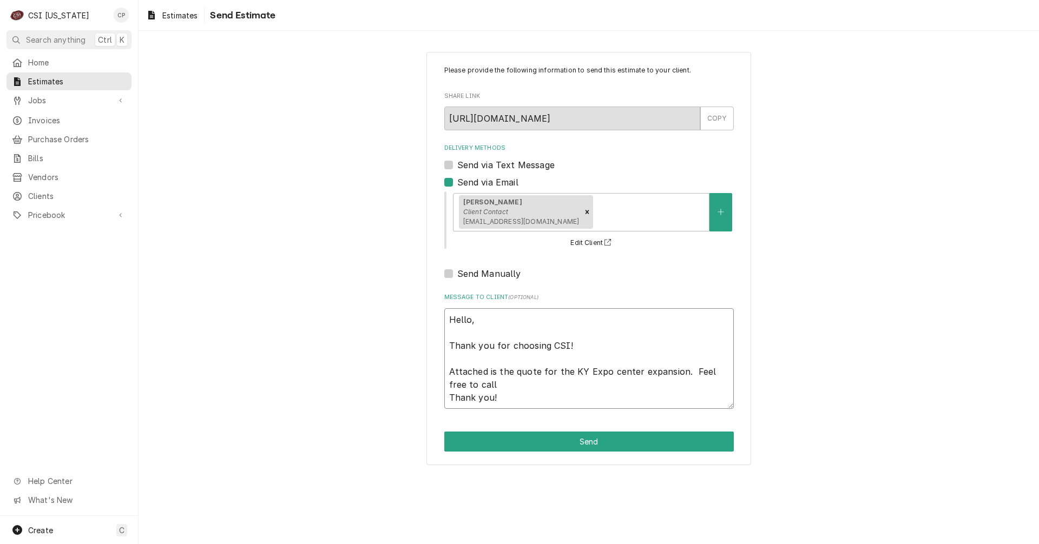
type textarea "x"
type textarea "Hello, Thank you for choosing CSI! Attached is the quote for the KY Expo center…"
type textarea "x"
type textarea "Hello, Thank you for choosing CSI! Attached is the quote for the KY Expo center…"
type textarea "x"
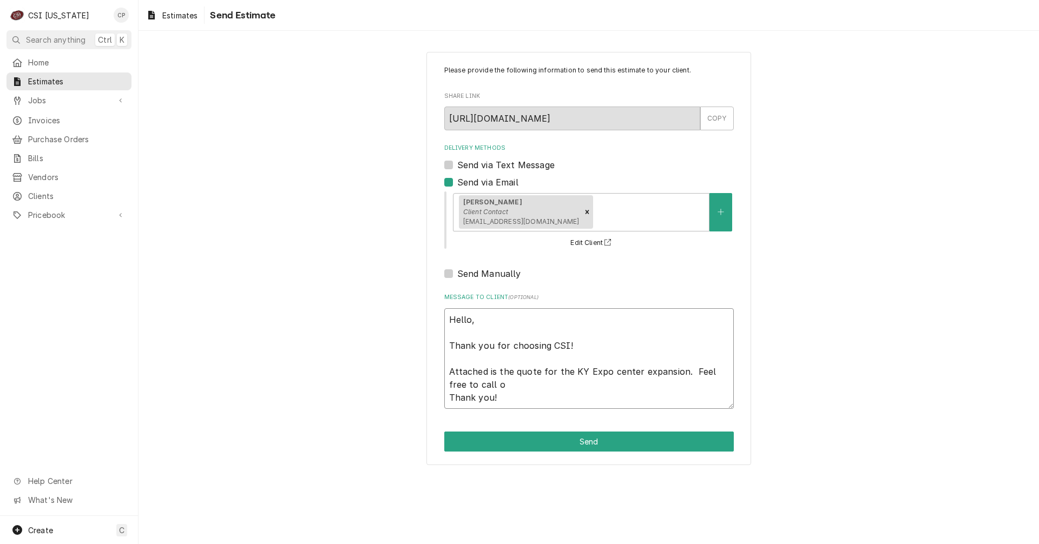
type textarea "Hello, Thank you for choosing CSI! Attached is the quote for the KY Expo center…"
type textarea "x"
type textarea "Hello, Thank you for choosing CSI! Attached is the quote for the KY Expo center…"
type textarea "x"
type textarea "Hello, Thank you for choosing CSI! Attached is the quote for the KY Expo center…"
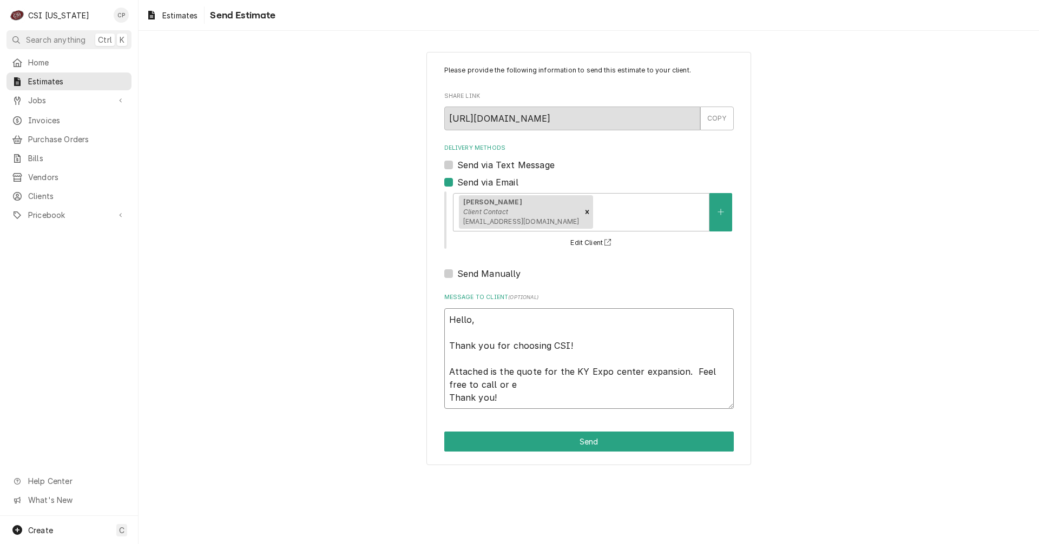
type textarea "x"
type textarea "Hello, Thank you for choosing CSI! Attached is the quote for the KY Expo center…"
type textarea "x"
type textarea "Hello, Thank you for choosing CSI! Attached is the quote for the KY Expo center…"
type textarea "x"
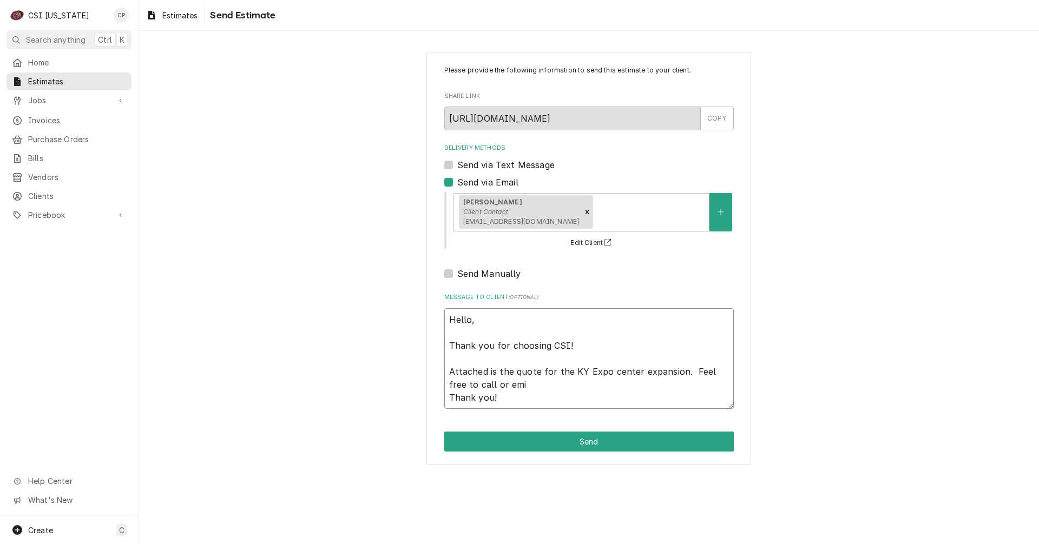
type textarea "Hello, Thank you for choosing CSI! Attached is the quote for the KY Expo center…"
type textarea "x"
type textarea "Hello, Thank you for choosing CSI! Attached is the quote for the KY Expo center…"
type textarea "x"
type textarea "Hello, Thank you for choosing CSI! Attached is the quote for the KY Expo center…"
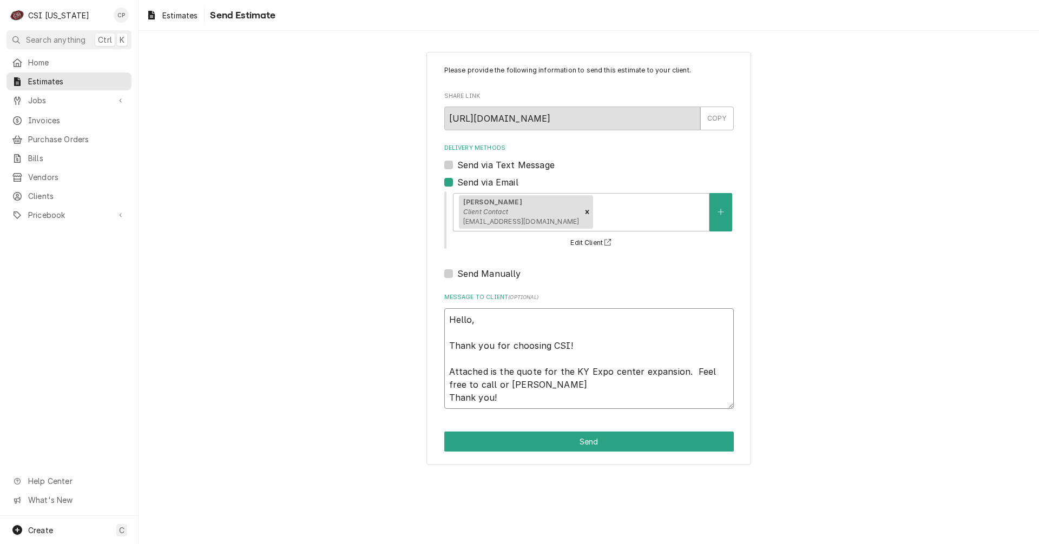
type textarea "x"
type textarea "Hello, Thank you for choosing CSI! Attached is the quote for the KY Expo center…"
type textarea "x"
type textarea "Hello, Thank you for choosing CSI! Attached is the quote for the KY Expo center…"
type textarea "x"
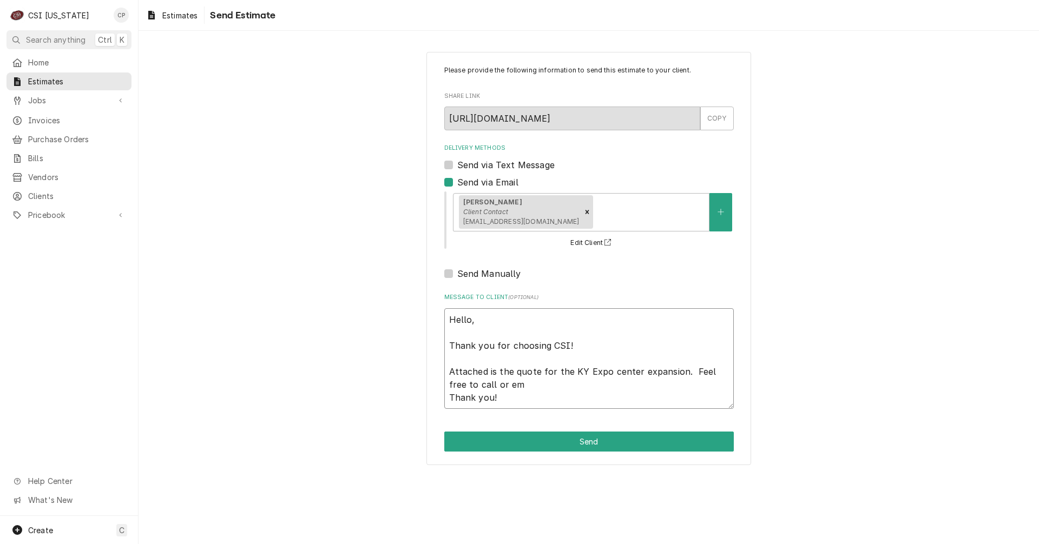
type textarea "Hello, Thank you for choosing CSI! Attached is the quote for the KY Expo center…"
type textarea "x"
type textarea "Hello, Thank you for choosing CSI! Attached is the quote for the KY Expo center…"
type textarea "x"
type textarea "Hello, Thank you for choosing CSI! Attached is the quote for the KY Expo center…"
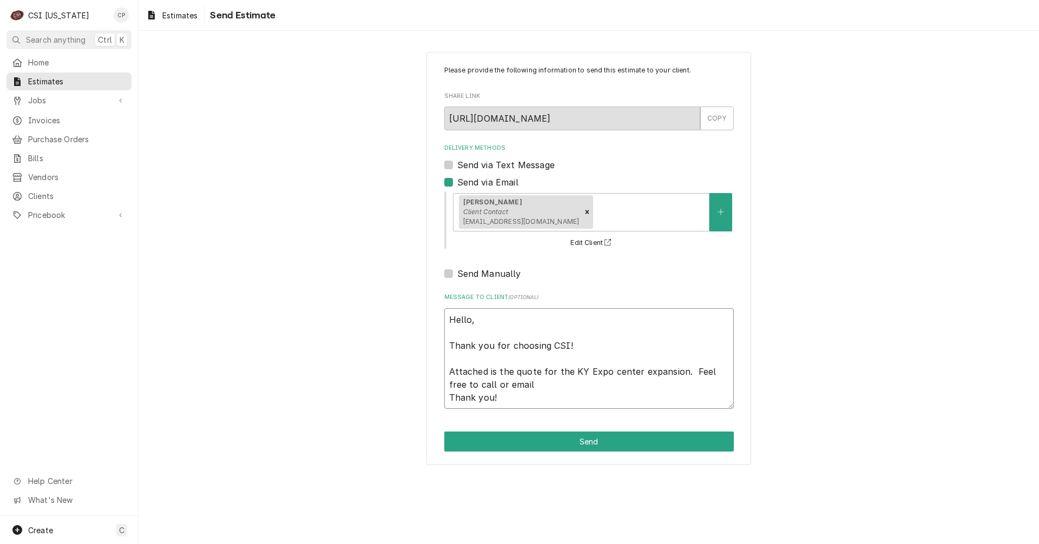
type textarea "x"
type textarea "Hello, Thank you for choosing CSI! Attached is the quote for the KY Expo center…"
type textarea "x"
type textarea "Hello, Thank you for choosing CSI! Attached is the quote for the KY Expo center…"
type textarea "x"
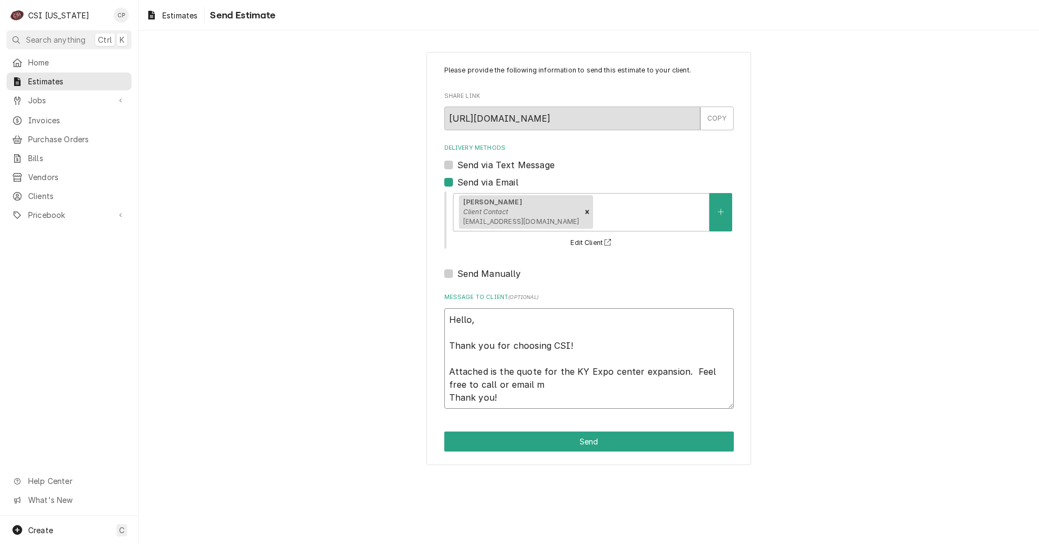
type textarea "Hello, Thank you for choosing CSI! Attached is the quote for the KY Expo center…"
type textarea "x"
type textarea "Hello, Thank you for choosing CSI! Attached is the quote for the KY Expo center…"
type textarea "x"
type textarea "Hello, Thank you for choosing CSI! Attached is the quote for the KY Expo center…"
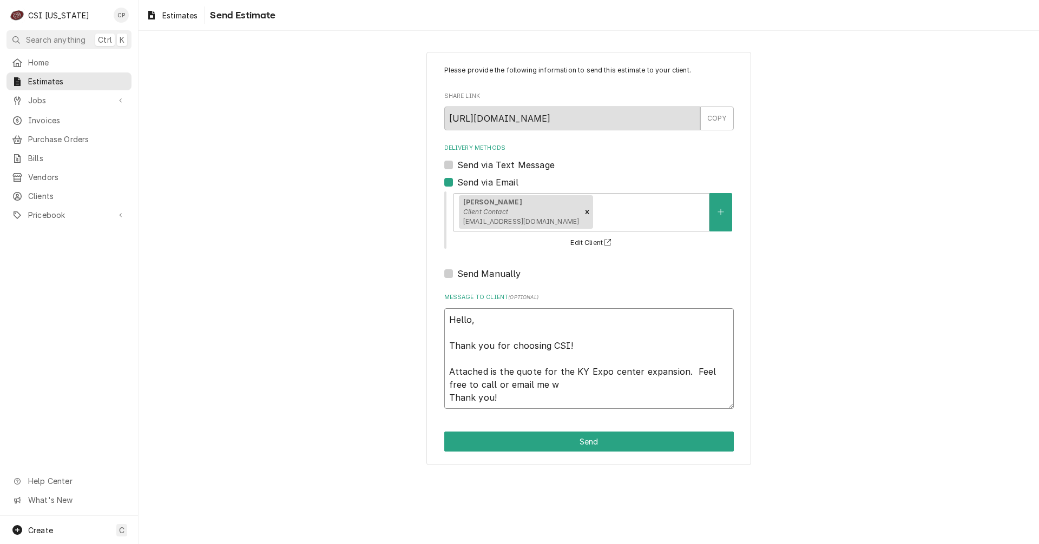
type textarea "x"
type textarea "Hello, Thank you for choosing CSI! Attached is the quote for the KY Expo center…"
type textarea "x"
type textarea "Hello, Thank you for choosing CSI! Attached is the quote for the KY Expo center…"
type textarea "x"
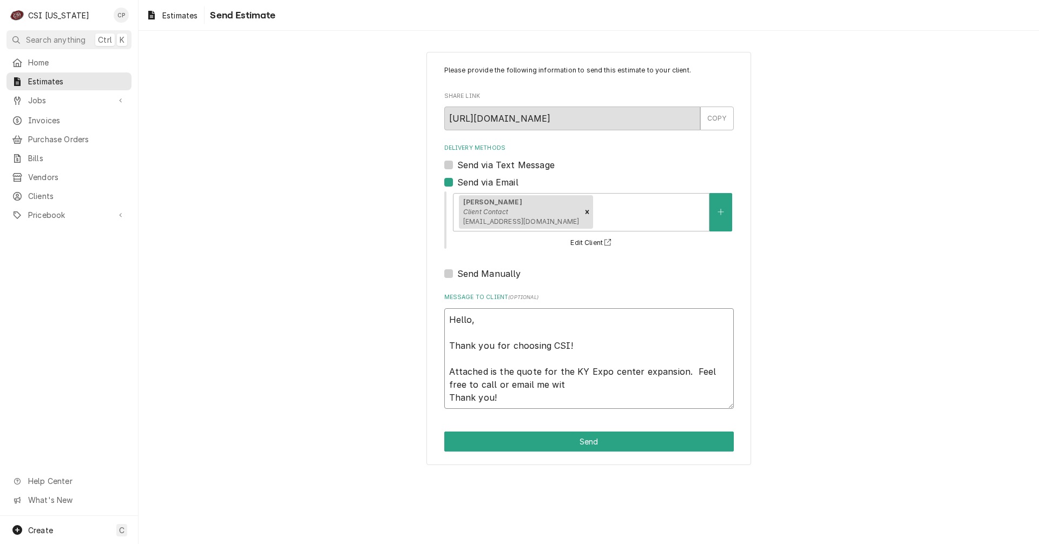
type textarea "Hello, Thank you for choosing CSI! Attached is the quote for the KY Expo center…"
type textarea "x"
type textarea "Hello, Thank you for choosing CSI! Attached is the quote for the KY Expo center…"
type textarea "x"
type textarea "Hello, Thank you for choosing CSI! Attached is the quote for the KY Expo center…"
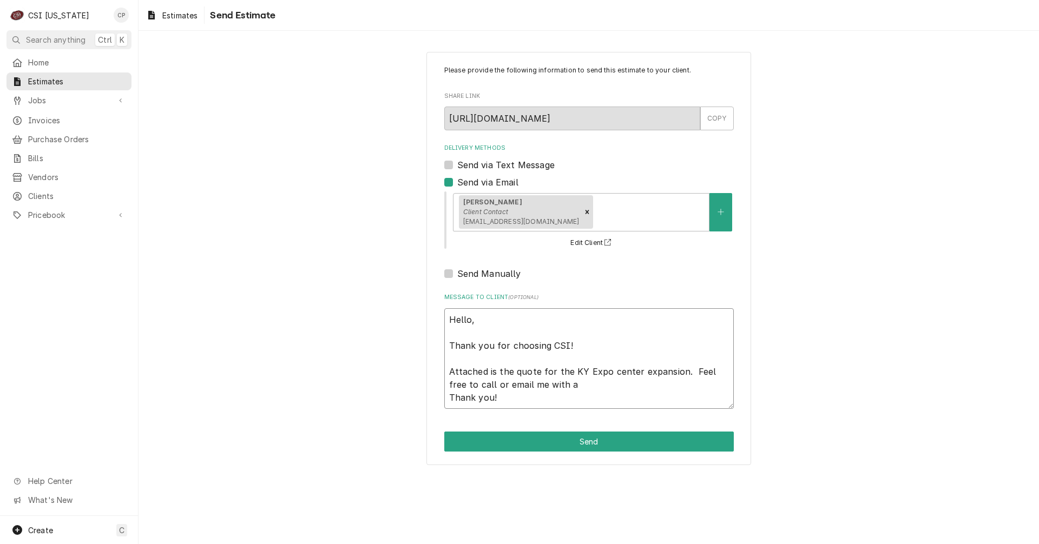
type textarea "x"
type textarea "Hello, Thank you for choosing CSI! Attached is the quote for the KY Expo center…"
type textarea "x"
type textarea "Hello, Thank you for choosing CSI! Attached is the quote for the KY Expo center…"
type textarea "x"
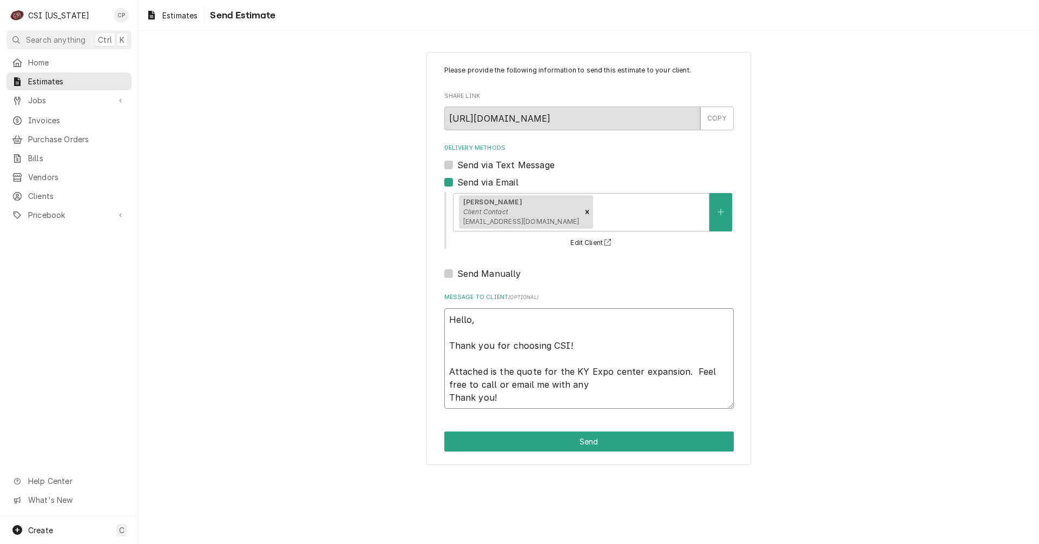
type textarea "Hello, Thank you for choosing CSI! Attached is the quote for the KY Expo center…"
type textarea "x"
type textarea "Hello, Thank you for choosing CSI! Attached is the quote for the KY Expo center…"
type textarea "x"
type textarea "Hello, Thank you for choosing CSI! Attached is the quote for the KY Expo center…"
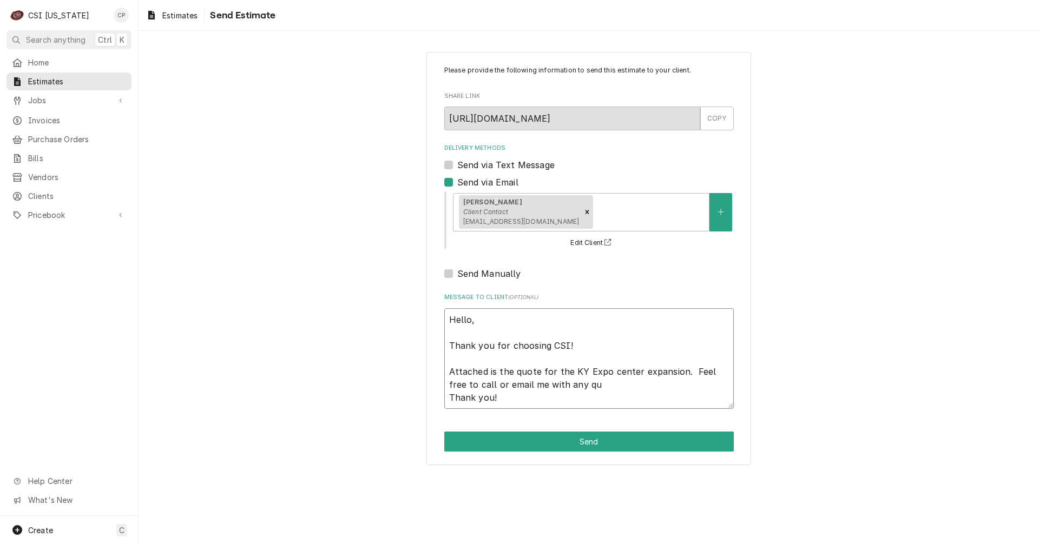
type textarea "x"
type textarea "Hello, Thank you for choosing CSI! Attached is the quote for the KY Expo center…"
type textarea "x"
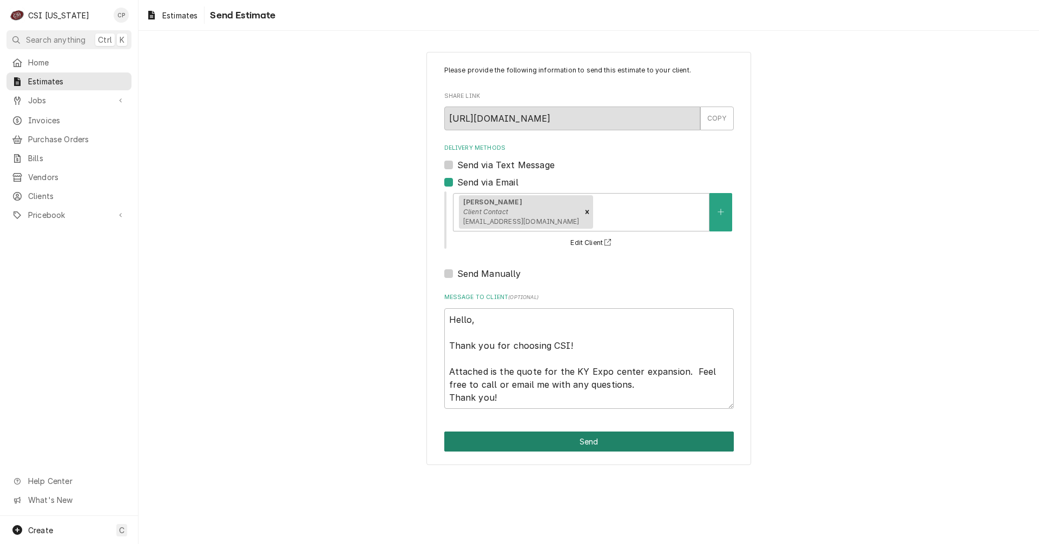
click at [592, 441] on button "Send" at bounding box center [588, 442] width 289 height 20
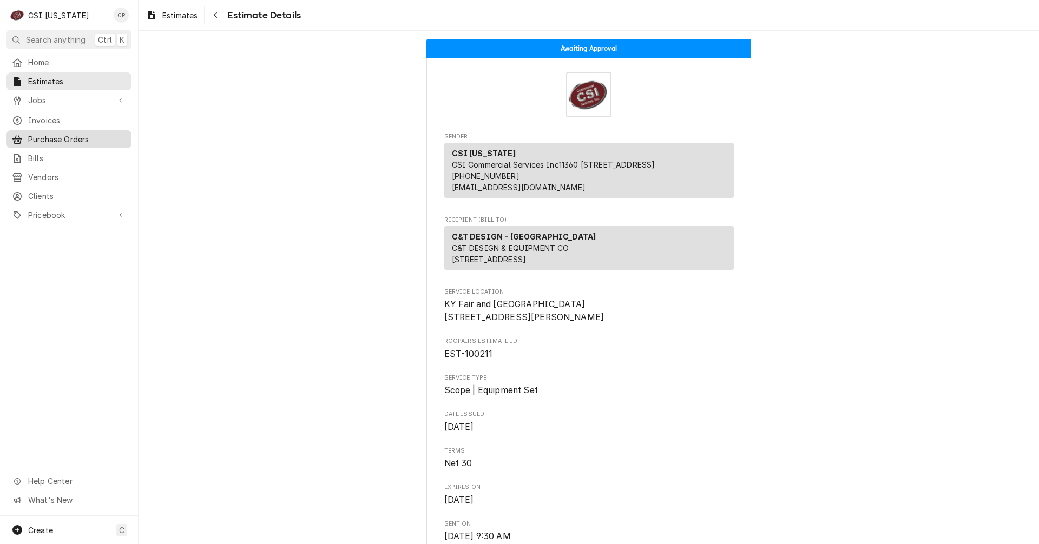
click at [63, 138] on span "Purchase Orders" at bounding box center [77, 139] width 98 height 11
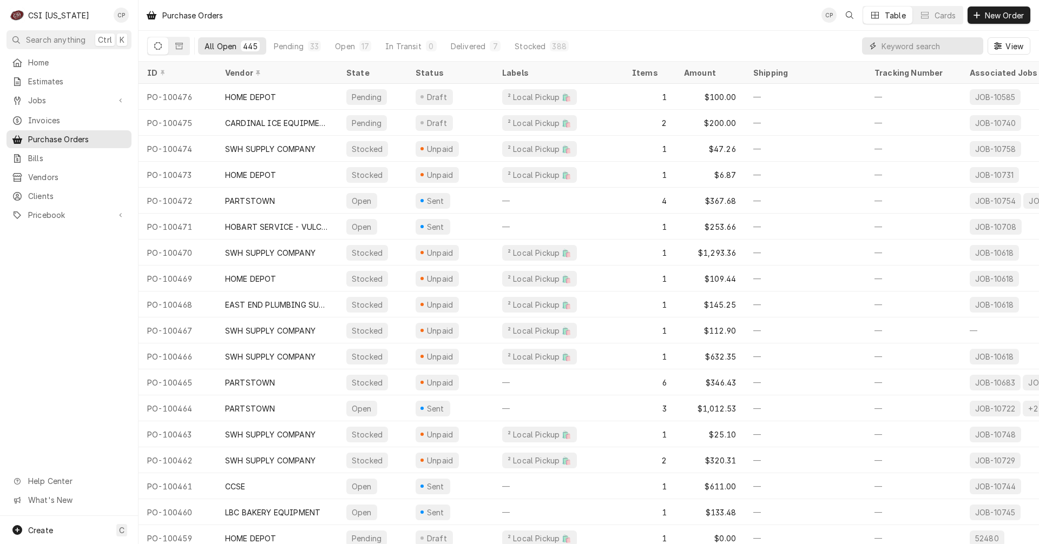
click at [907, 49] on input "Dynamic Content Wrapper" at bounding box center [929, 45] width 96 height 17
click at [1002, 15] on span "New Order" at bounding box center [1004, 15] width 43 height 11
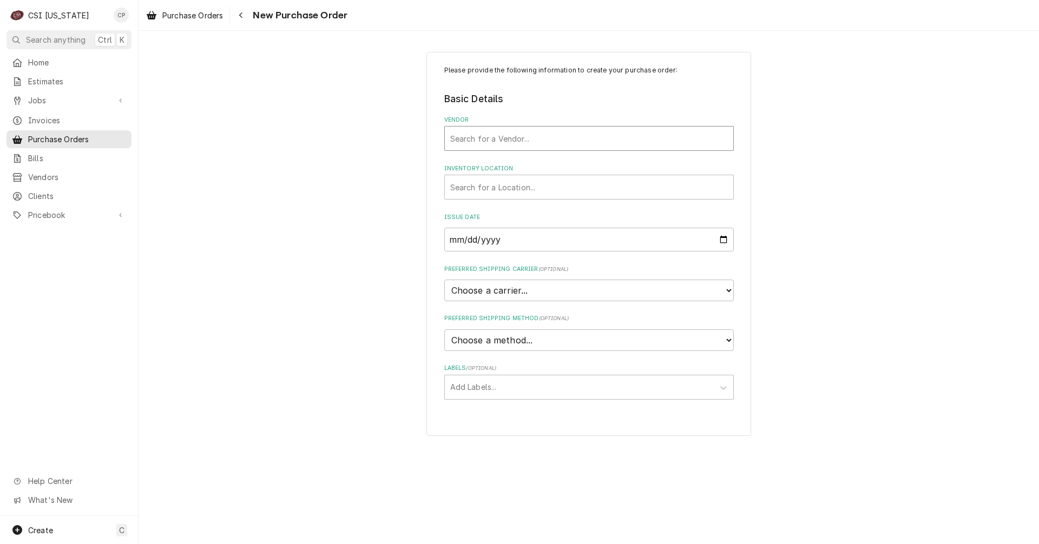
click at [496, 138] on div "Vendor" at bounding box center [589, 138] width 278 height 19
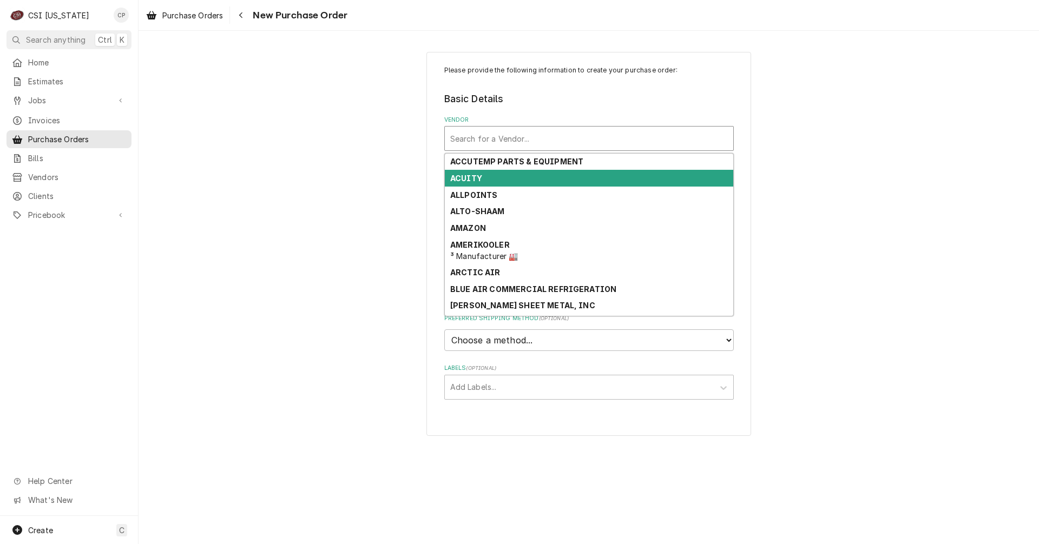
type input "s"
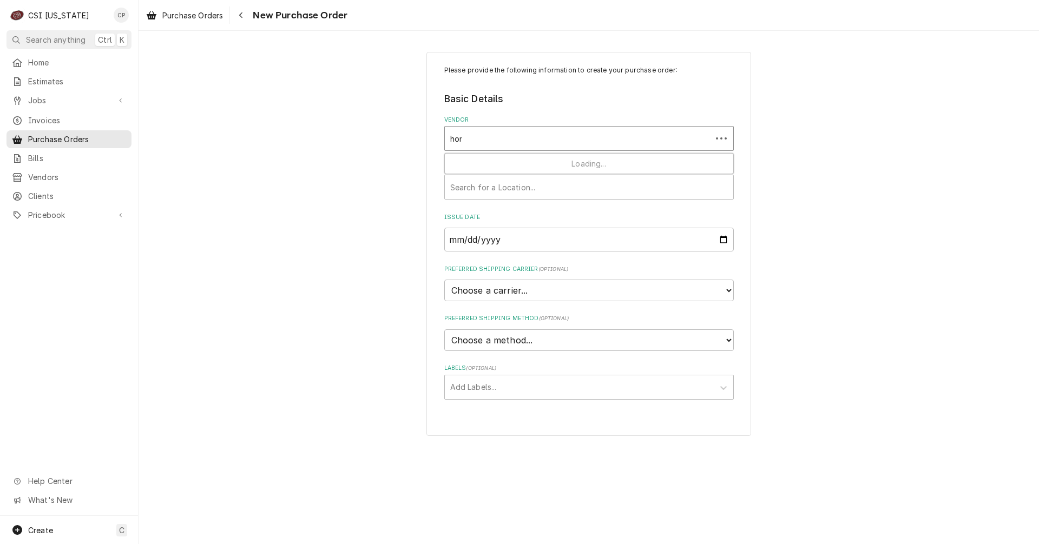
type input "home"
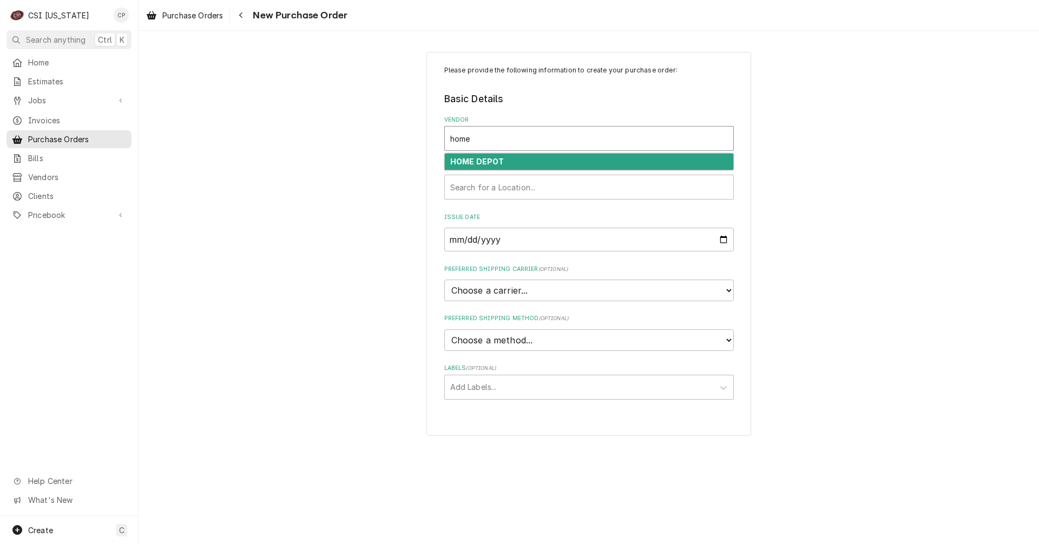
click at [480, 163] on strong "HOME DEPOT" at bounding box center [477, 161] width 54 height 9
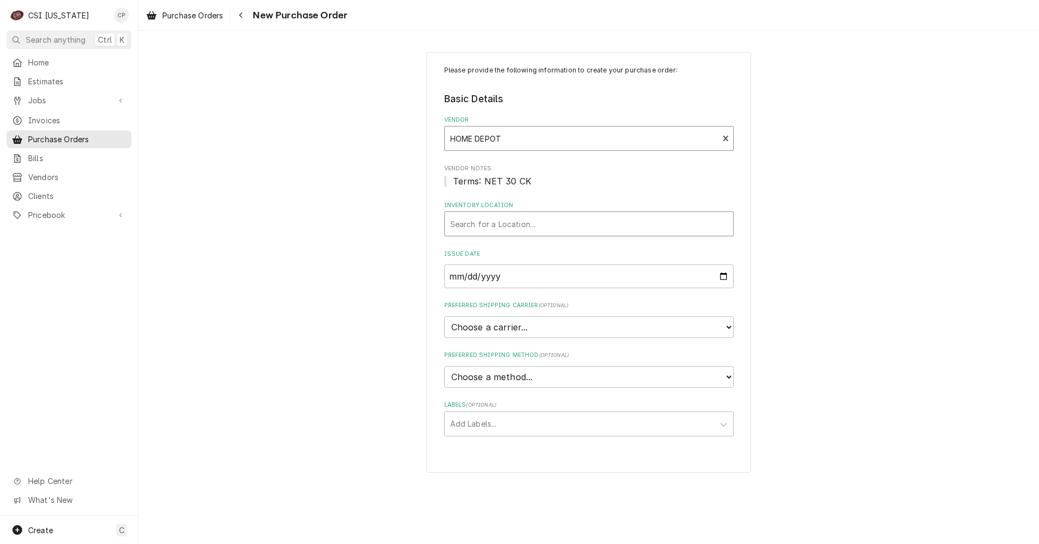
click at [470, 224] on div "Inventory Location" at bounding box center [589, 223] width 278 height 19
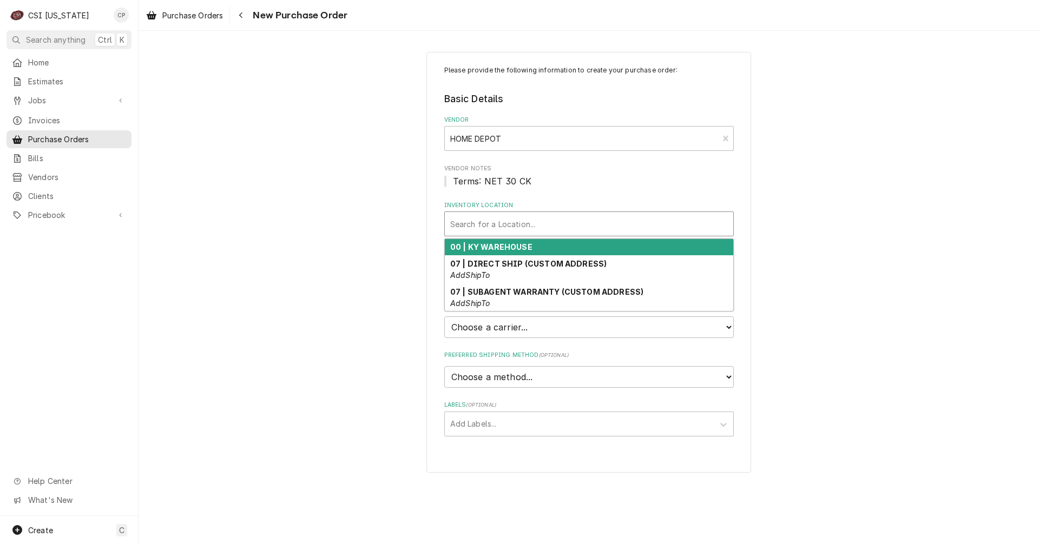
click at [477, 252] on div "00 | KY WAREHOUSE" at bounding box center [589, 247] width 288 height 17
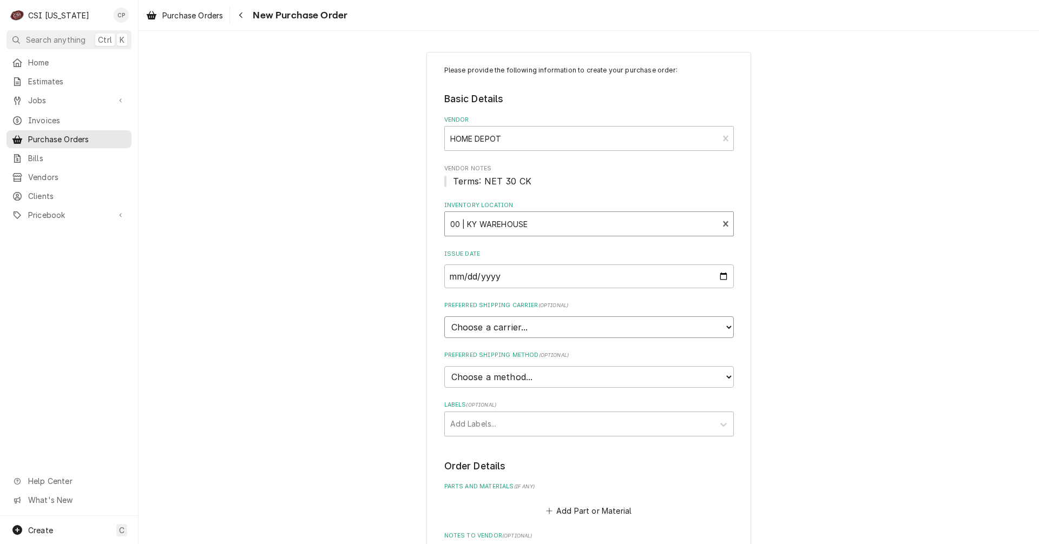
click at [475, 330] on select "Choose a carrier... U.S. Postal Service Stamps.com FedEx UPS DHL Express DHL EC…" at bounding box center [588, 328] width 289 height 22
click at [372, 284] on div "Please provide the following information to create your purchase order: Basic D…" at bounding box center [589, 419] width 900 height 754
click at [470, 423] on div "Labels" at bounding box center [579, 423] width 258 height 19
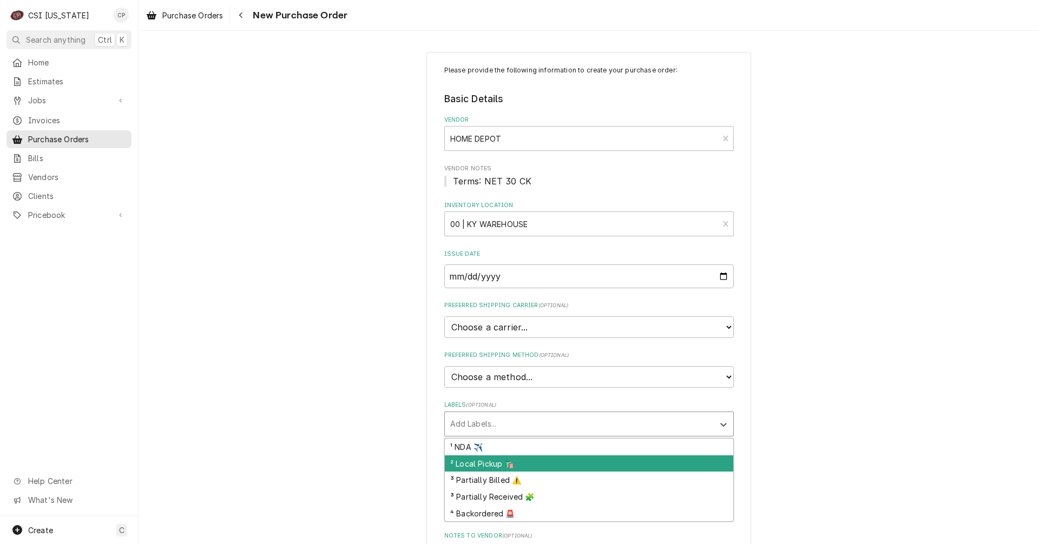
click at [485, 468] on div "² Local Pickup 🛍️" at bounding box center [589, 464] width 288 height 17
type textarea "x"
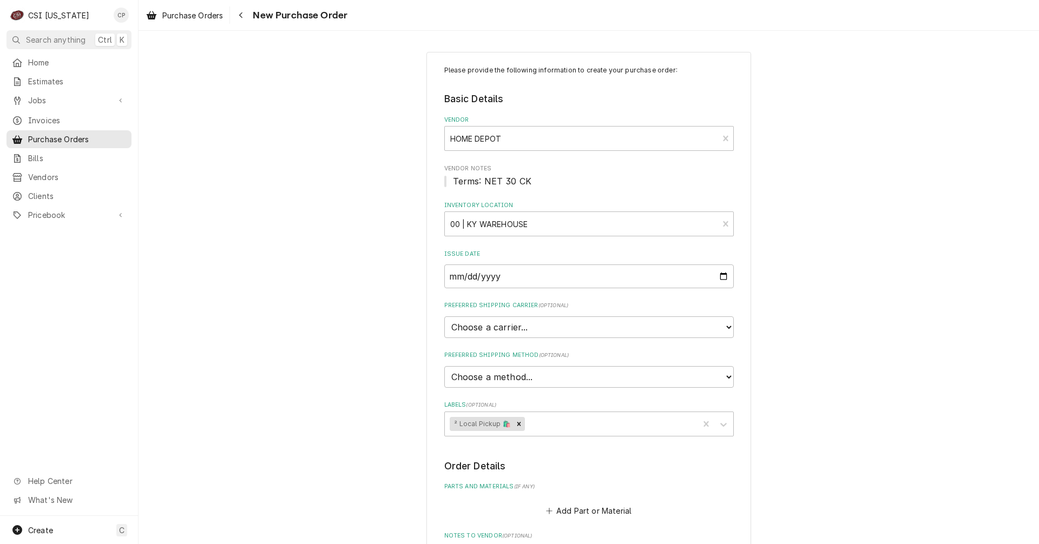
click at [365, 403] on div "Please provide the following information to create your purchase order: Basic D…" at bounding box center [589, 419] width 900 height 754
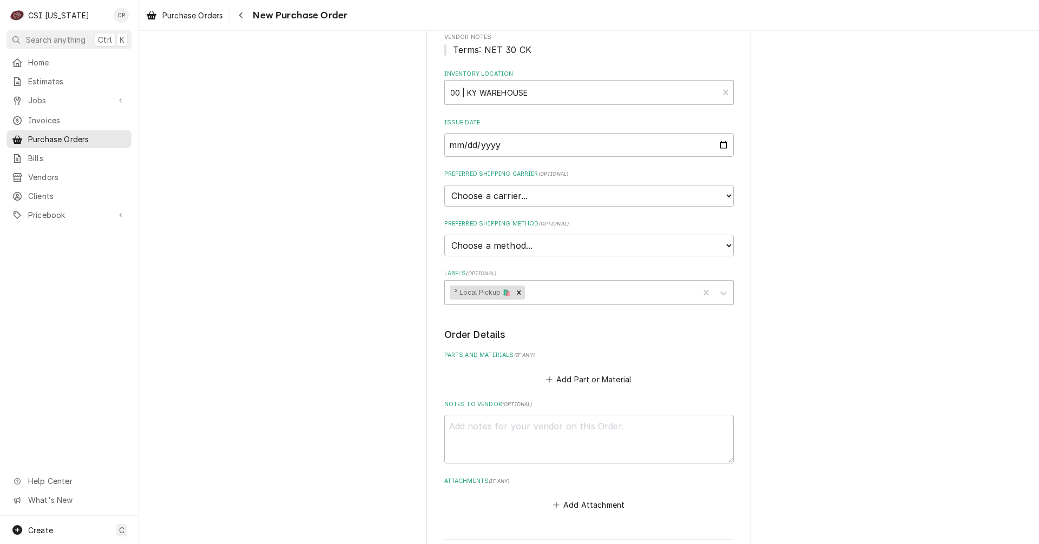
scroll to position [162, 0]
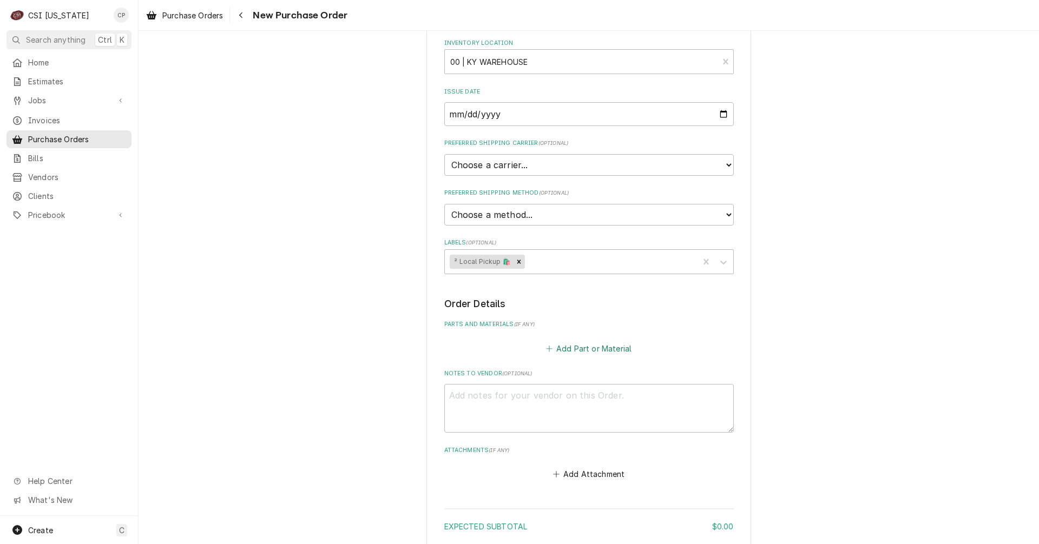
click at [590, 344] on button "Add Part or Material" at bounding box center [588, 348] width 89 height 15
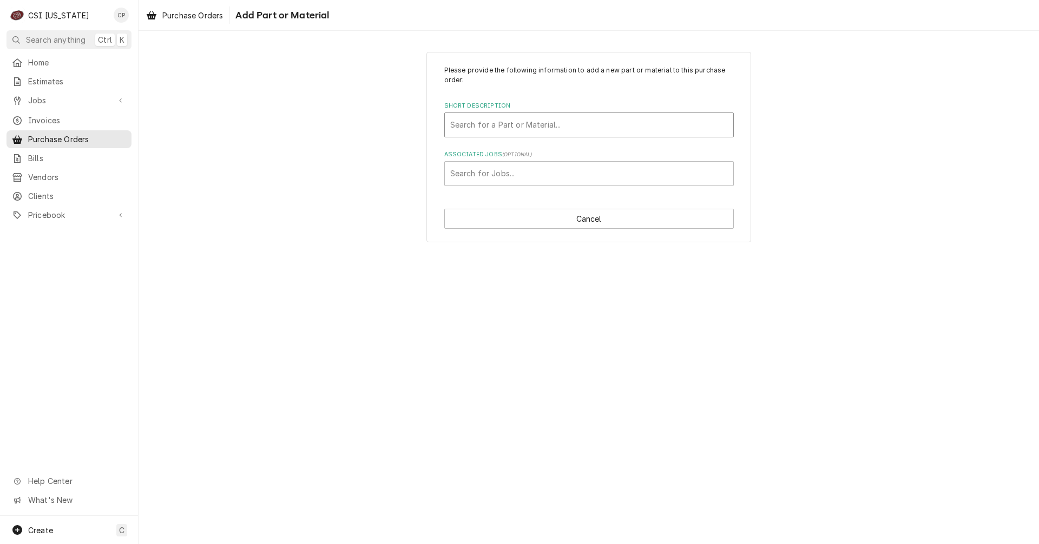
click at [534, 124] on div "Short Description" at bounding box center [589, 124] width 278 height 19
type input "mis"
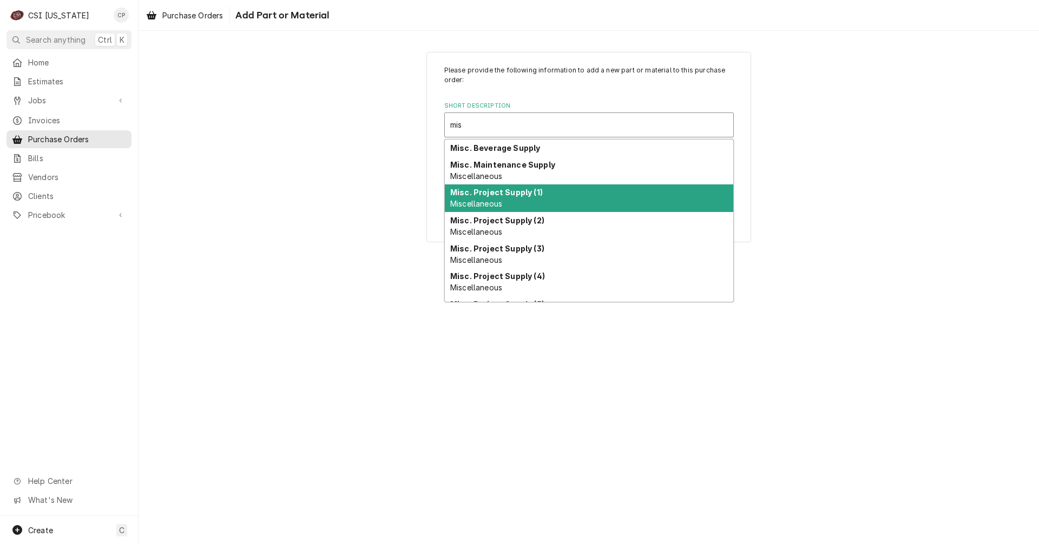
click at [524, 195] on strong "Misc. Project Supply (1)" at bounding box center [496, 192] width 93 height 9
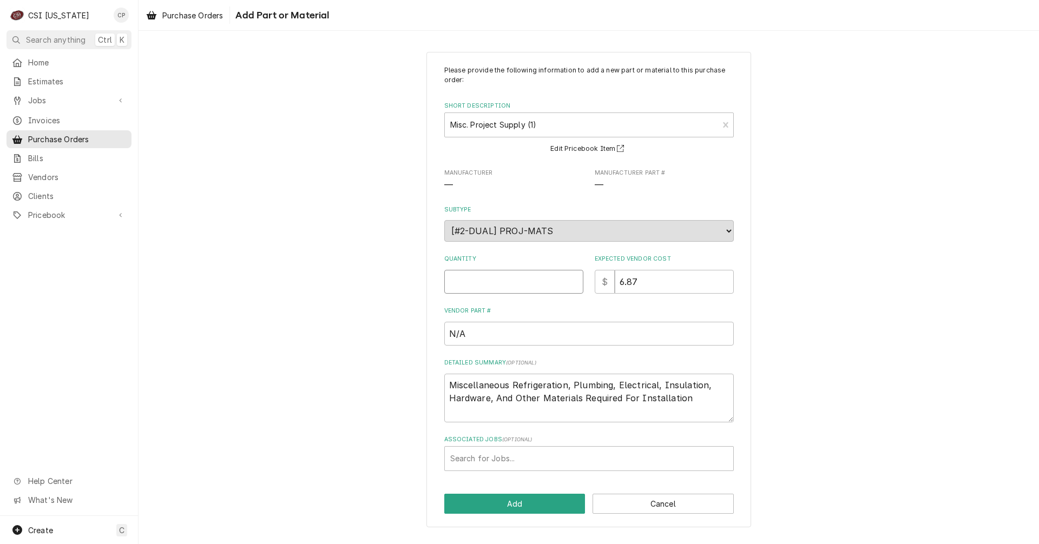
click at [502, 283] on input "Quantity" at bounding box center [513, 282] width 139 height 24
type textarea "x"
type input "1"
type textarea "x"
type input "0"
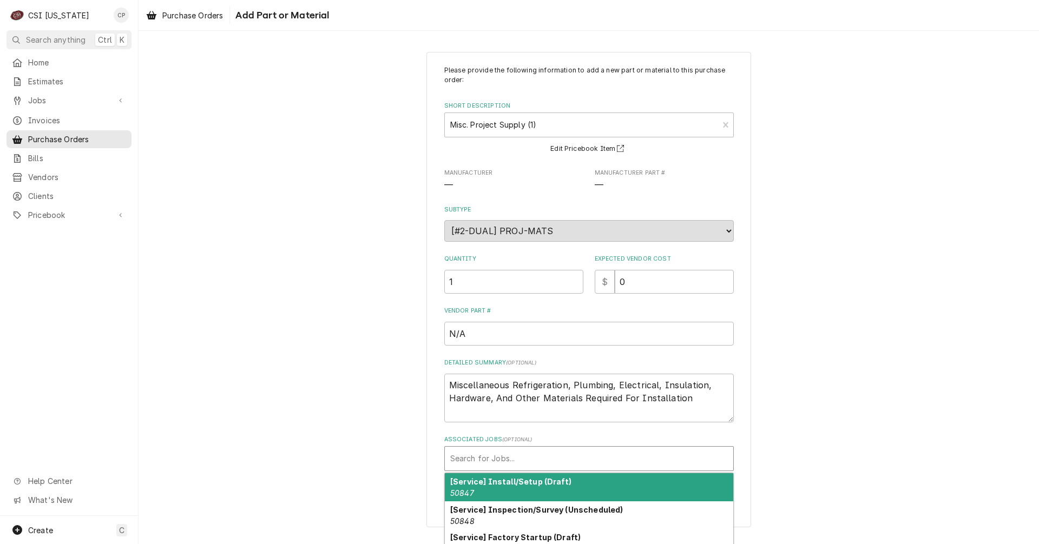
click at [535, 452] on div "Associated Jobs" at bounding box center [589, 458] width 278 height 19
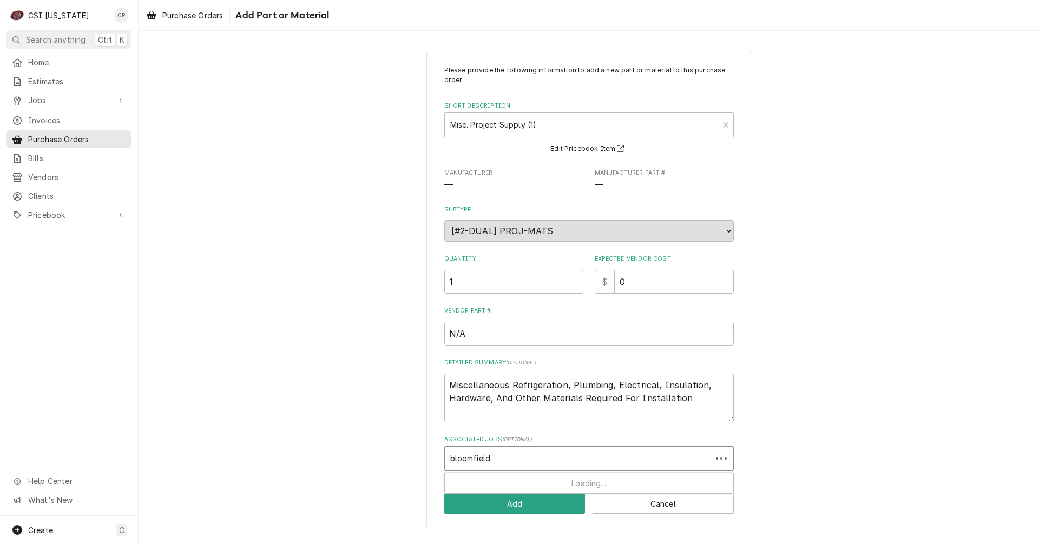
type input "bloomfield"
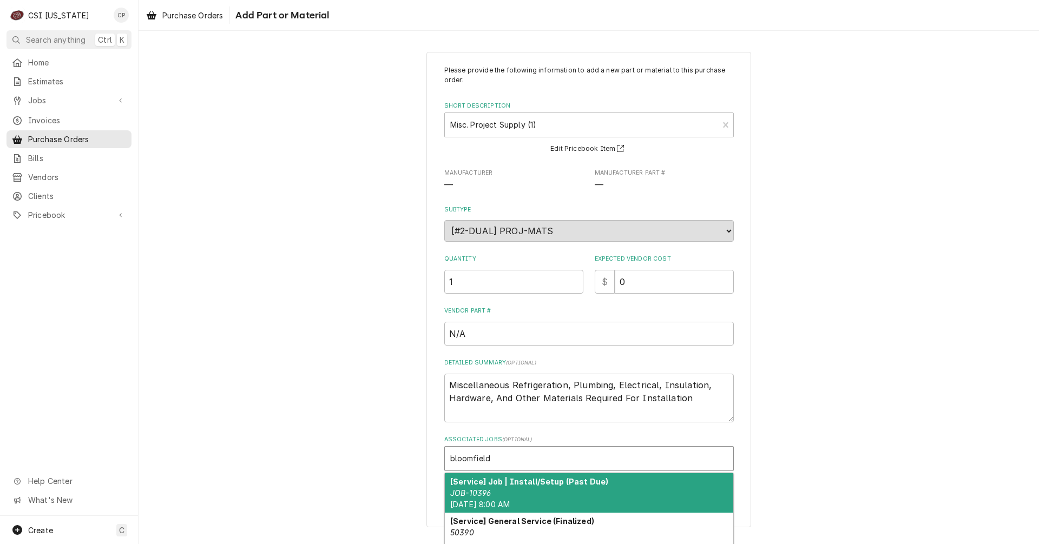
click at [537, 489] on div "[Service] Job | Install/Setup (Past Due) JOB-10396 Wed, Oct 15th, 2025 - 8:00 AM" at bounding box center [589, 492] width 288 height 39
type textarea "x"
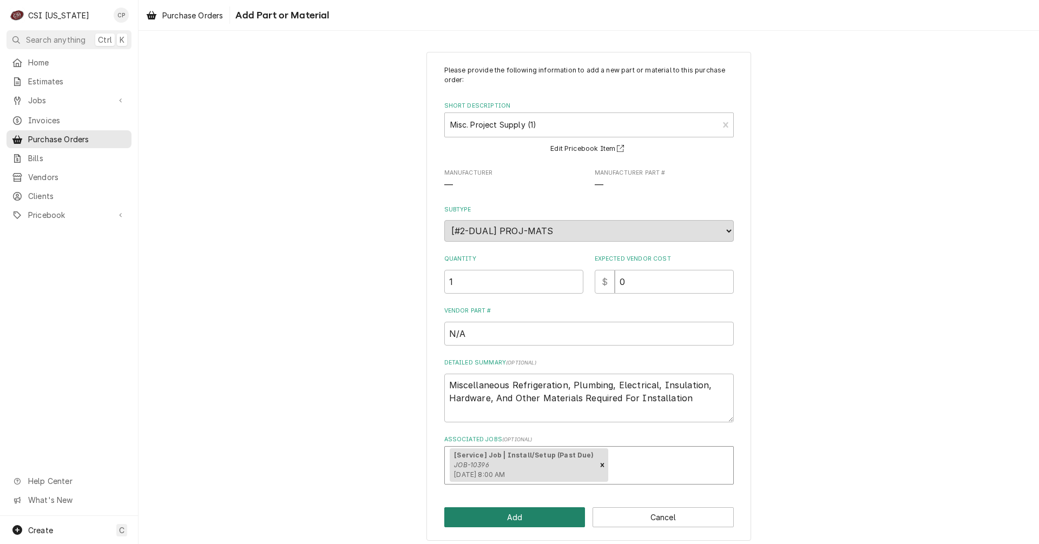
click at [525, 517] on button "Add" at bounding box center [514, 518] width 141 height 20
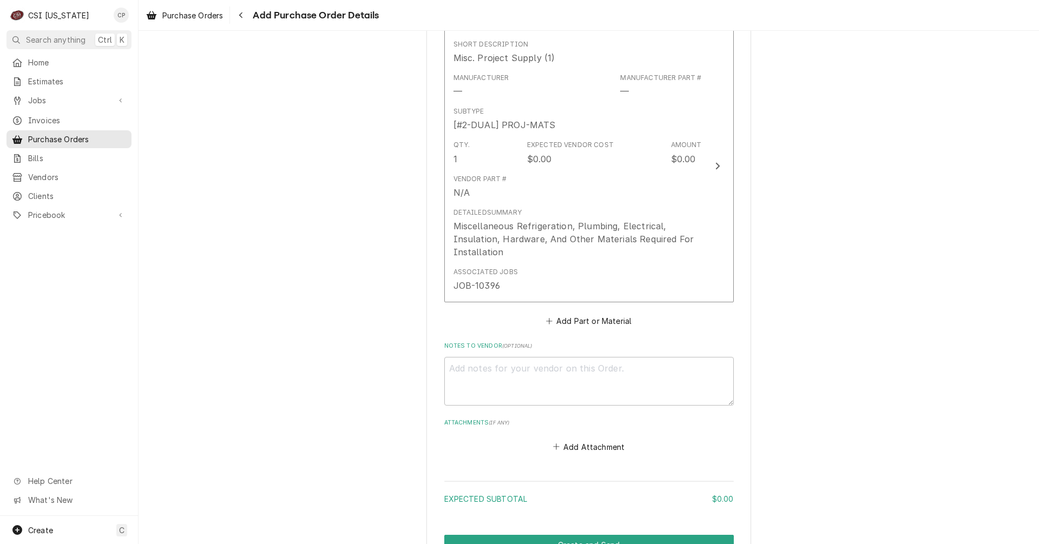
scroll to position [487, 0]
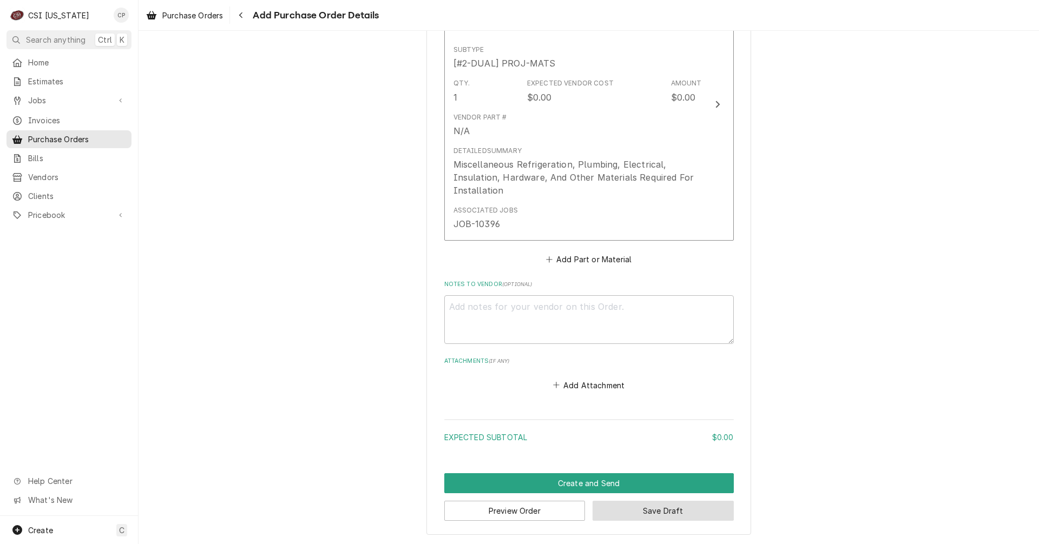
click at [659, 509] on button "Save Draft" at bounding box center [662, 511] width 141 height 20
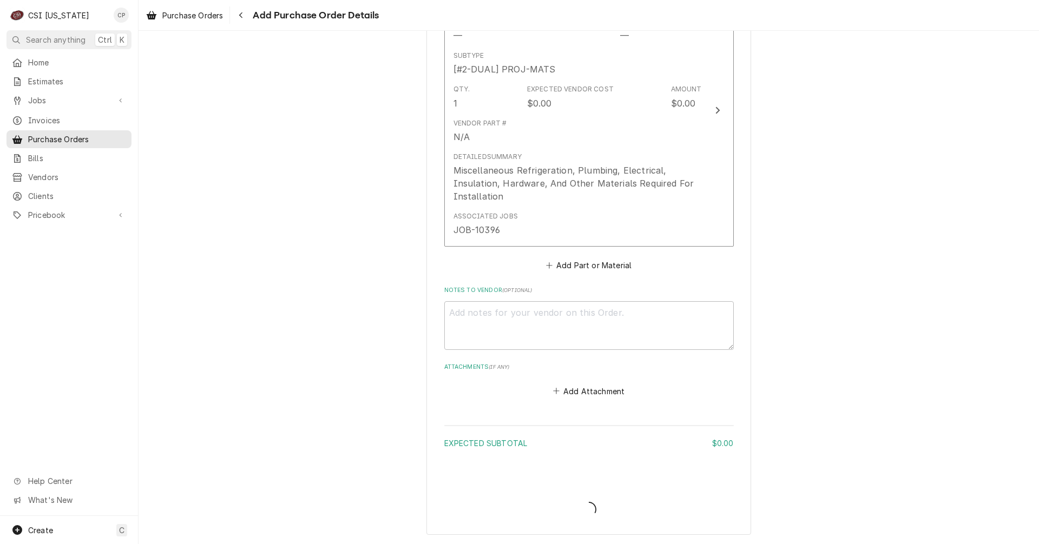
type textarea "x"
